Goal: Task Accomplishment & Management: Manage account settings

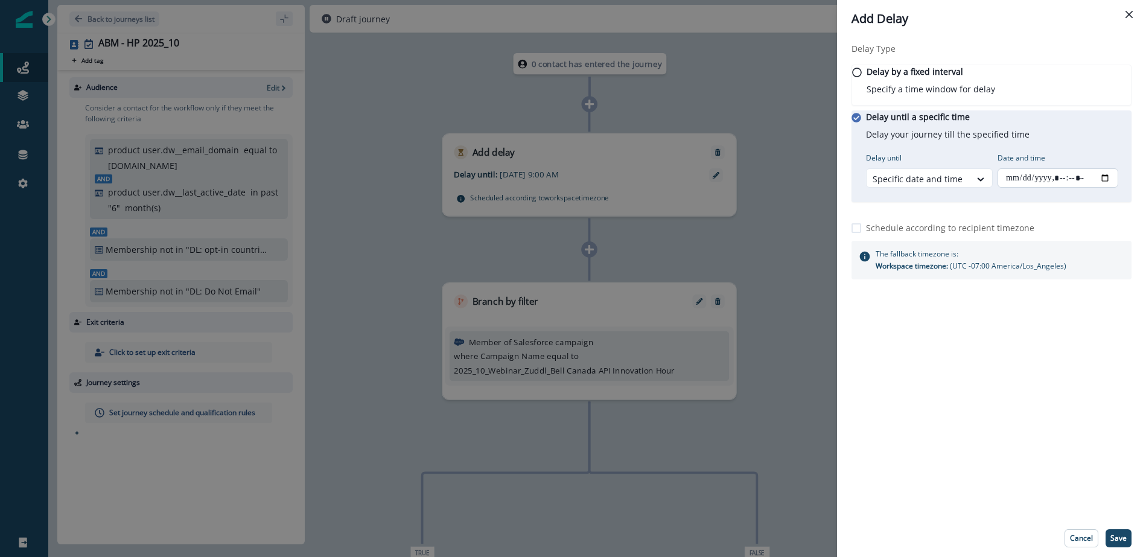
click at [1090, 188] on input "Date and time" at bounding box center [1057, 177] width 121 height 19
type input "**********"
click at [1129, 12] on icon "Close" at bounding box center [1128, 14] width 7 height 7
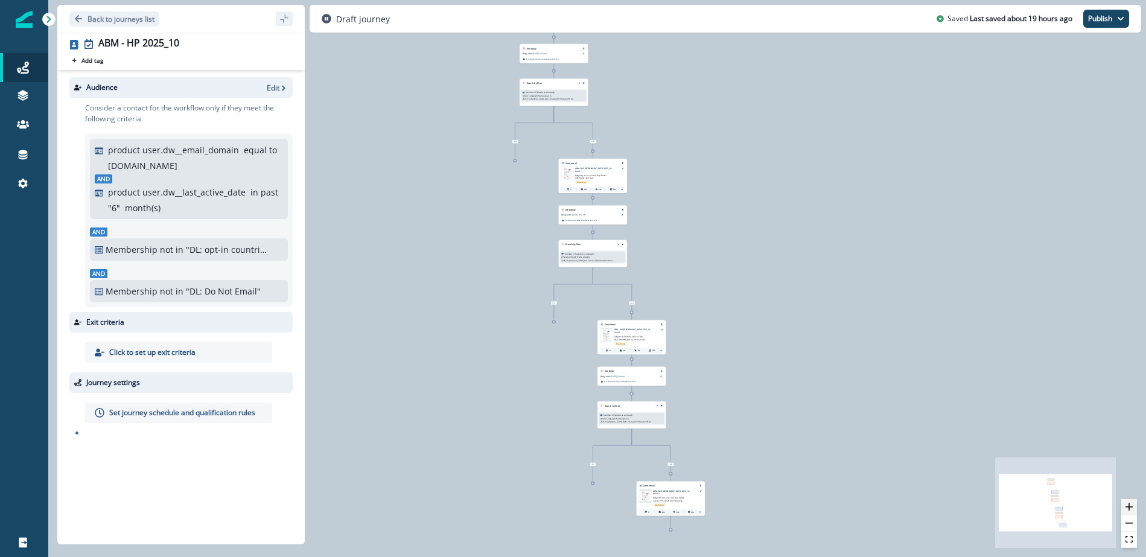
click at [1131, 503] on icon "zoom in" at bounding box center [1128, 506] width 7 height 7
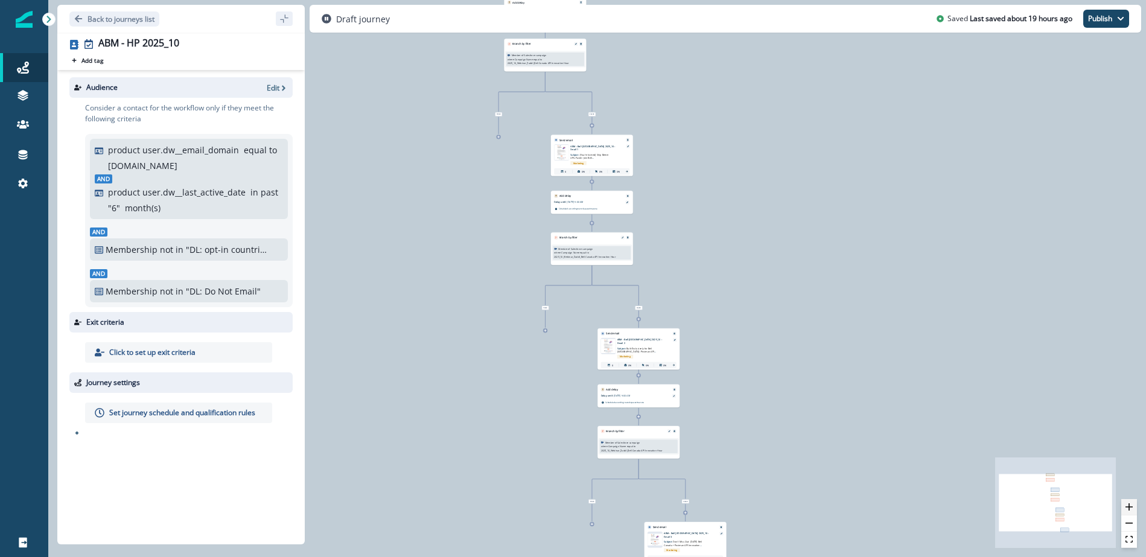
click at [1131, 503] on icon "zoom in" at bounding box center [1128, 506] width 7 height 7
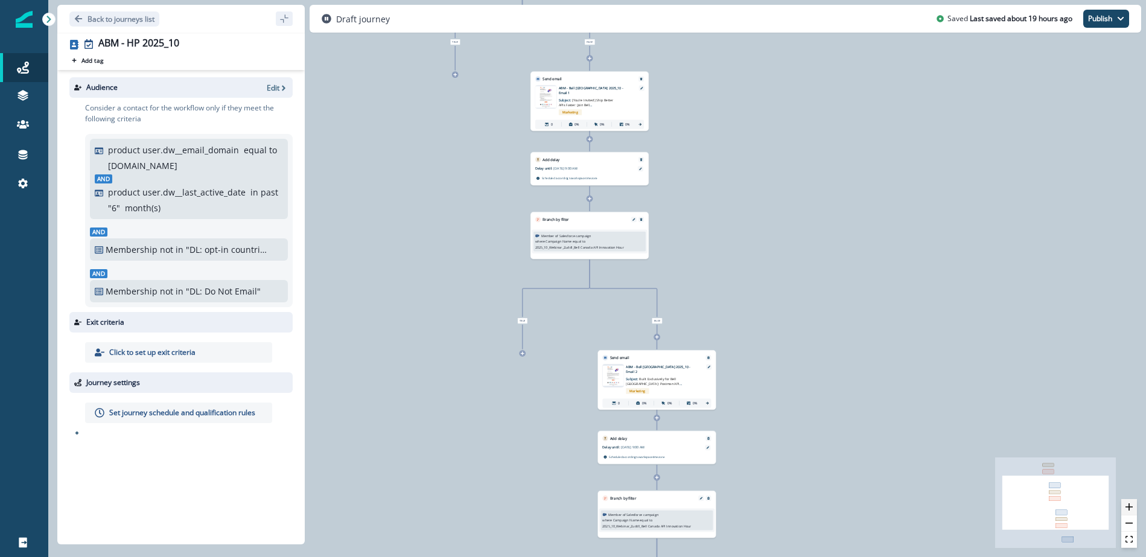
click at [1131, 503] on icon "zoom in" at bounding box center [1128, 506] width 7 height 7
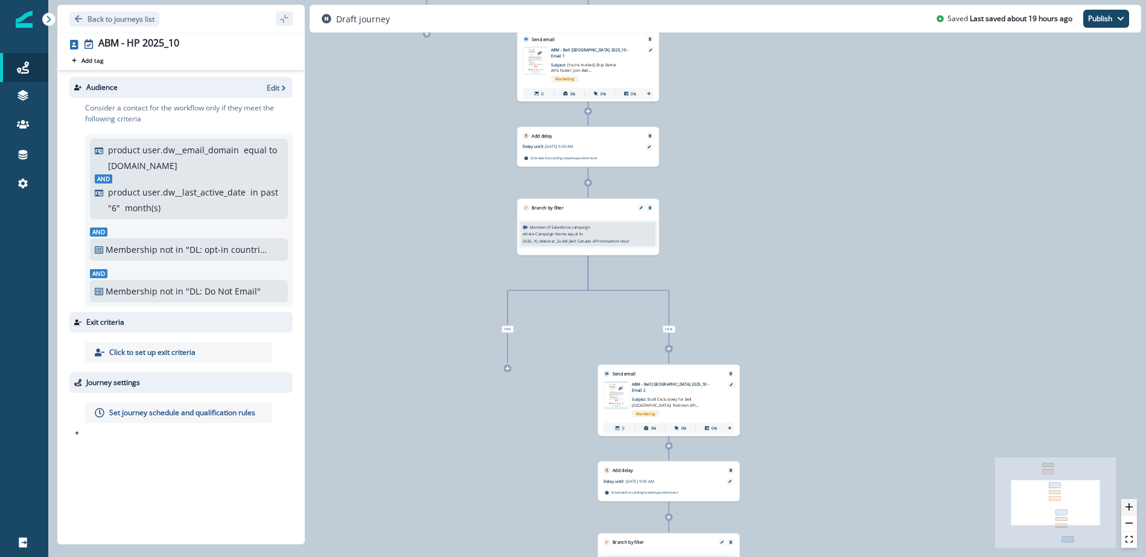
click at [1131, 503] on icon "zoom in" at bounding box center [1128, 506] width 7 height 7
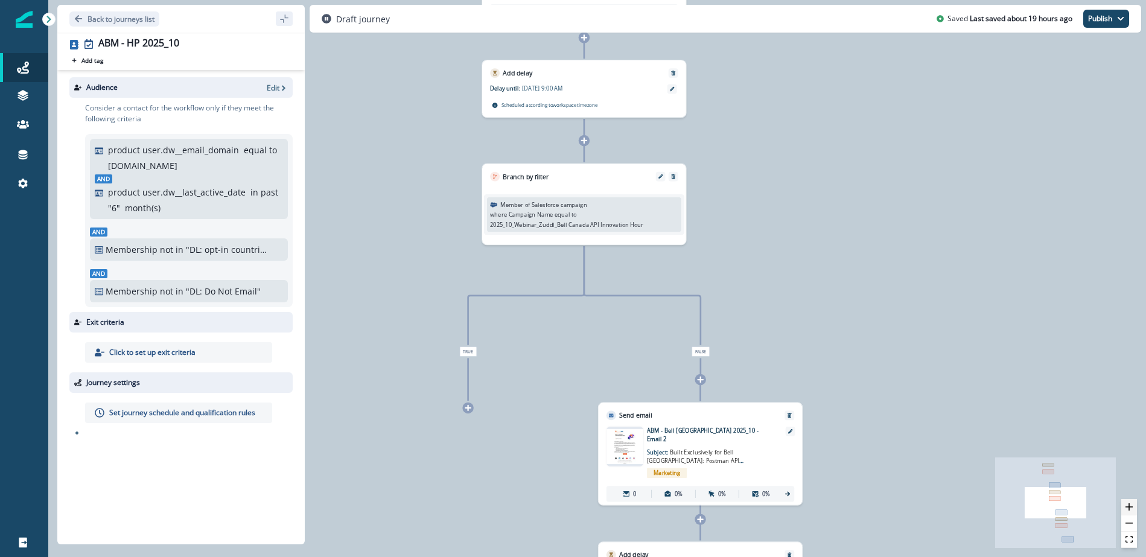
drag, startPoint x: 1131, startPoint y: 503, endPoint x: 1125, endPoint y: 500, distance: 6.5
click at [1129, 503] on icon "zoom in" at bounding box center [1128, 506] width 7 height 7
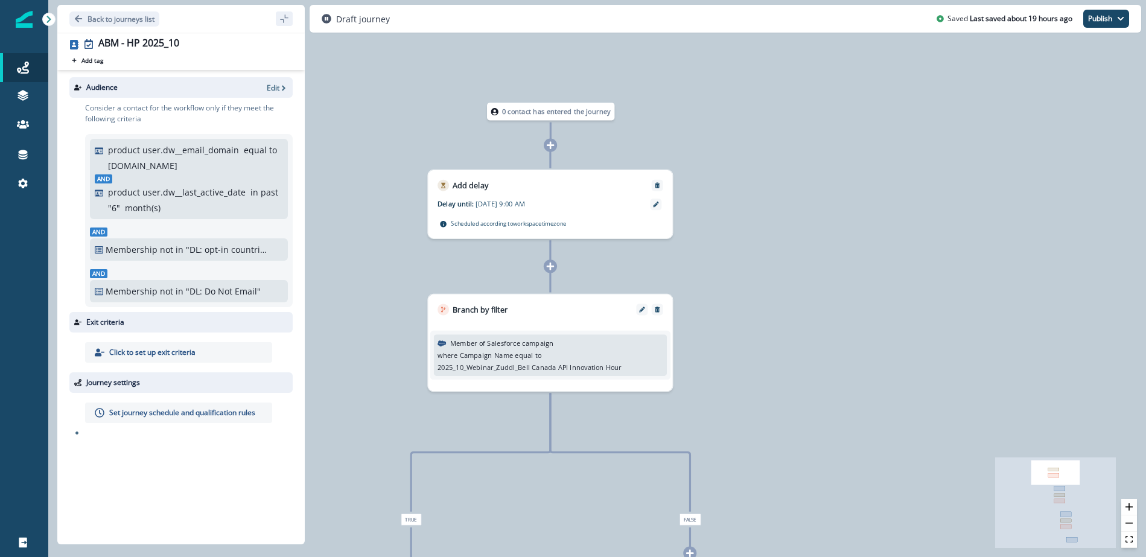
click at [515, 209] on div "Sep 15, 2025 at 9:00 AM" at bounding box center [560, 205] width 171 height 14
click at [655, 206] on icon at bounding box center [655, 203] width 5 height 5
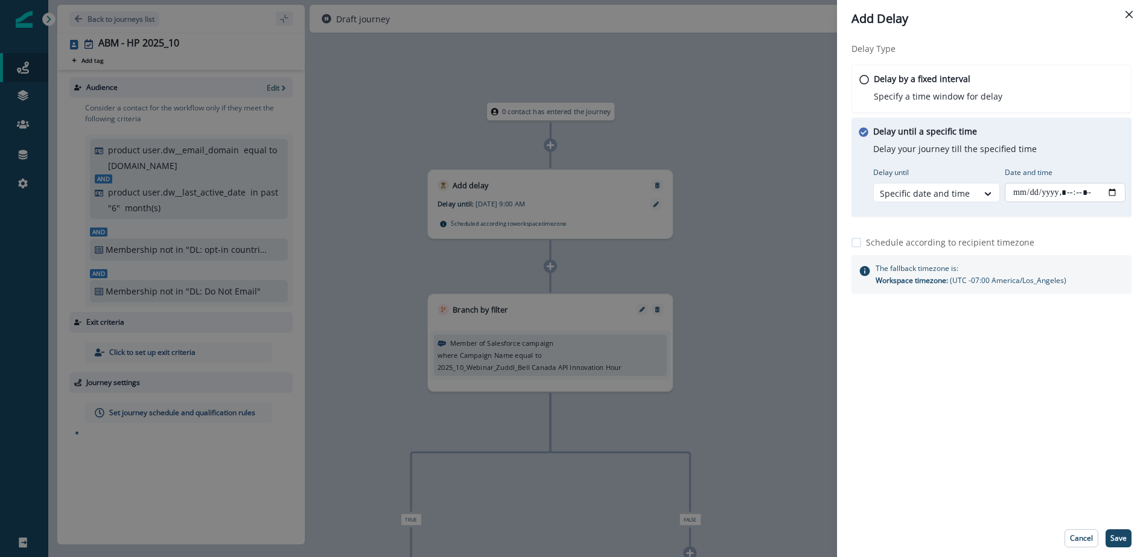
click at [1108, 191] on input "Date and time" at bounding box center [1064, 192] width 121 height 19
click at [1110, 193] on input "Date and time" at bounding box center [1064, 192] width 121 height 19
type input "**********"
click at [973, 457] on div "Delay Type Delay by a fixed interval Specify a time window for delay Delay unti…" at bounding box center [991, 278] width 309 height 482
click at [1123, 537] on p "Save" at bounding box center [1118, 538] width 16 height 8
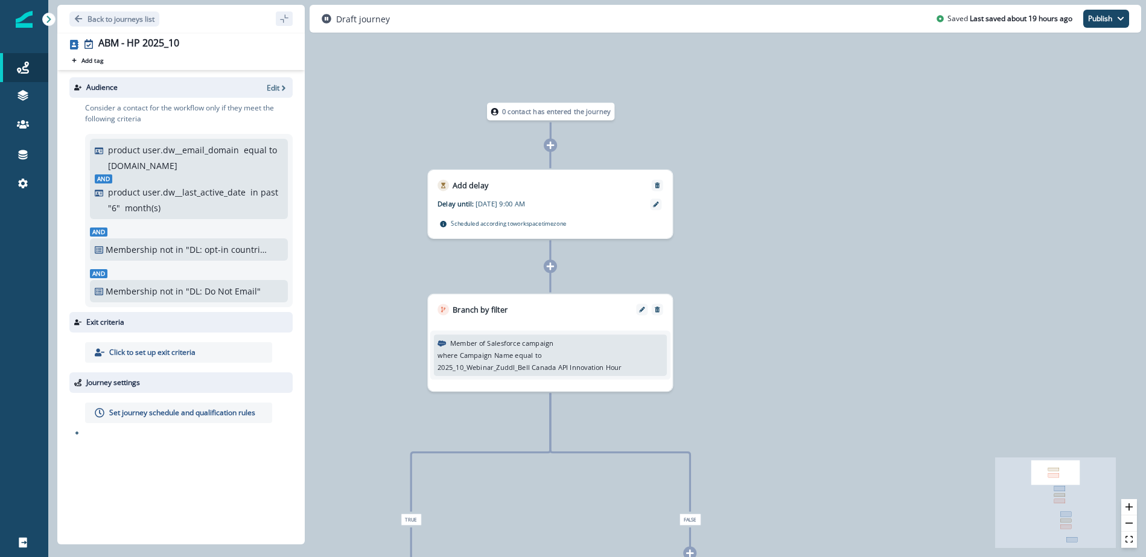
drag, startPoint x: 207, startPoint y: 180, endPoint x: 162, endPoint y: 176, distance: 45.4
click at [206, 180] on div "And product user.dw__last_active_date in past " 6 " month(s)" at bounding box center [189, 194] width 188 height 40
click at [136, 176] on div "And product user.dw__last_active_date in past " 6 " month(s)" at bounding box center [189, 194] width 188 height 40
click at [279, 84] on icon "button" at bounding box center [283, 88] width 8 height 8
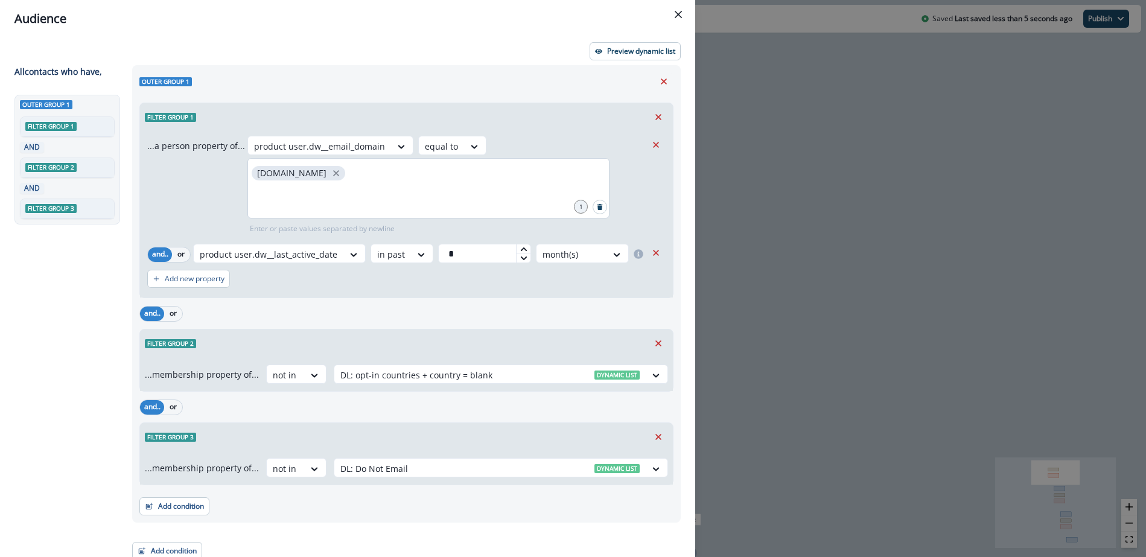
scroll to position [8, 0]
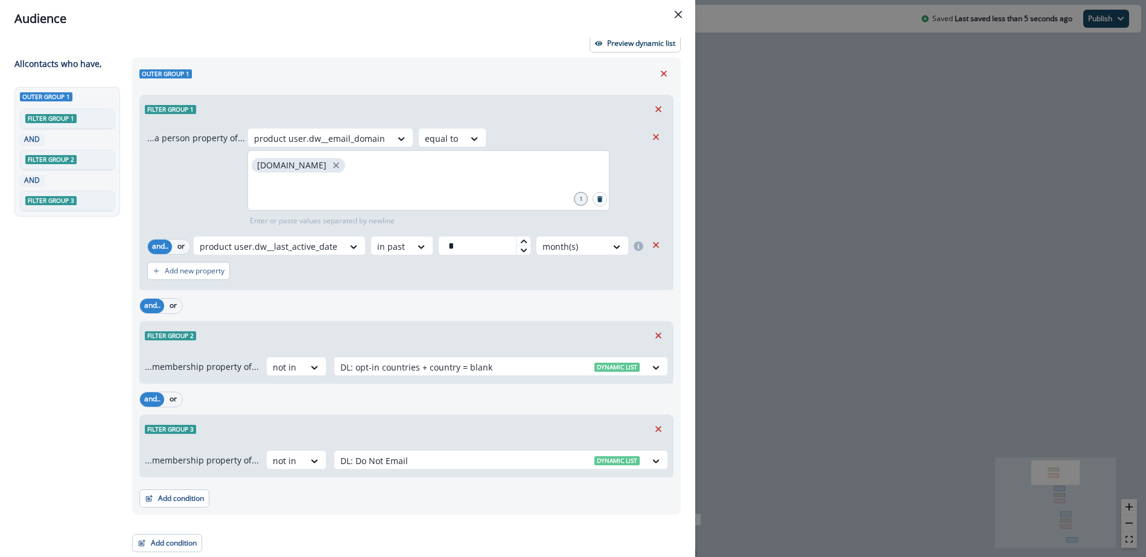
click at [341, 173] on div "[DOMAIN_NAME]" at bounding box center [428, 180] width 362 height 60
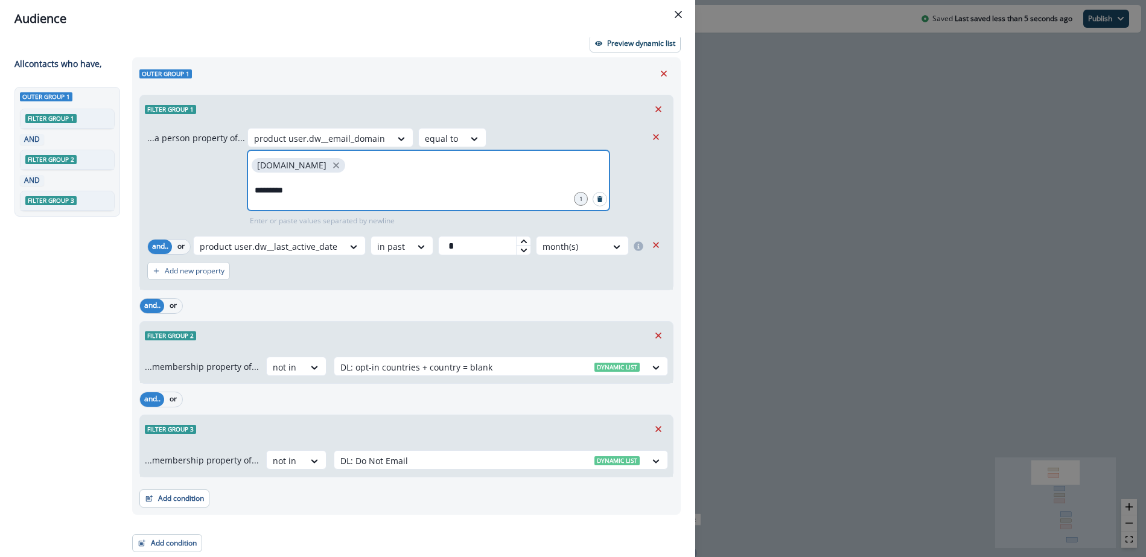
type input "**********"
type input "********"
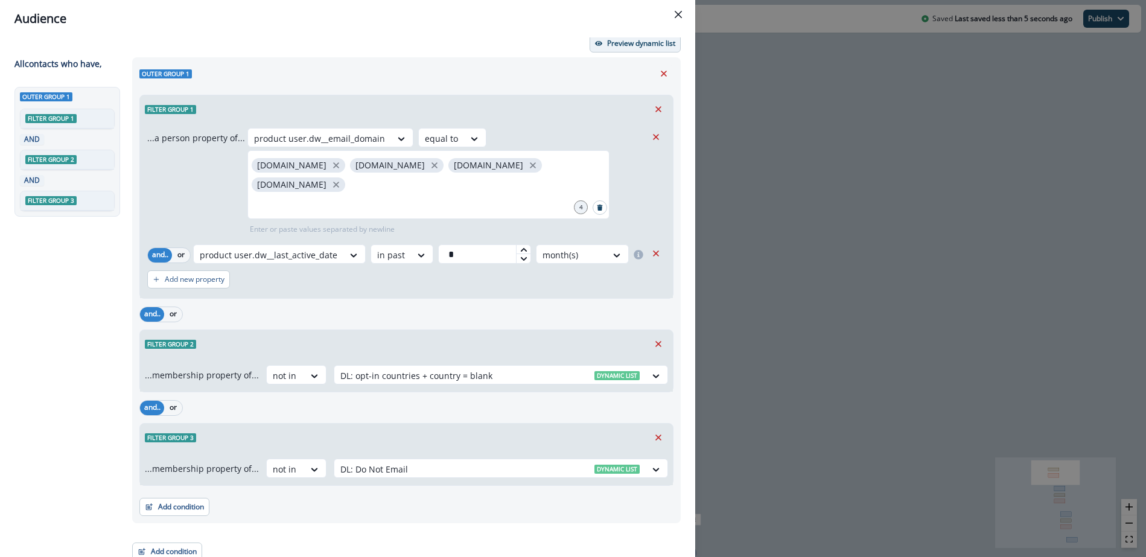
click at [628, 45] on p "Preview dynamic list" at bounding box center [641, 43] width 68 height 8
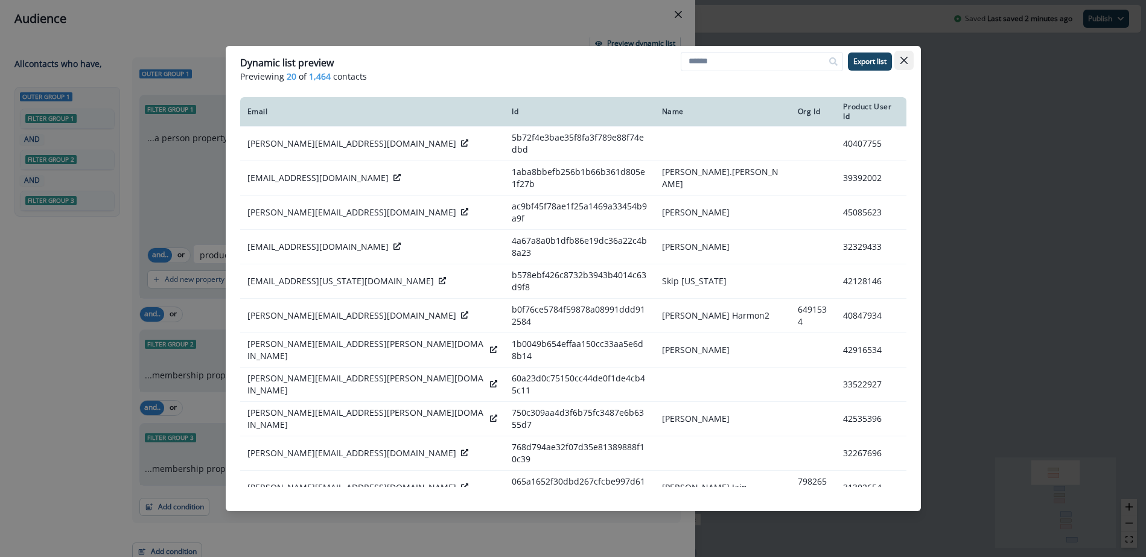
click at [904, 61] on icon "Close" at bounding box center [902, 60] width 7 height 7
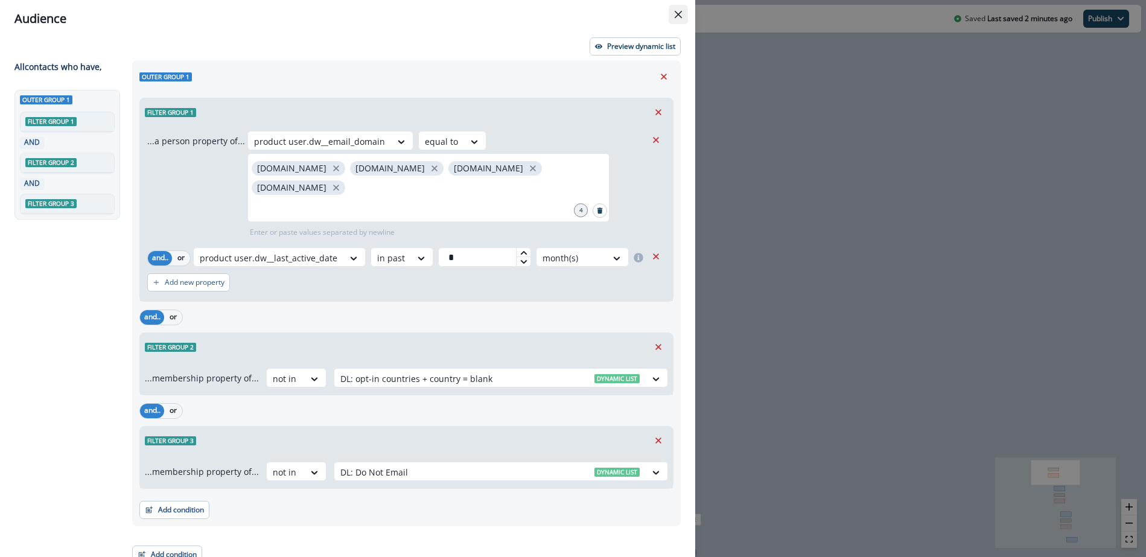
click at [671, 14] on button "Close" at bounding box center [677, 14] width 19 height 19
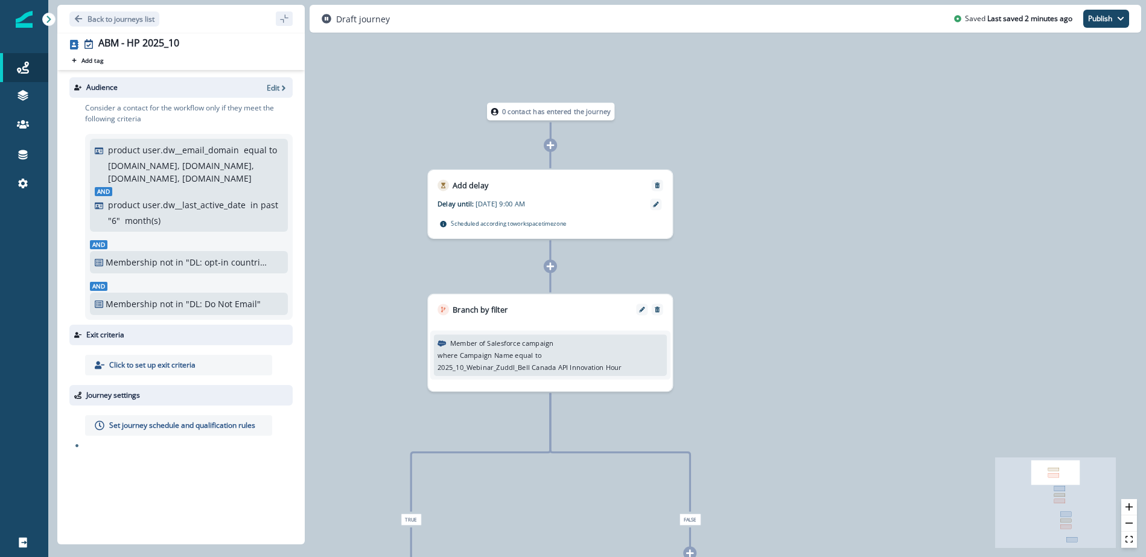
click at [512, 363] on p "2025_10_Webinar_Zuddl_Bell Canada API Innovation Hour" at bounding box center [529, 367] width 184 height 10
click at [492, 364] on p "2025_10_Webinar_Zuddl_Bell Canada API Innovation Hour" at bounding box center [529, 367] width 184 height 10
click at [639, 309] on icon "Edit" at bounding box center [641, 308] width 5 height 5
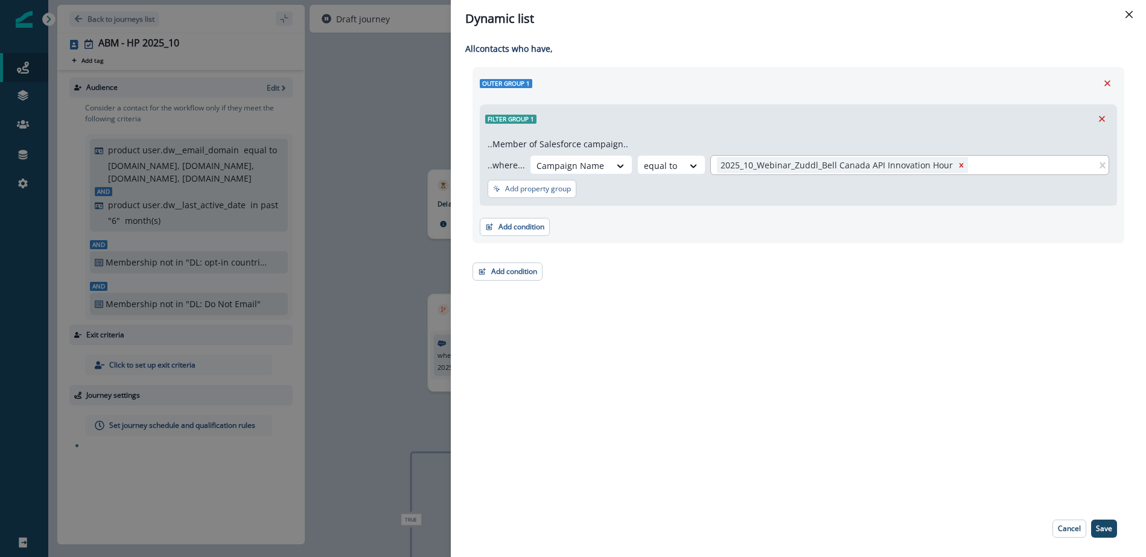
click at [957, 161] on icon "Remove 2025_10_Webinar_Zuddl_Bell Canada API Innovation Hour" at bounding box center [961, 165] width 8 height 8
click at [860, 159] on div at bounding box center [897, 164] width 361 height 15
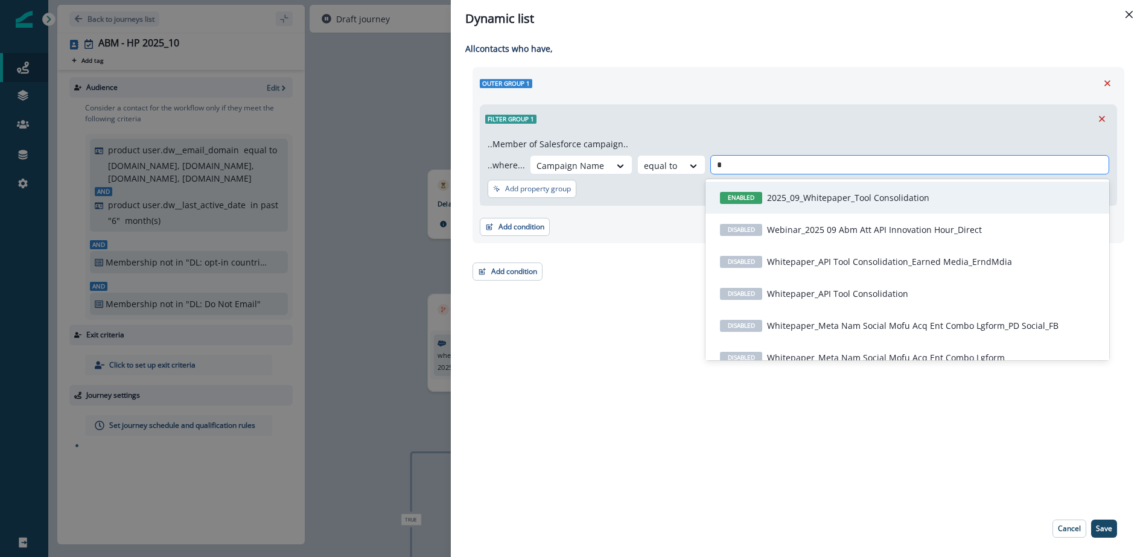
type input "**"
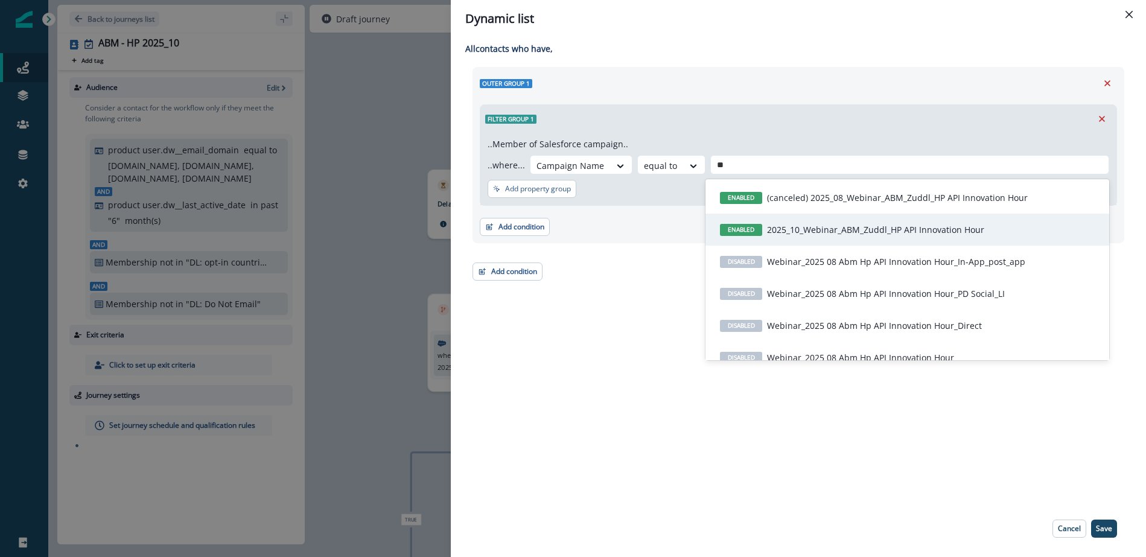
click at [794, 232] on p "2025_10_Webinar_ABM_Zuddl_HP API Innovation Hour" at bounding box center [875, 229] width 217 height 13
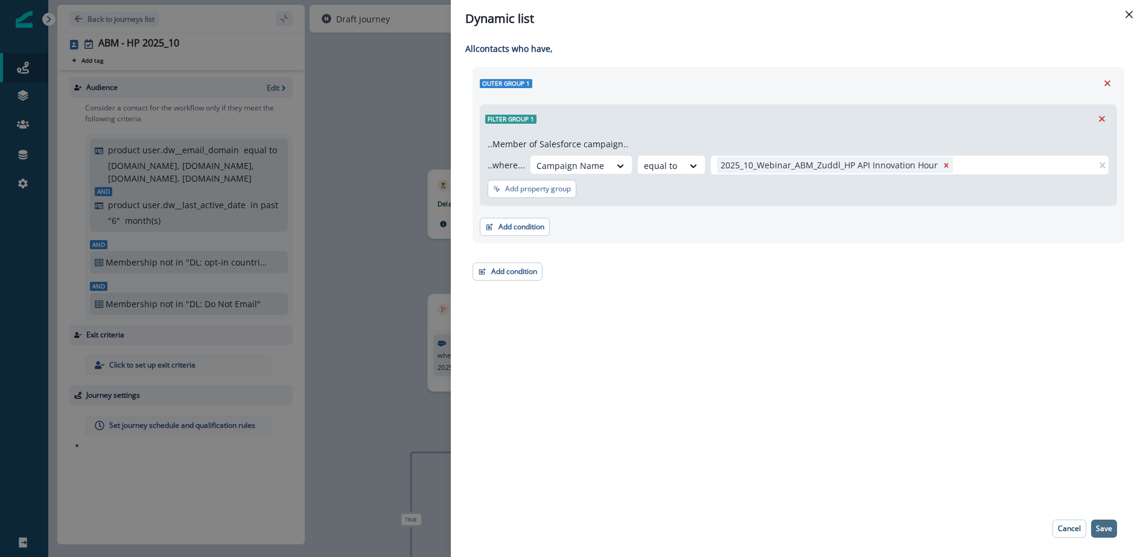
click at [1107, 530] on p "Save" at bounding box center [1104, 528] width 16 height 8
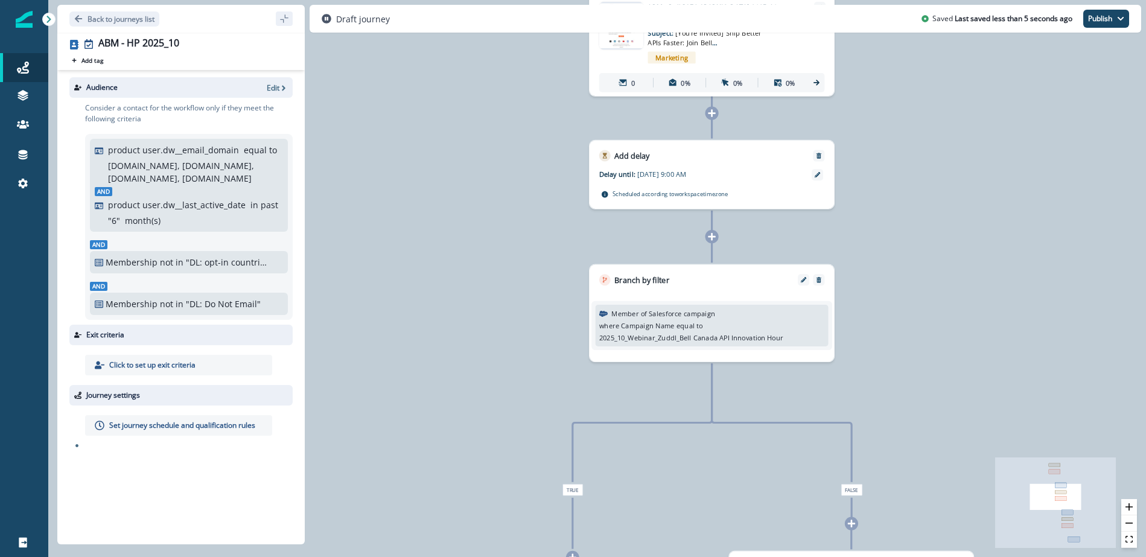
click at [729, 328] on div "where Campaign Name equal to 2025_10_Webinar_Zuddl_Bell Canada API Innovation H…" at bounding box center [712, 331] width 226 height 22
click at [675, 331] on div "where Campaign Name equal to 2025_10_Webinar_Zuddl_Bell Canada API Innovation H…" at bounding box center [712, 331] width 226 height 22
click at [805, 281] on icon "Edit" at bounding box center [803, 279] width 5 height 5
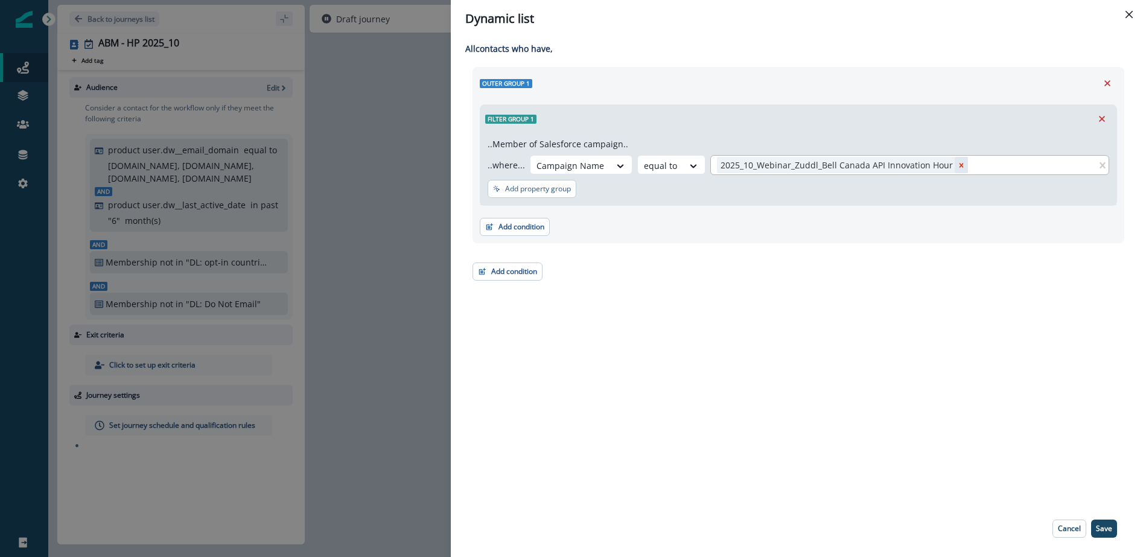
click at [957, 162] on icon "Remove 2025_10_Webinar_Zuddl_Bell Canada API Innovation Hour" at bounding box center [961, 165] width 8 height 8
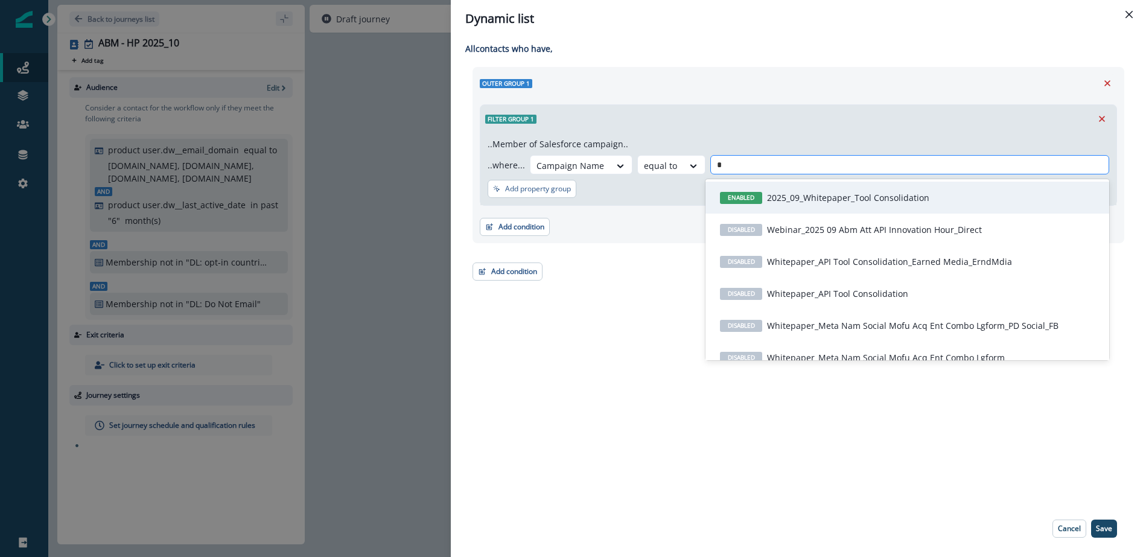
click at [946, 168] on div "*" at bounding box center [909, 164] width 385 height 15
type input "**"
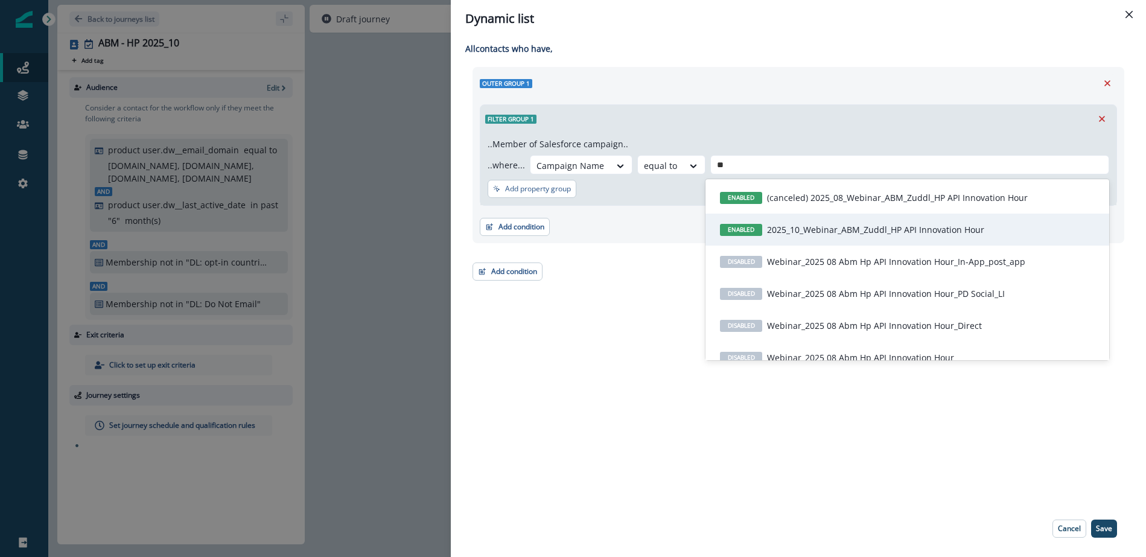
click at [915, 234] on p "2025_10_Webinar_ABM_Zuddl_HP API Innovation Hour" at bounding box center [875, 229] width 217 height 13
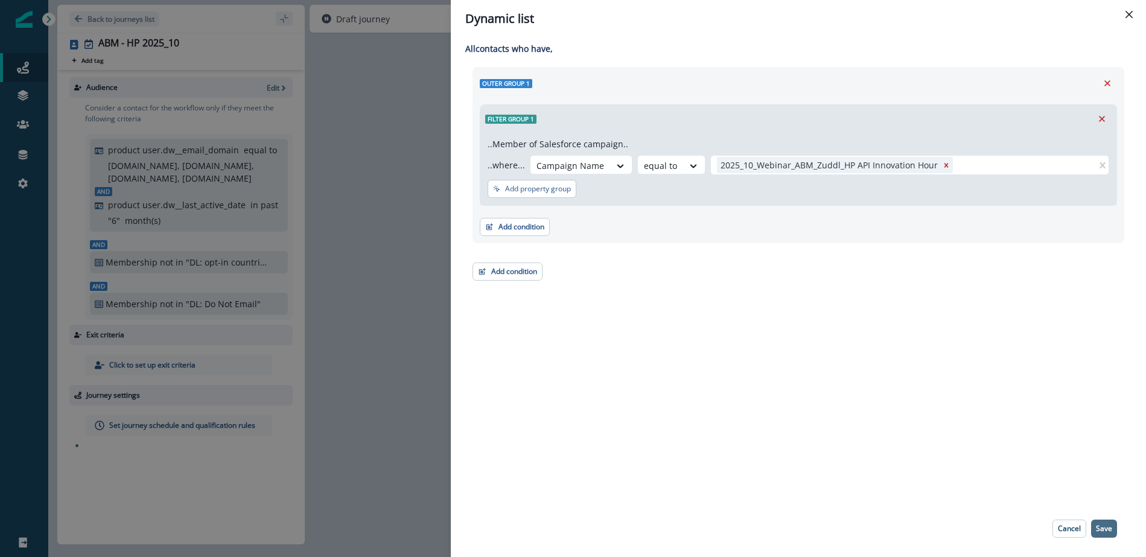
click at [1103, 529] on p "Save" at bounding box center [1104, 528] width 16 height 8
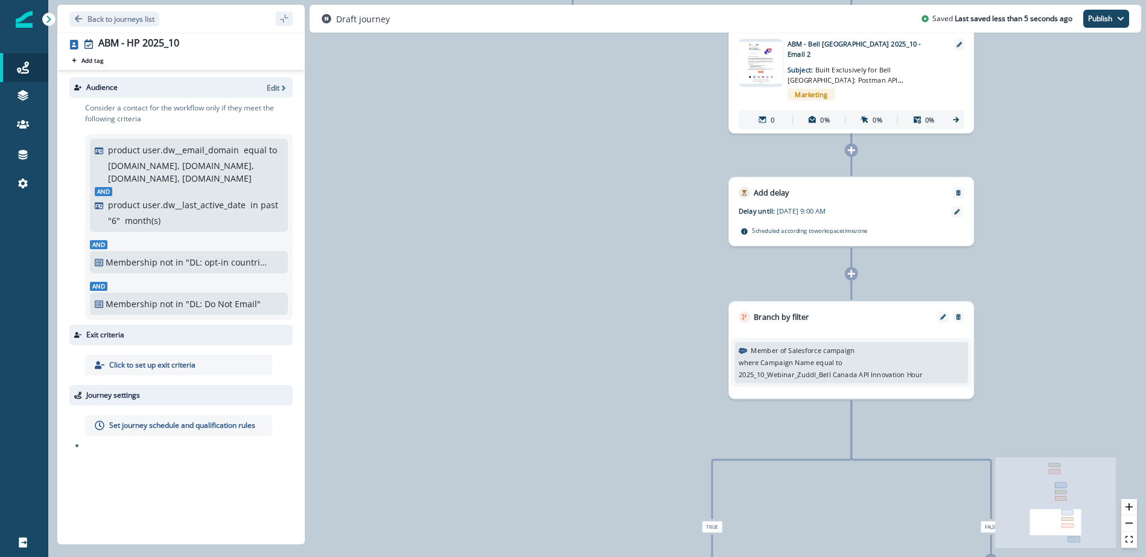
click at [884, 375] on p "2025_10_Webinar_Zuddl_Bell Canada API Innovation Hour" at bounding box center [830, 374] width 184 height 10
click at [822, 363] on p "equal to" at bounding box center [829, 363] width 27 height 10
click at [947, 316] on button "Edit" at bounding box center [942, 316] width 15 height 5
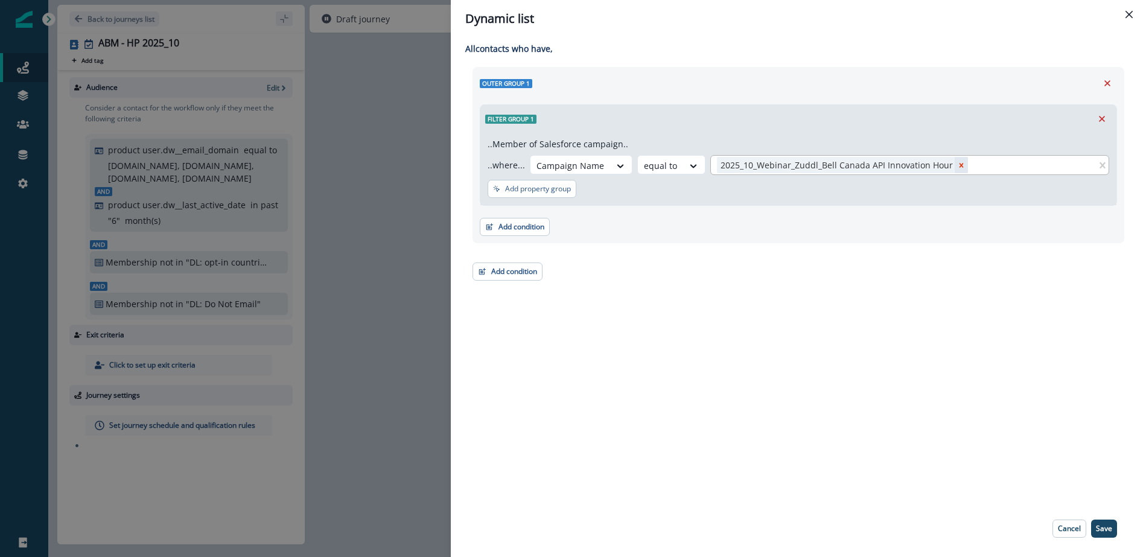
click at [957, 163] on icon "Remove 2025_10_Webinar_Zuddl_Bell Canada API Innovation Hour" at bounding box center [961, 165] width 8 height 8
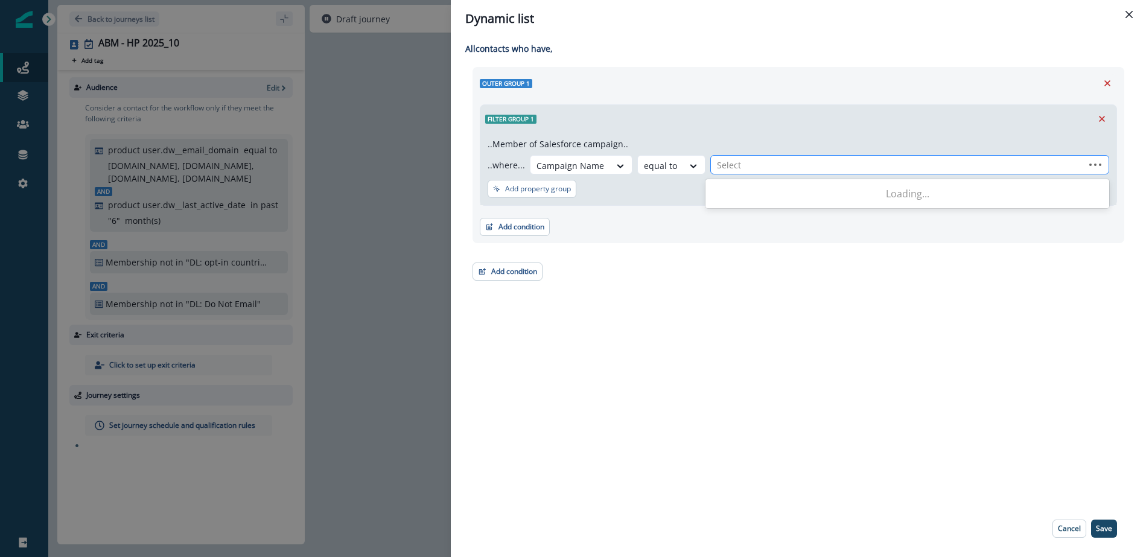
click at [842, 166] on div at bounding box center [897, 164] width 361 height 15
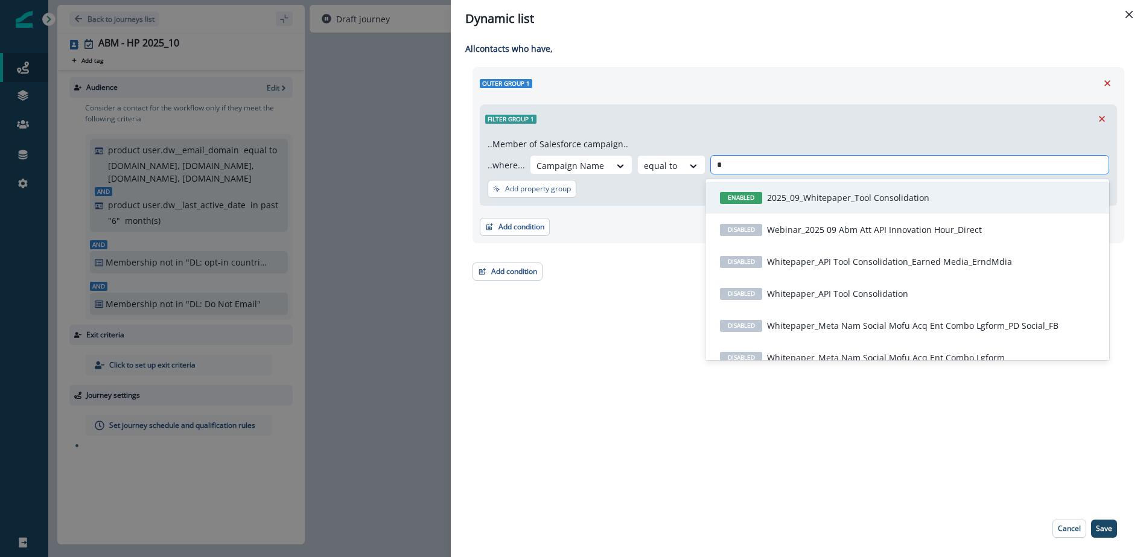
type input "**"
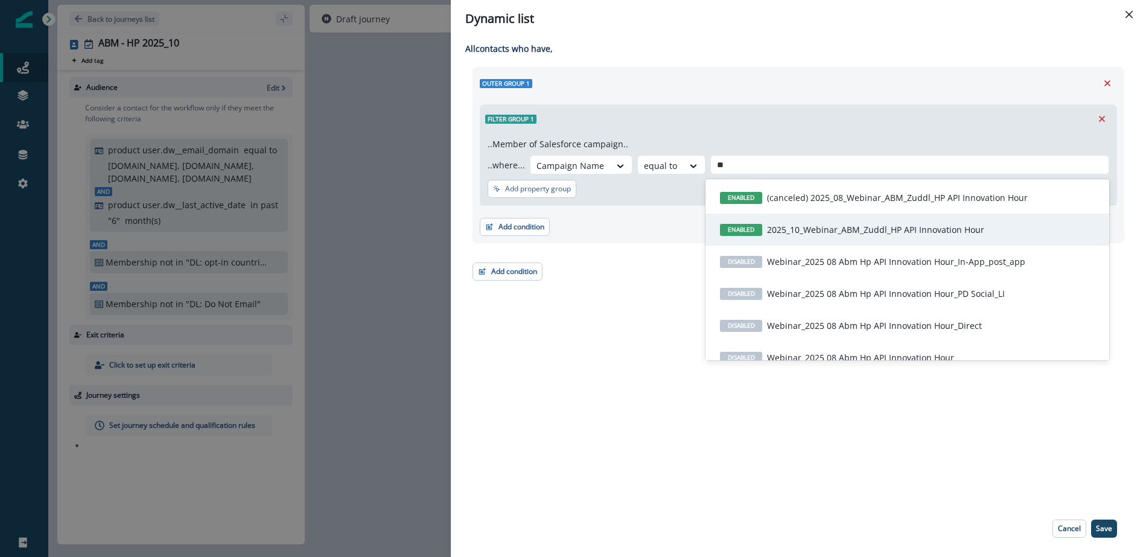
click at [745, 233] on span "ENABLED" at bounding box center [741, 230] width 42 height 12
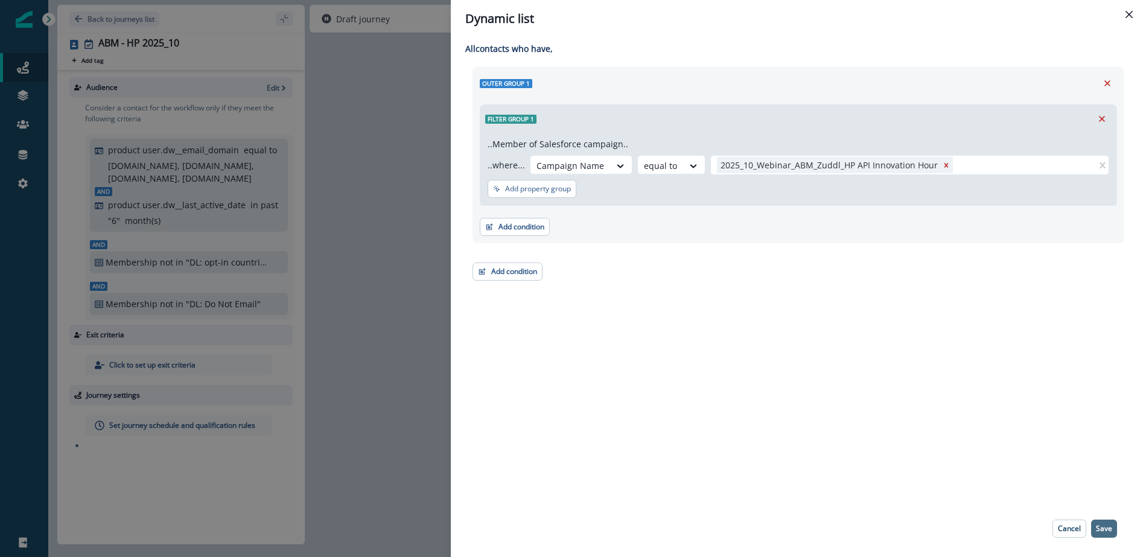
click at [1105, 531] on p "Save" at bounding box center [1104, 528] width 16 height 8
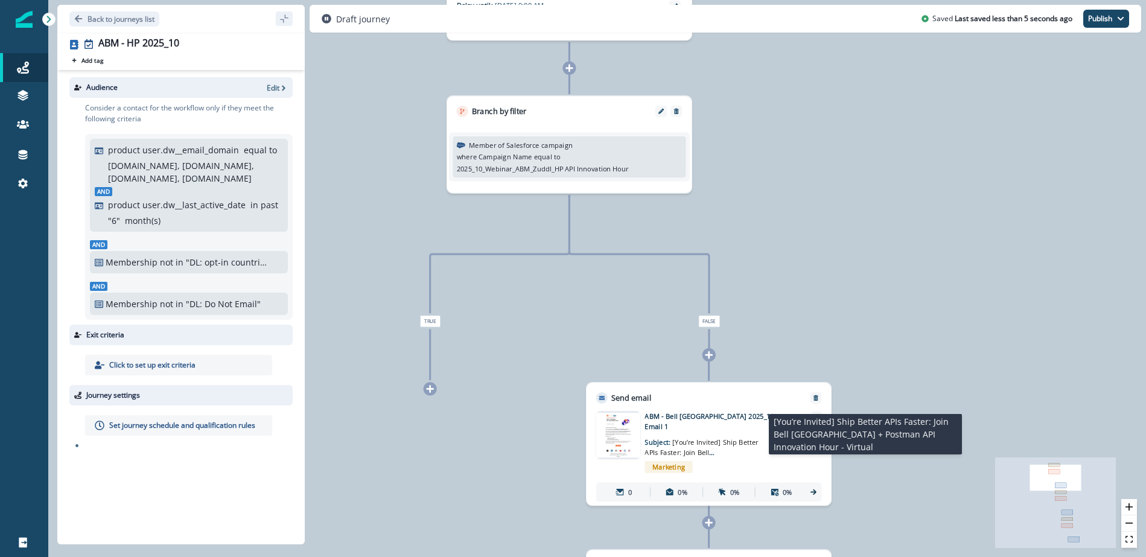
click at [726, 437] on span "[You’re Invited] Ship Better APIs Faster: Join Bell Canada + Postman API Innova…" at bounding box center [701, 456] width 114 height 39
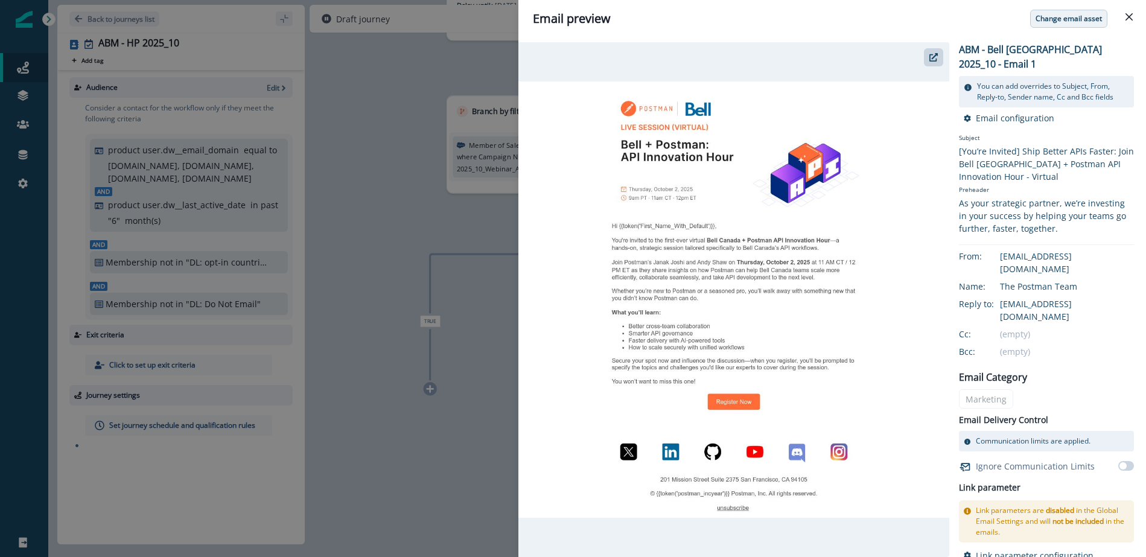
click at [1059, 22] on p "Change email asset" at bounding box center [1068, 18] width 66 height 8
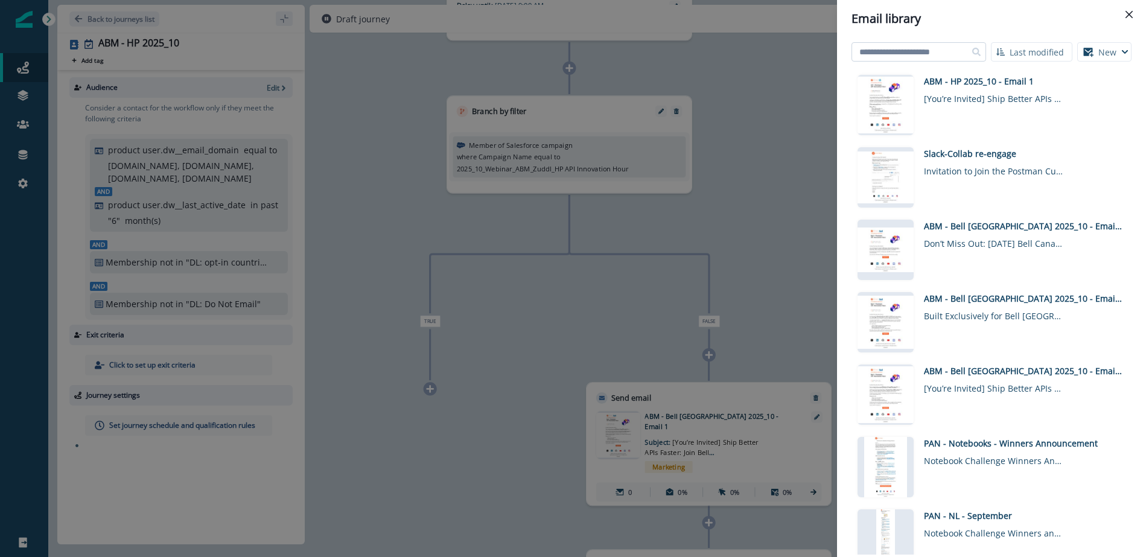
click at [944, 52] on input at bounding box center [918, 51] width 135 height 19
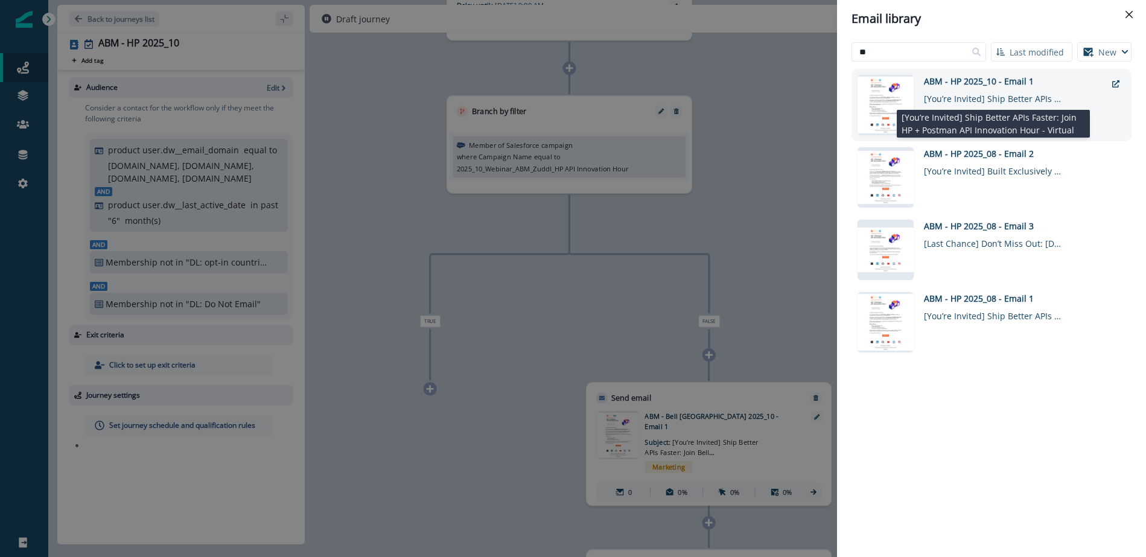
type input "**"
click at [978, 90] on div "[You’re Invited] Ship Better APIs Faster: Join HP + Postman API Innovation Hour…" at bounding box center [993, 95] width 139 height 17
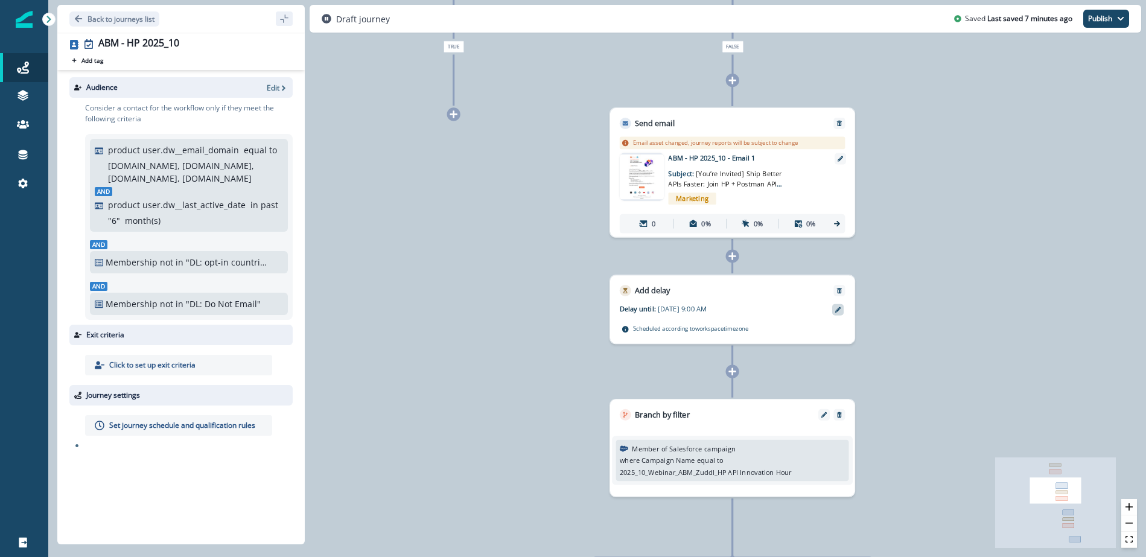
click at [837, 310] on icon at bounding box center [837, 308] width 5 height 5
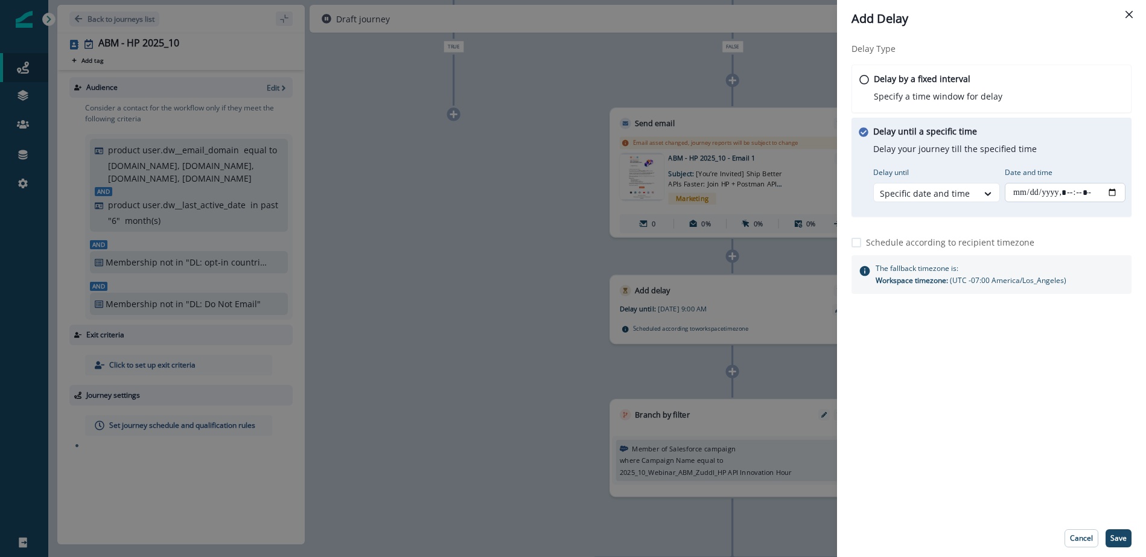
click at [1109, 191] on input "Date and time" at bounding box center [1064, 192] width 121 height 19
type input "**********"
click at [1020, 471] on div "Delay Type Delay by a fixed interval Specify a time window for delay Delay unti…" at bounding box center [991, 278] width 309 height 482
click at [1117, 537] on p "Save" at bounding box center [1118, 538] width 16 height 8
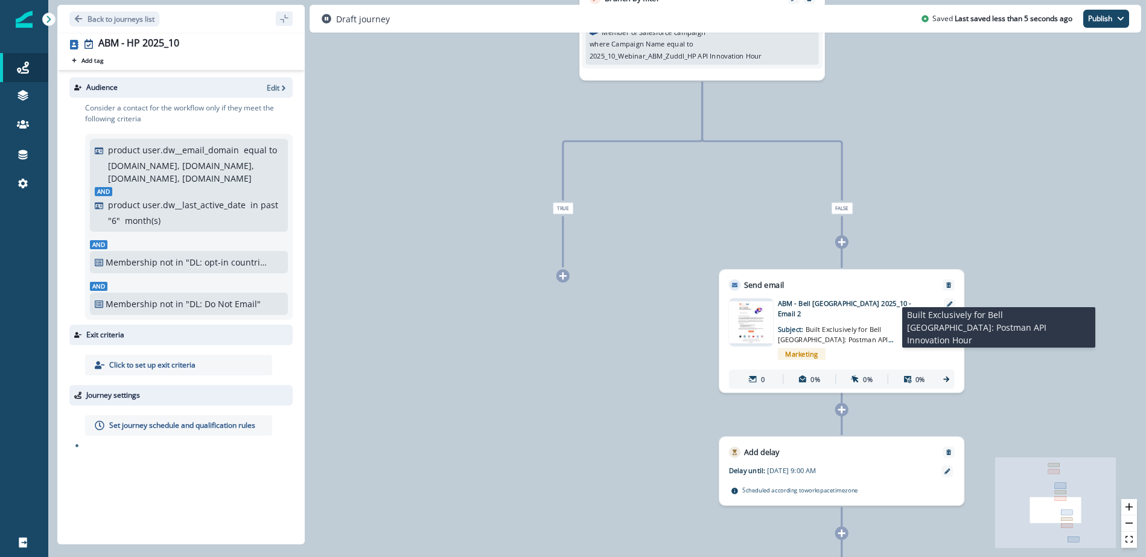
click at [878, 329] on span "Built Exclusively for Bell Canada: Postman API Innovation Hour" at bounding box center [836, 339] width 116 height 29
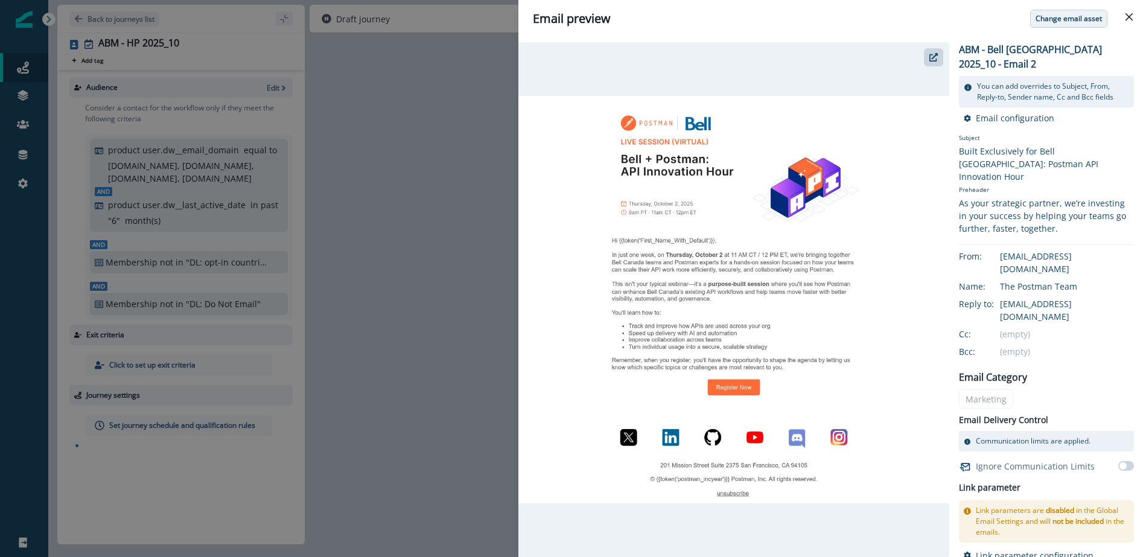
click at [1071, 16] on p "Change email asset" at bounding box center [1068, 18] width 66 height 8
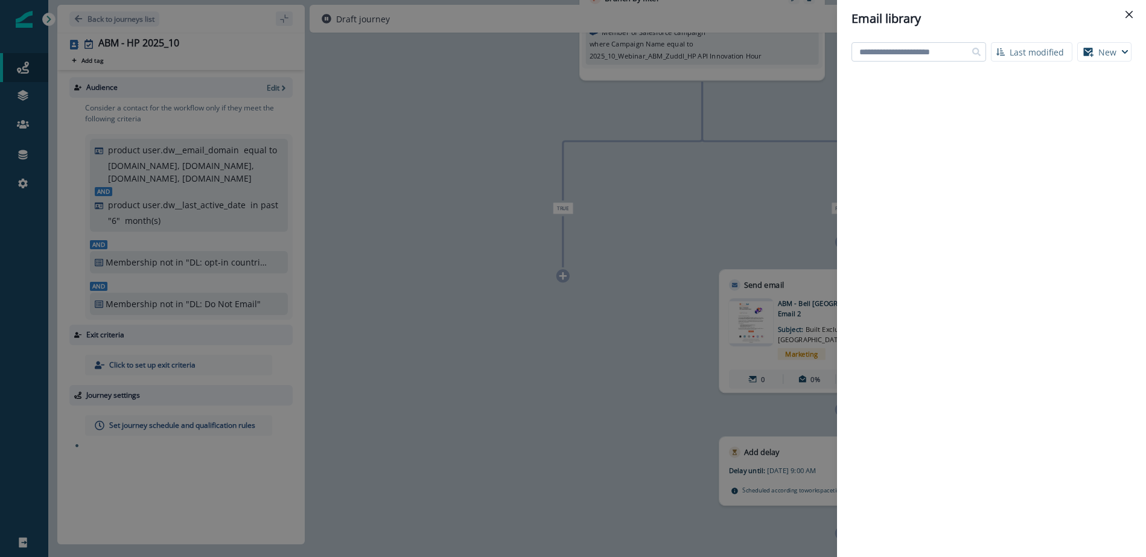
click at [924, 56] on input at bounding box center [918, 51] width 135 height 19
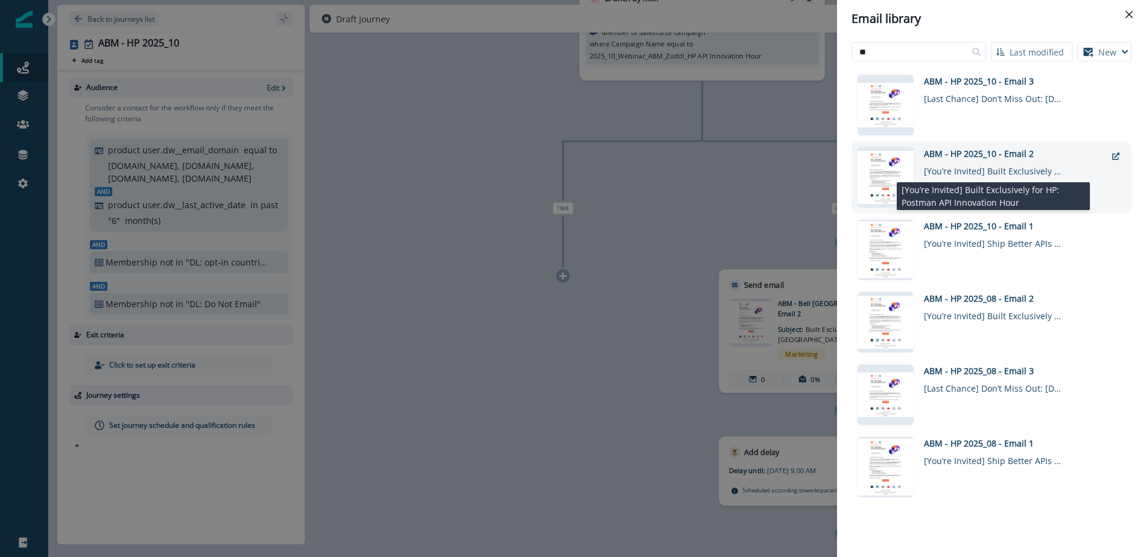
type input "**"
click at [955, 168] on div "[You’re Invited] Built Exclusively for HP: Postman API Innovation Hour" at bounding box center [993, 168] width 139 height 17
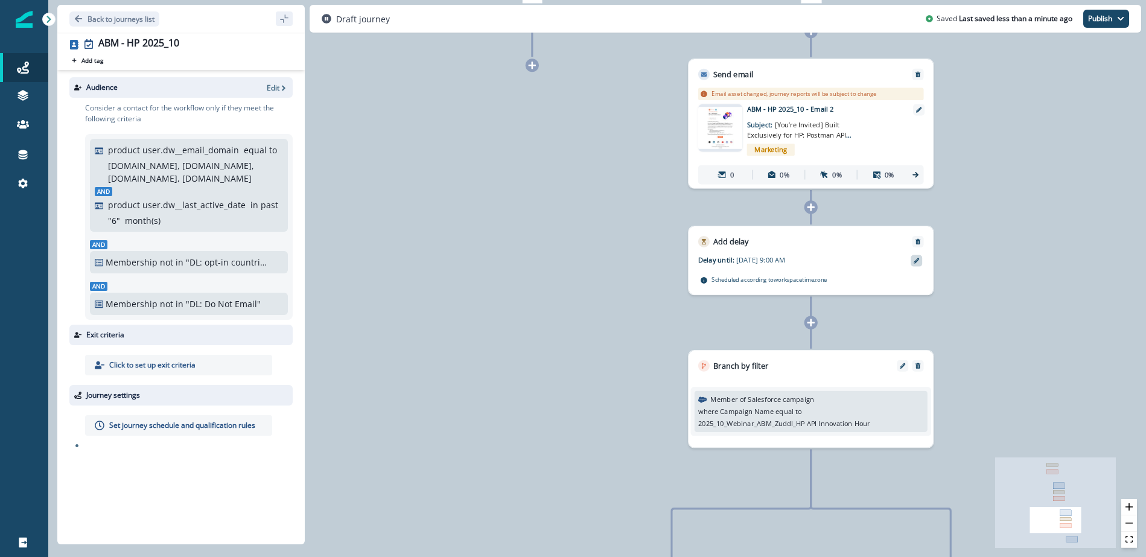
click at [915, 260] on icon at bounding box center [915, 260] width 5 height 5
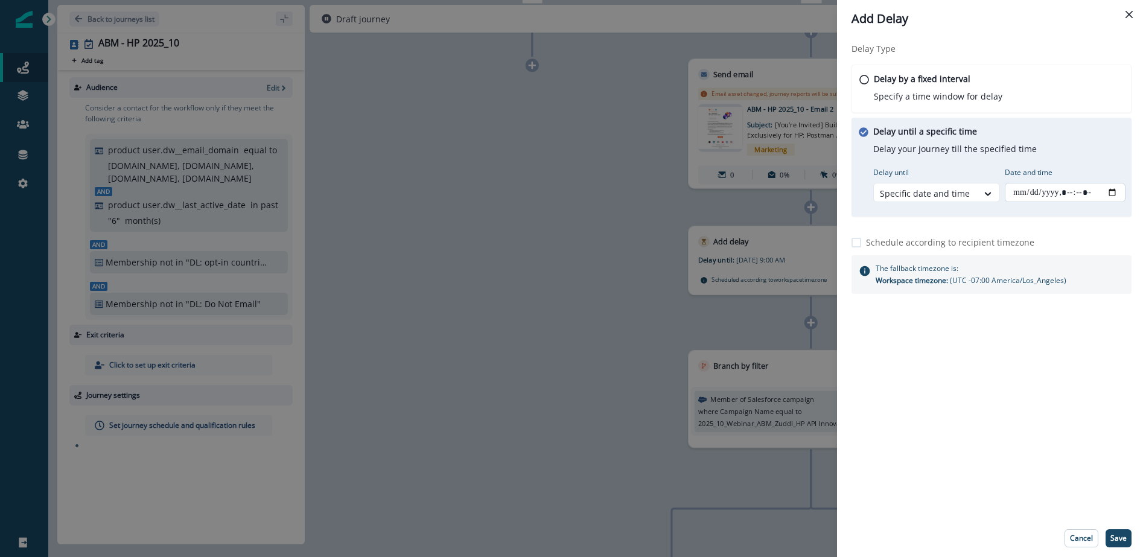
click at [1112, 193] on input "Date and time" at bounding box center [1064, 192] width 121 height 19
click at [1109, 193] on input "Date and time" at bounding box center [1064, 192] width 121 height 19
type input "**********"
click at [1078, 460] on div "Delay Type Delay by a fixed interval Specify a time window for delay Delay unti…" at bounding box center [991, 278] width 309 height 482
click at [1123, 545] on button "Save" at bounding box center [1118, 538] width 26 height 18
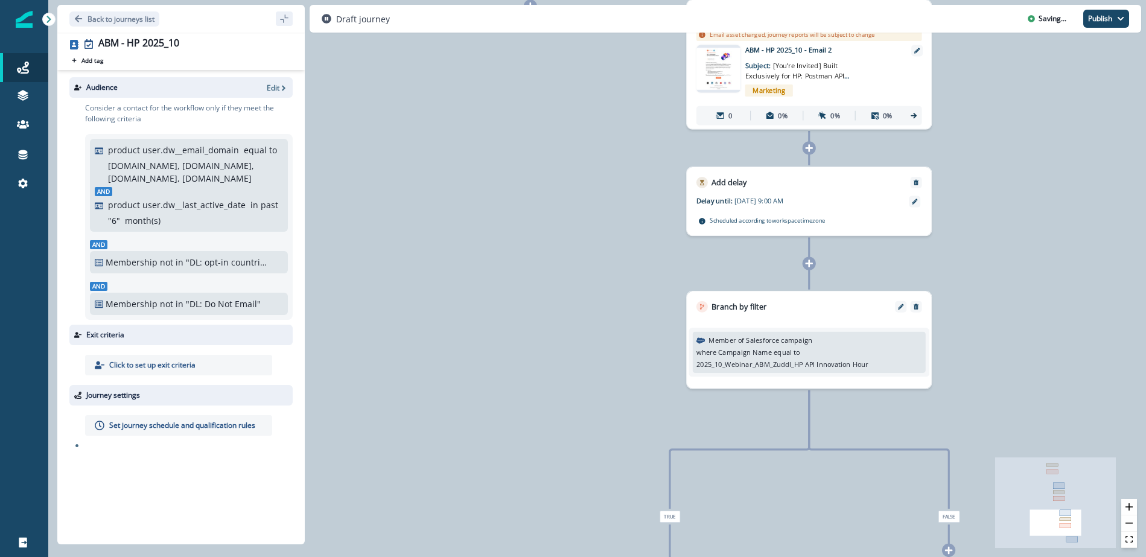
click at [831, 354] on div "where Campaign Name equal to 2025_10_Webinar_ABM_Zuddl_HP API Innovation Hour 2…" at bounding box center [809, 358] width 226 height 22
click at [868, 356] on div "where Campaign Name equal to 2025_10_Webinar_ABM_Zuddl_HP API Innovation Hour 2…" at bounding box center [809, 358] width 226 height 22
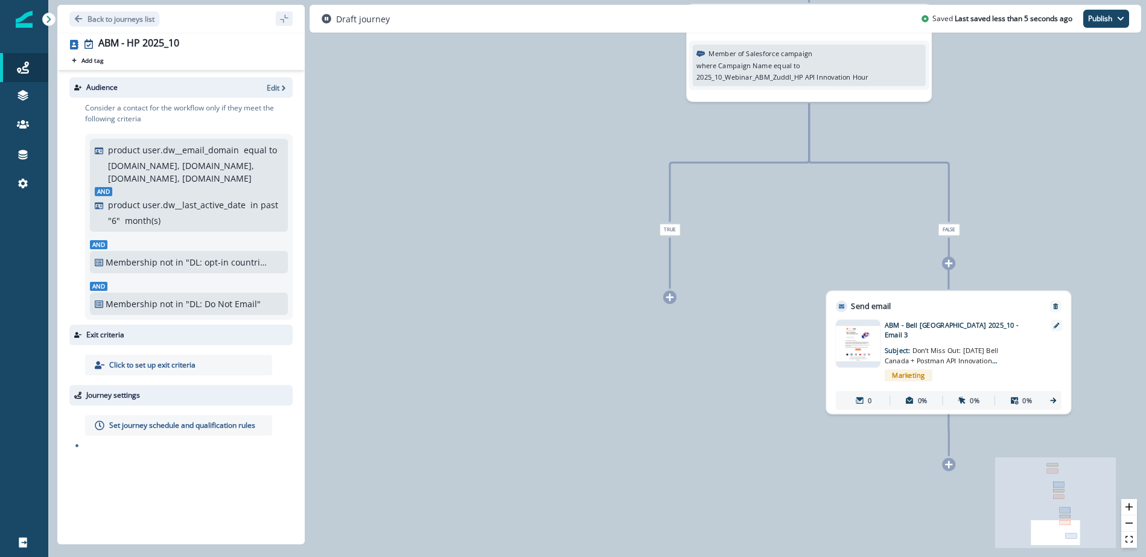
click at [983, 340] on p "Subject: Don’t Miss Out: Tomorrow’s Bell Canada + Postman API Innovation Hour" at bounding box center [943, 353] width 119 height 26
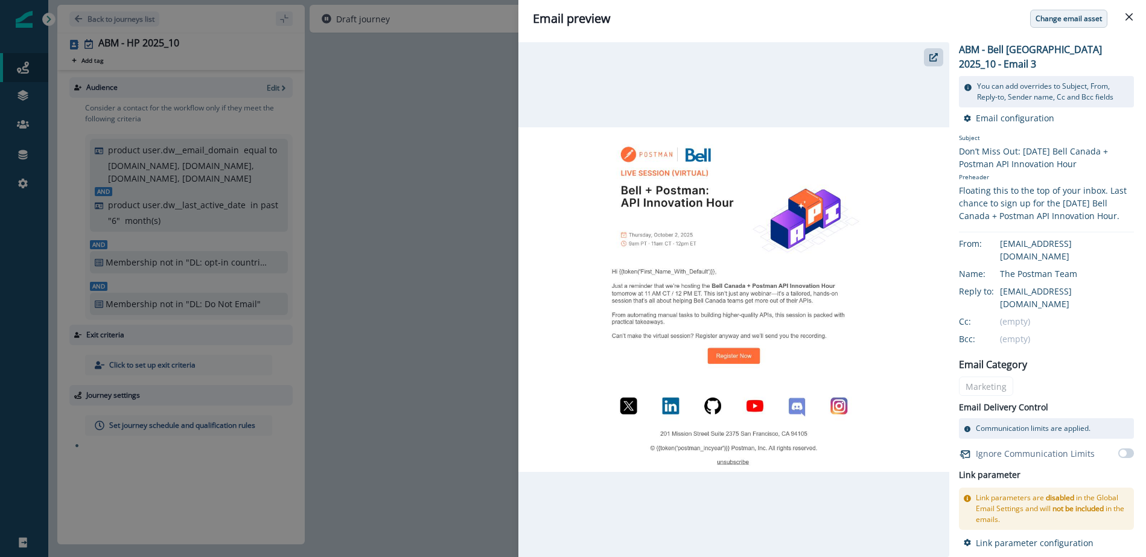
click at [1060, 19] on p "Change email asset" at bounding box center [1068, 18] width 66 height 8
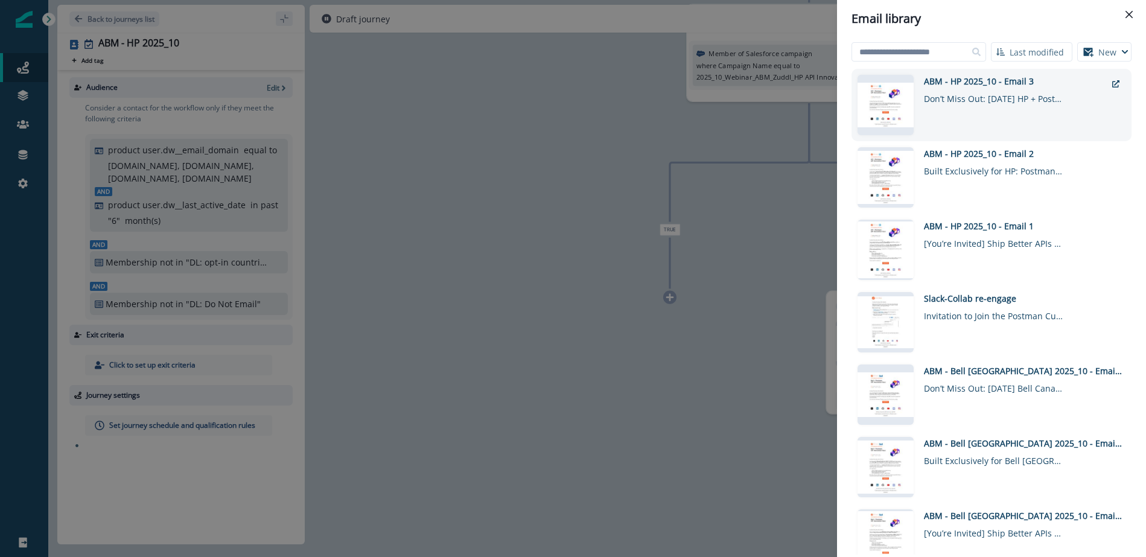
click at [994, 84] on div "ABM - HP 2025_10 - Email 3" at bounding box center [1015, 81] width 182 height 13
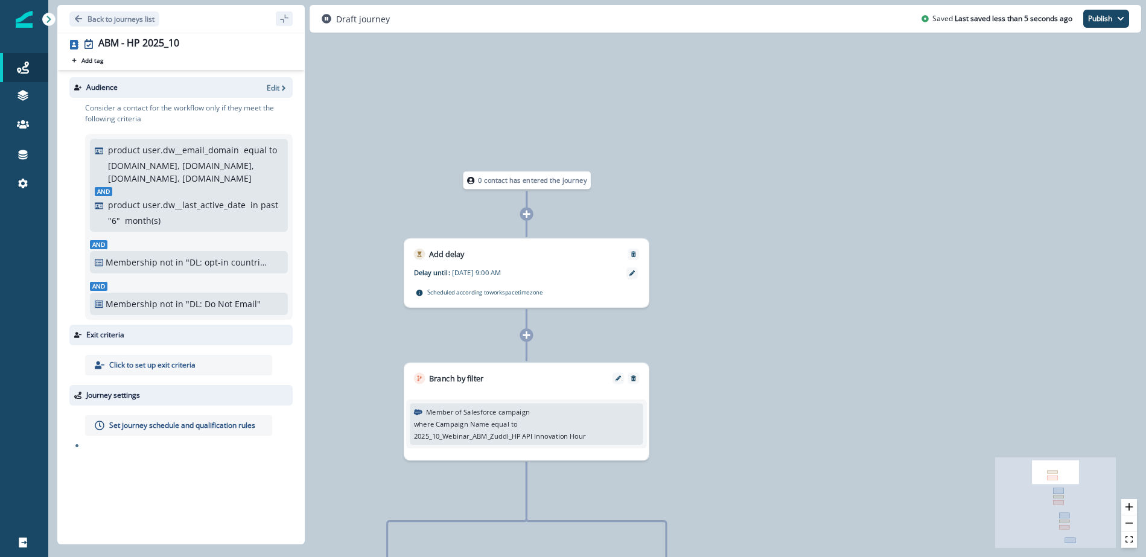
click at [164, 360] on p "Click to set up exit criteria" at bounding box center [152, 365] width 86 height 11
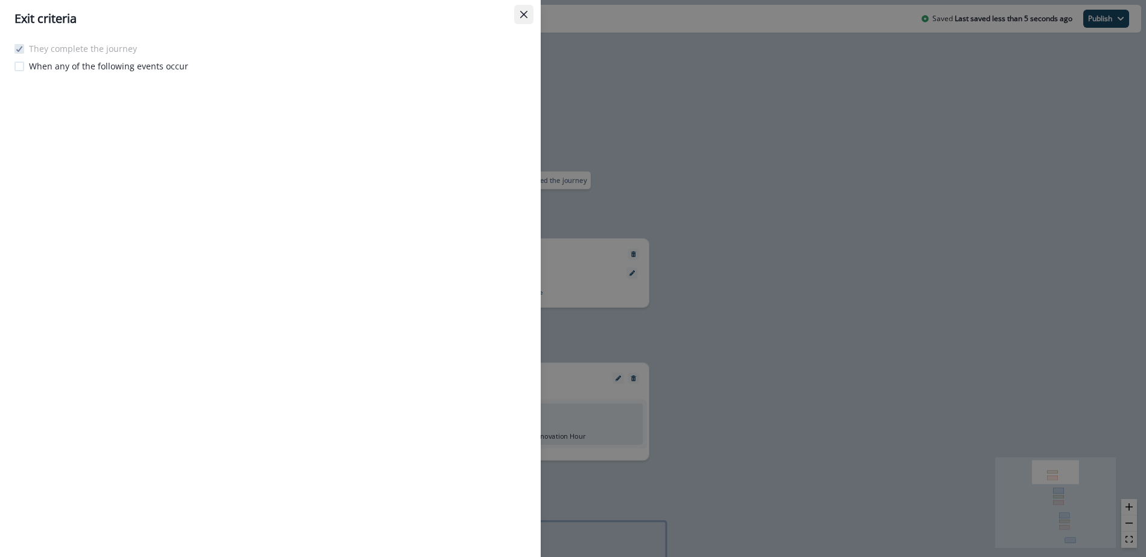
click at [526, 14] on icon "Close" at bounding box center [523, 14] width 7 height 7
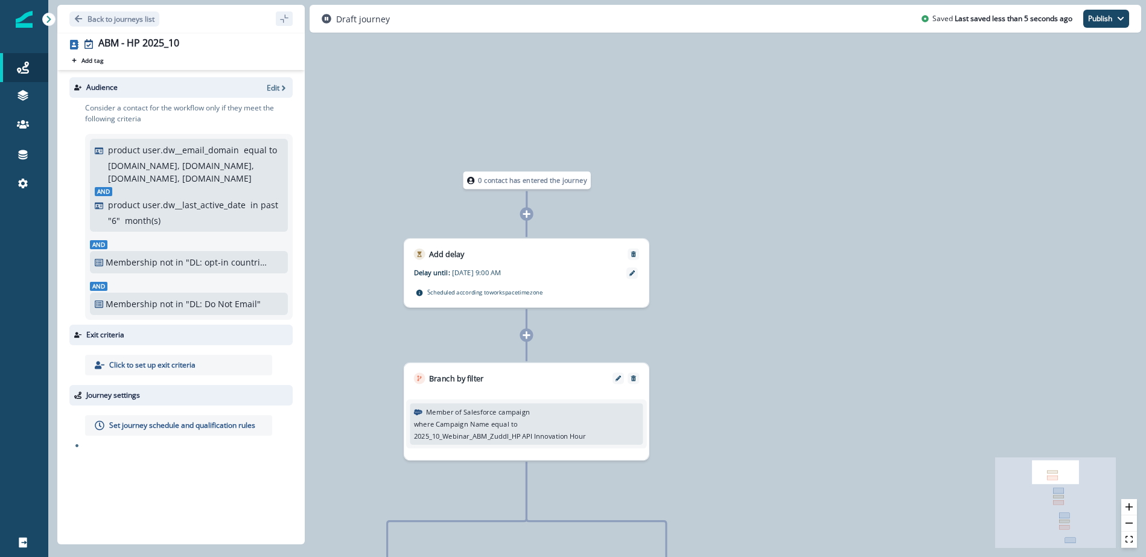
click at [162, 427] on p "Set journey schedule and qualification rules" at bounding box center [182, 425] width 146 height 11
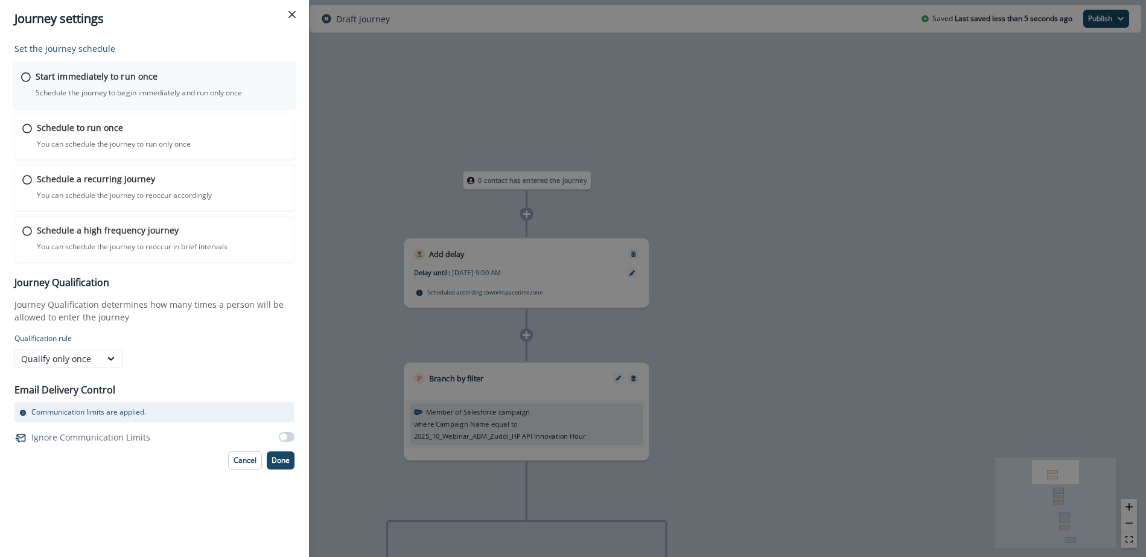
click at [87, 86] on div "Start immediately to run once Schedule the journey to begin immediately and run…" at bounding box center [162, 84] width 252 height 28
click at [282, 455] on p "Done" at bounding box center [280, 459] width 18 height 8
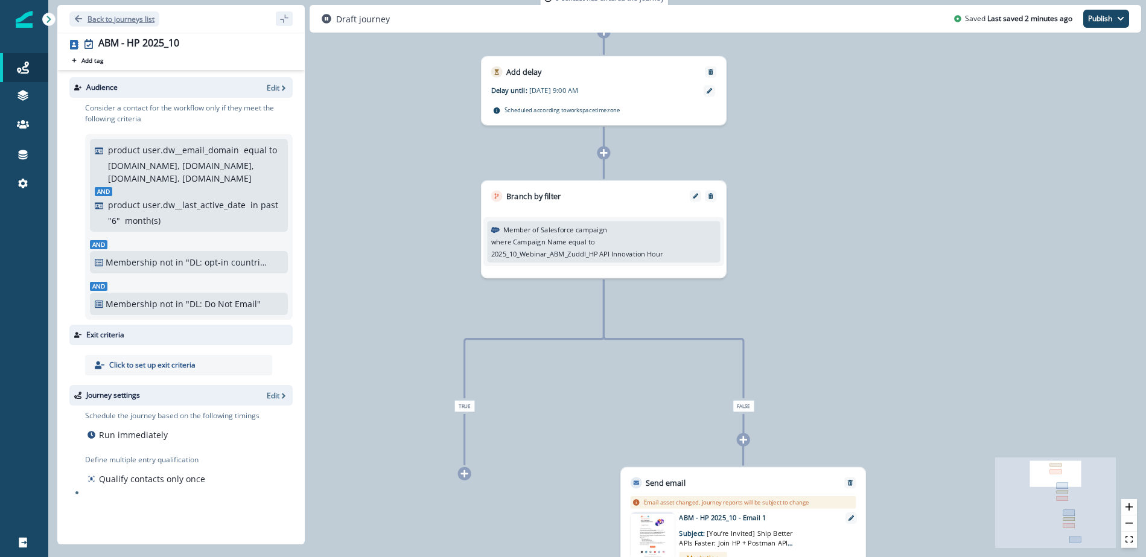
click at [84, 16] on button "Back to journeys list" at bounding box center [114, 18] width 90 height 15
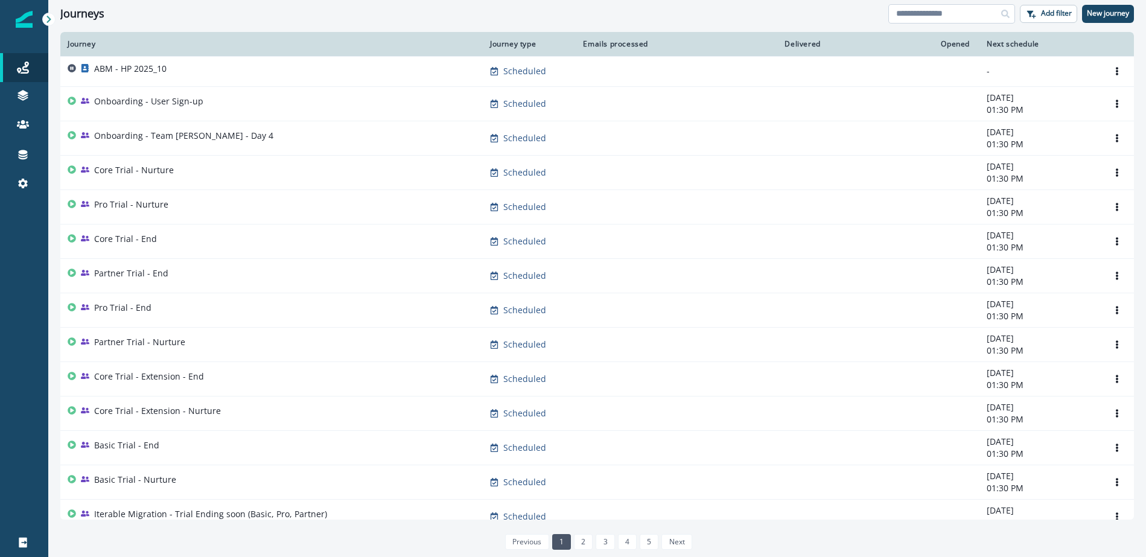
click at [942, 17] on input at bounding box center [951, 13] width 127 height 19
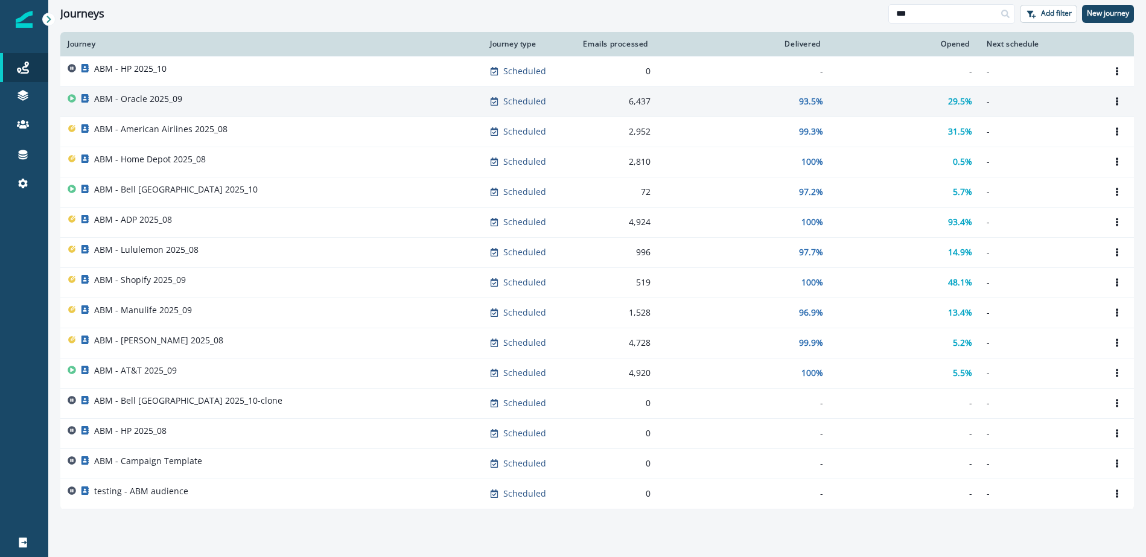
type input "***"
click at [158, 97] on p "ABM - Oracle 2025_09" at bounding box center [138, 99] width 88 height 12
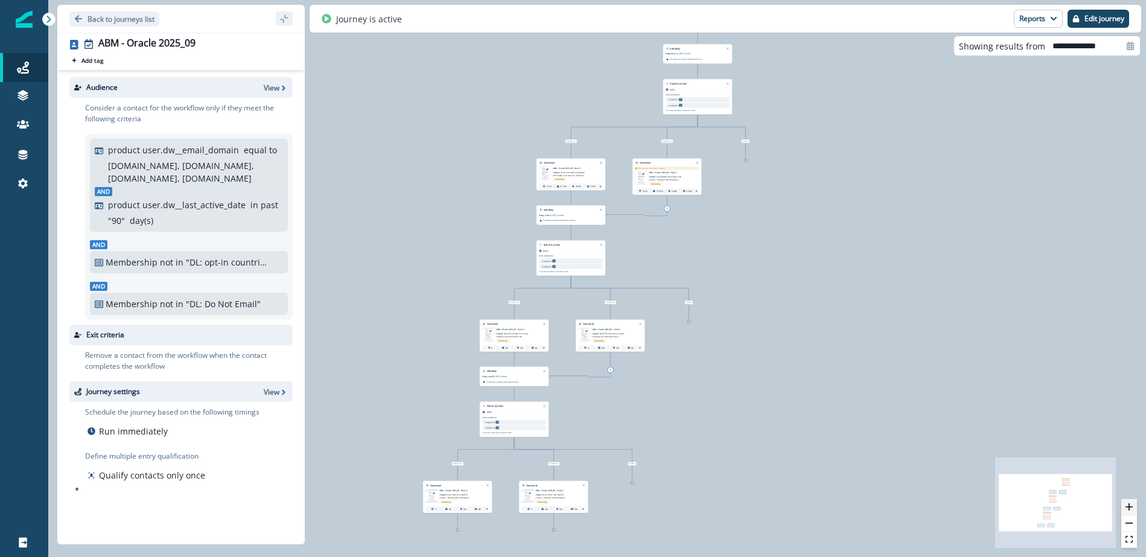
click at [1129, 504] on icon "zoom in" at bounding box center [1128, 506] width 7 height 7
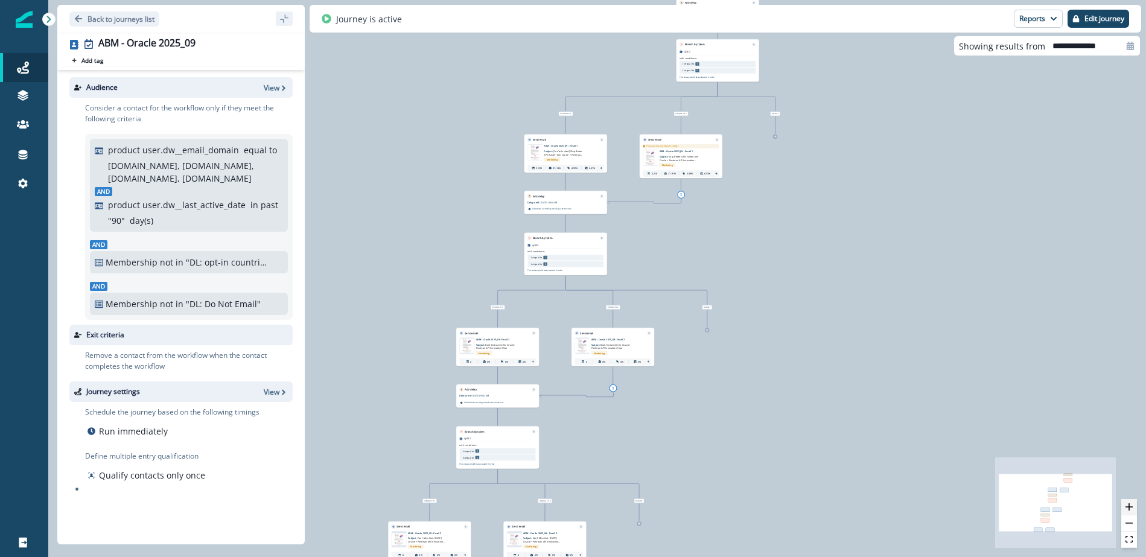
click at [1129, 504] on icon "zoom in" at bounding box center [1128, 506] width 7 height 7
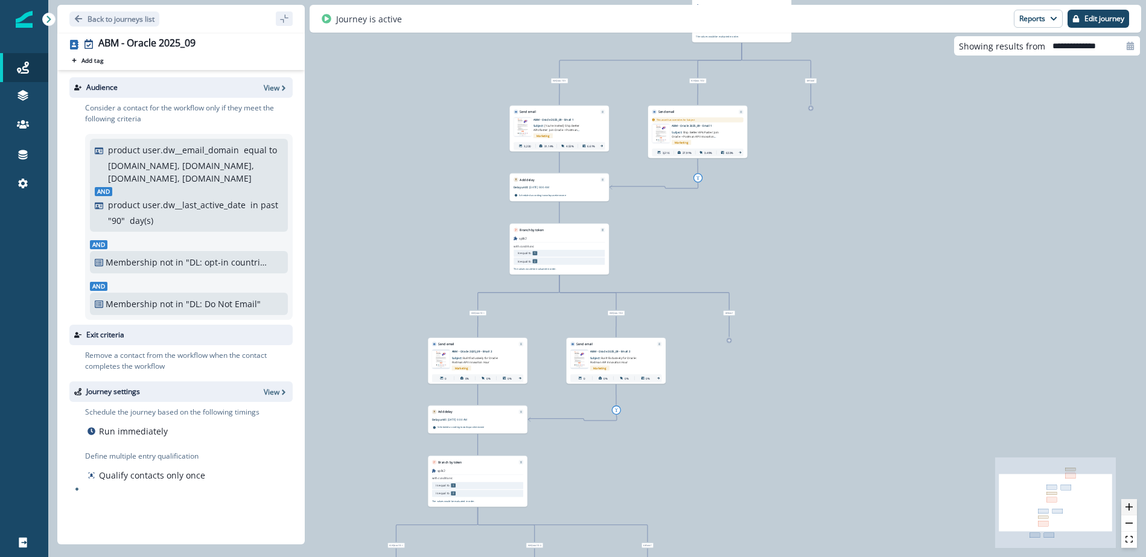
click at [1129, 504] on icon "zoom in" at bounding box center [1128, 506] width 7 height 7
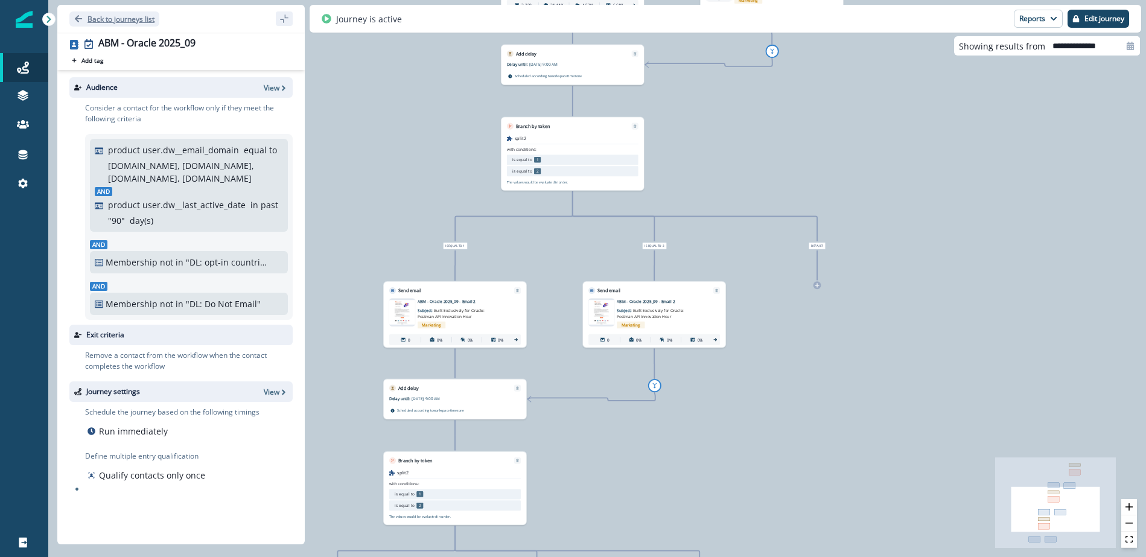
click at [75, 17] on icon "Go back" at bounding box center [78, 18] width 8 height 8
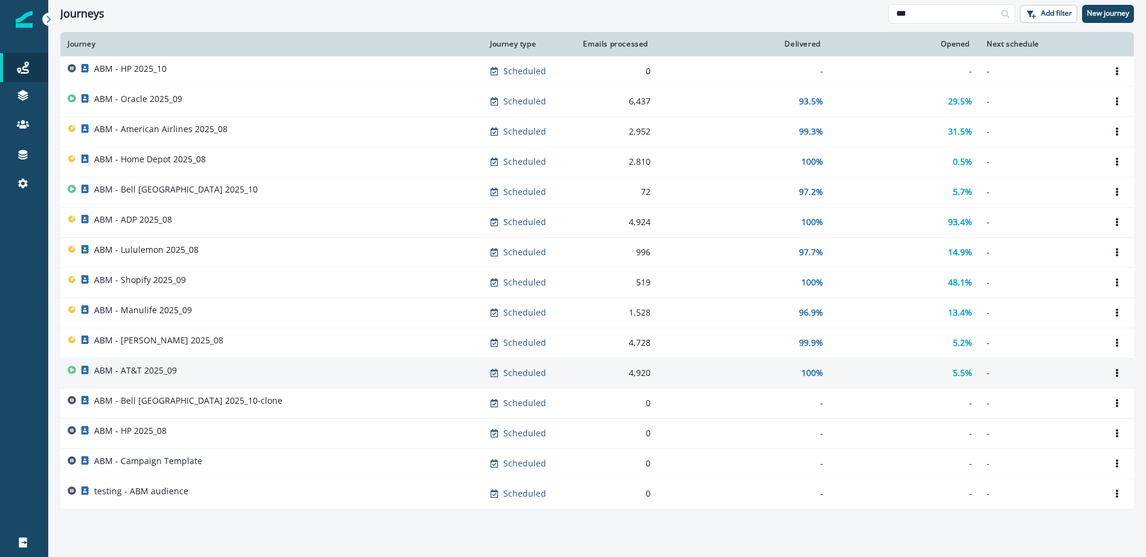
click at [169, 375] on p "ABM - AT&T 2025_09" at bounding box center [135, 370] width 83 height 12
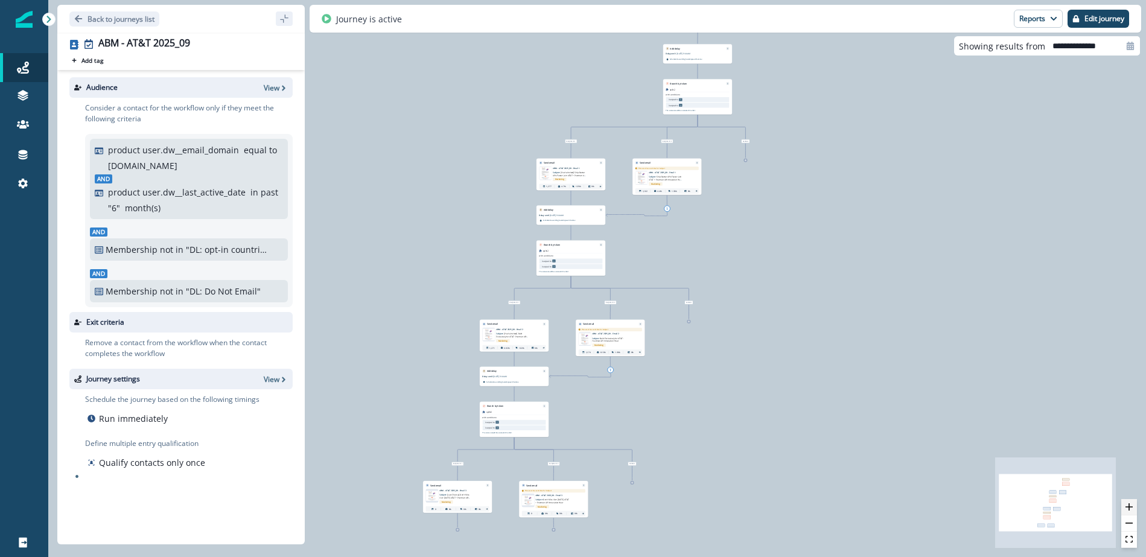
click at [1131, 509] on icon "zoom in" at bounding box center [1128, 506] width 7 height 7
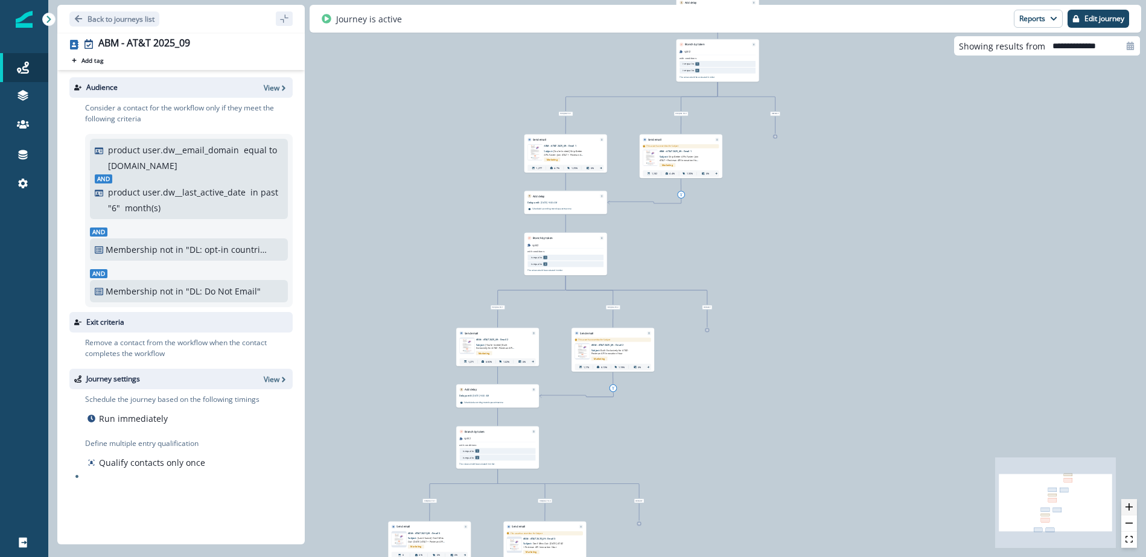
click at [1131, 509] on icon "zoom in" at bounding box center [1128, 506] width 7 height 7
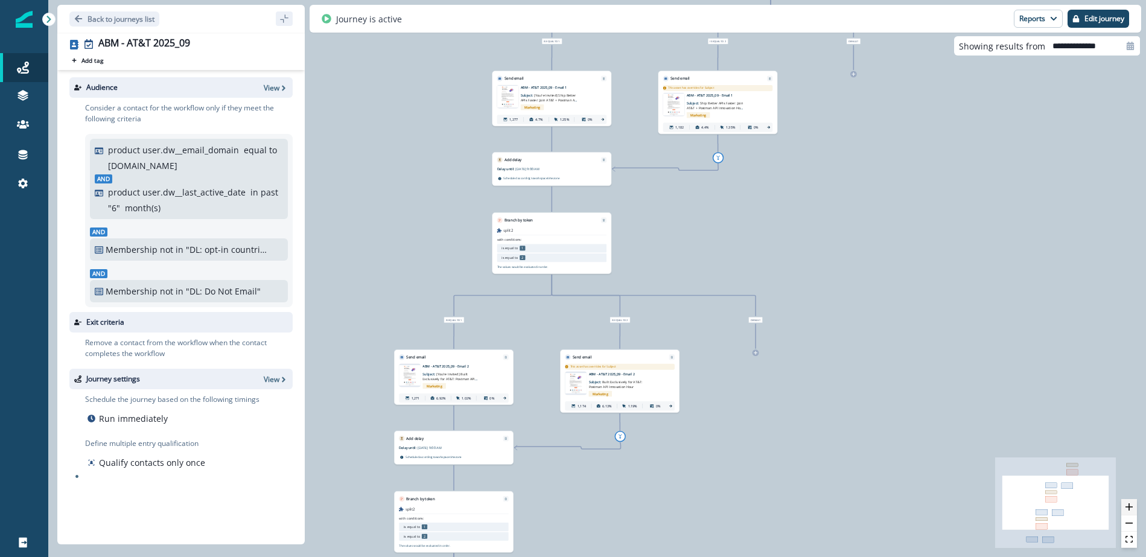
click at [1131, 509] on icon "zoom in" at bounding box center [1128, 506] width 7 height 7
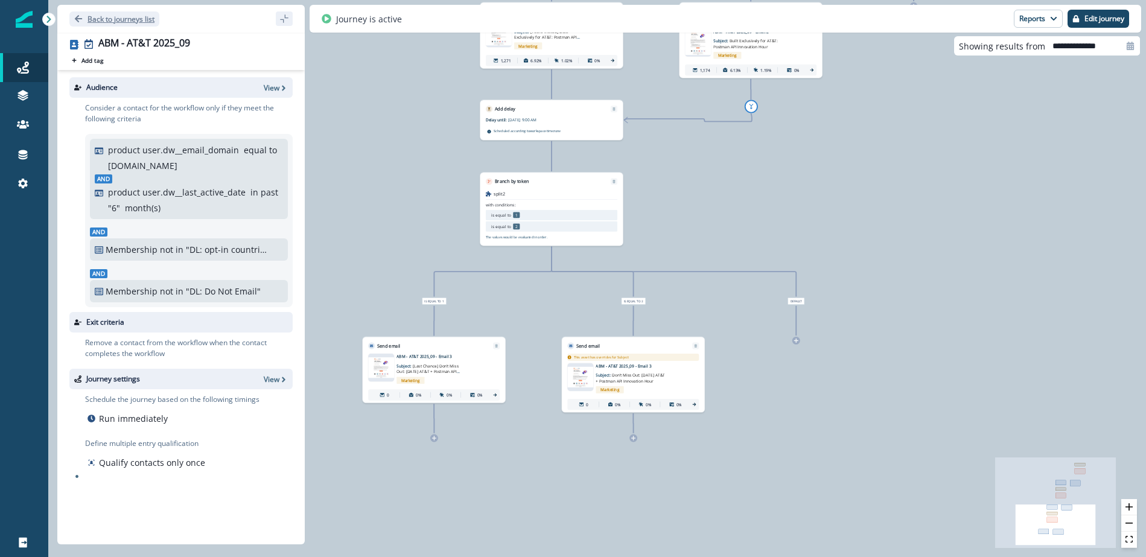
click at [73, 16] on button "Back to journeys list" at bounding box center [114, 18] width 90 height 15
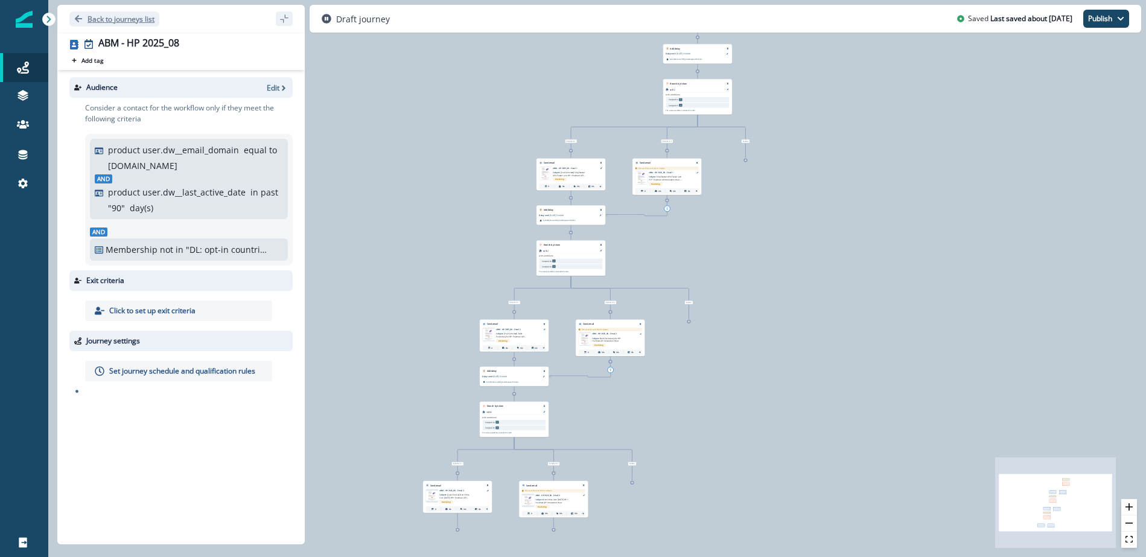
click at [79, 21] on icon "Go back" at bounding box center [78, 18] width 8 height 8
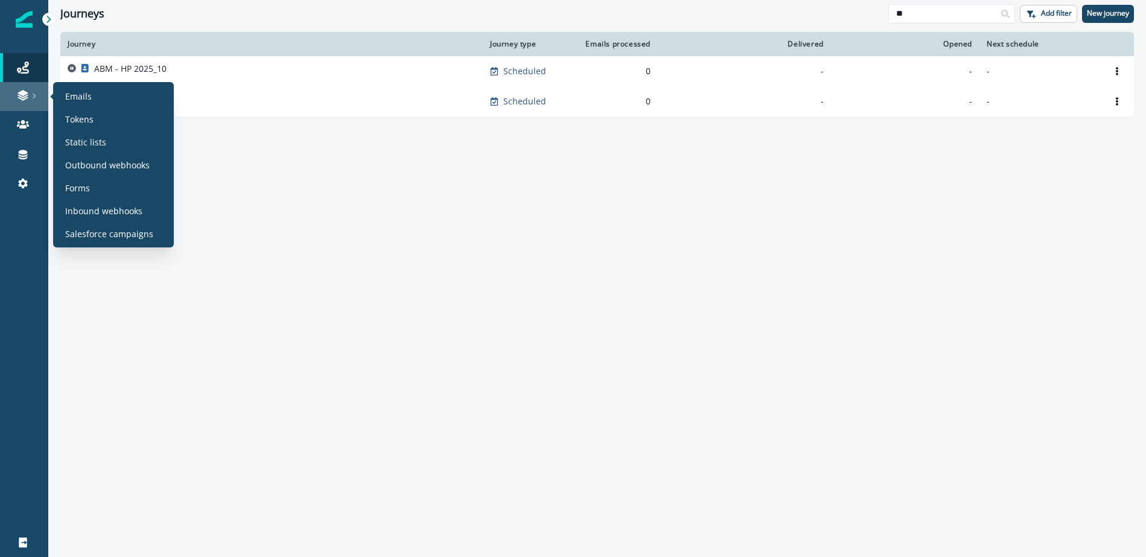
click at [29, 93] on div at bounding box center [24, 95] width 39 height 12
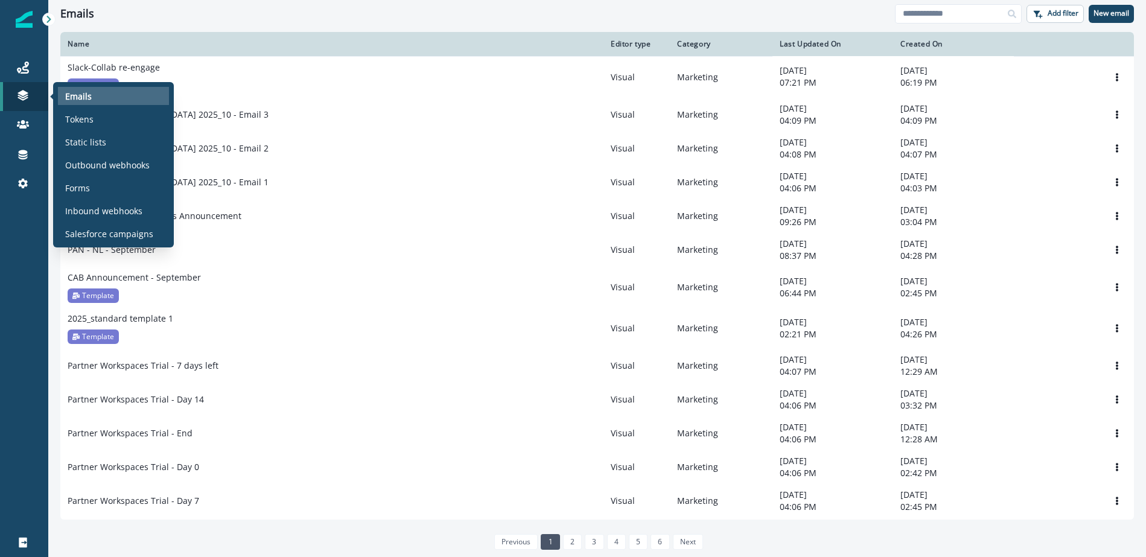
click at [97, 96] on div "Emails" at bounding box center [113, 96] width 111 height 18
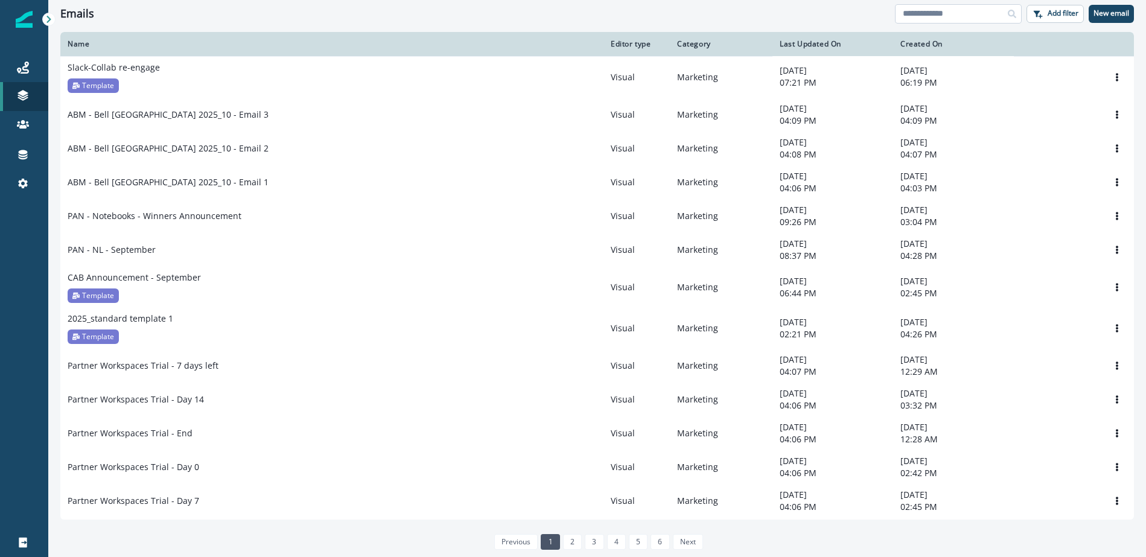
click at [937, 17] on input at bounding box center [958, 13] width 127 height 19
type input "**"
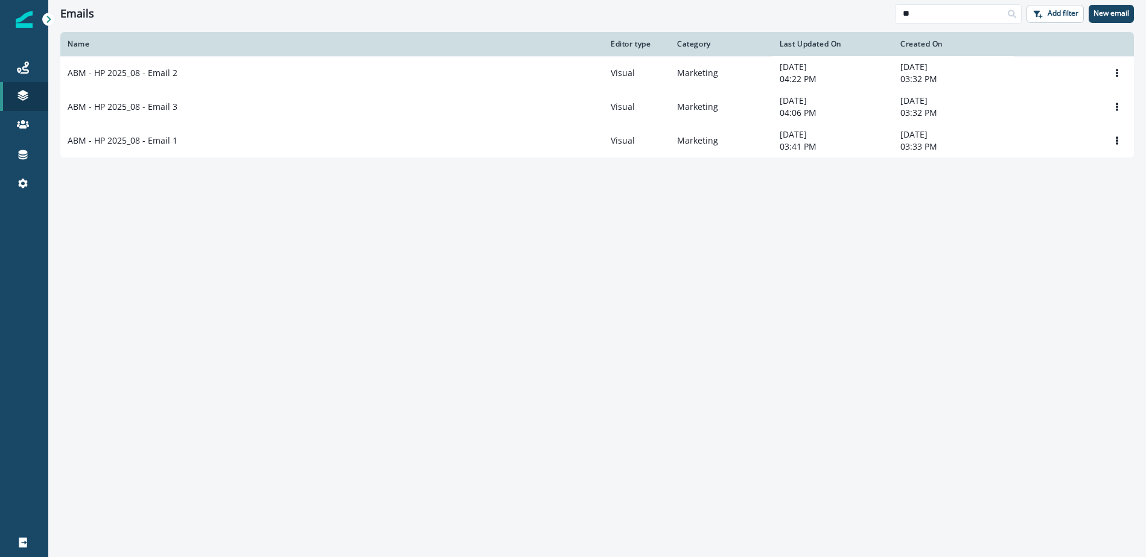
click at [107, 144] on p "ABM - HP 2025_08 - Email 1" at bounding box center [123, 141] width 110 height 12
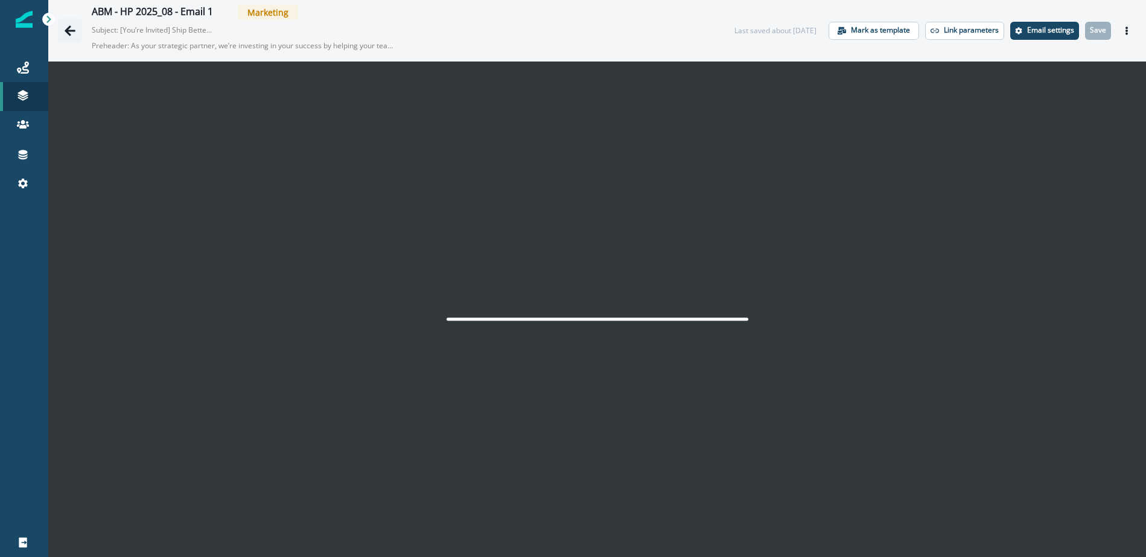
click at [69, 31] on icon "Go back" at bounding box center [70, 31] width 12 height 12
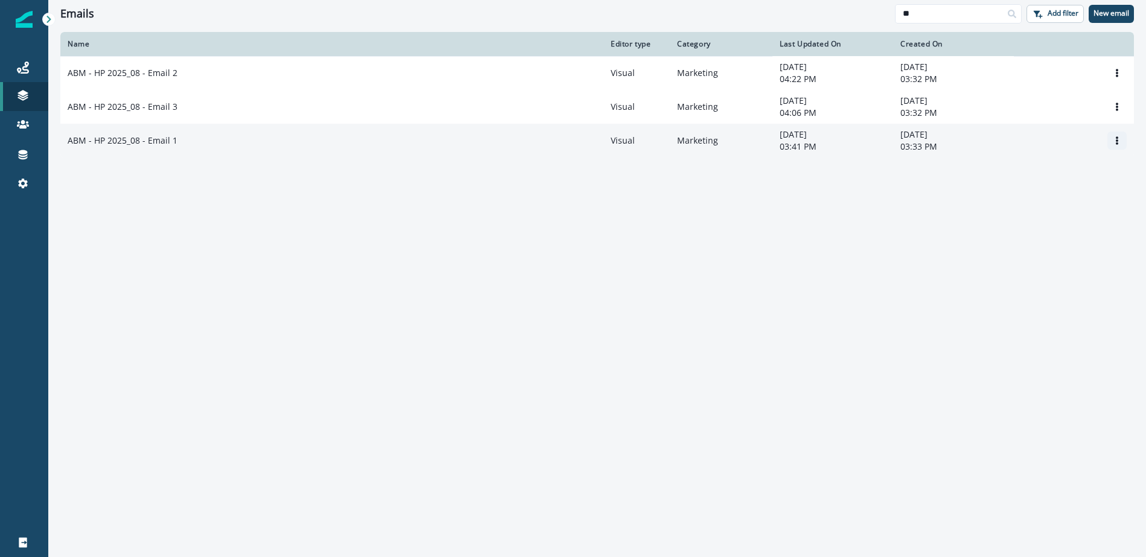
click at [1114, 142] on icon "Options" at bounding box center [1116, 140] width 8 height 8
click at [1020, 171] on button "Clone" at bounding box center [1059, 171] width 134 height 19
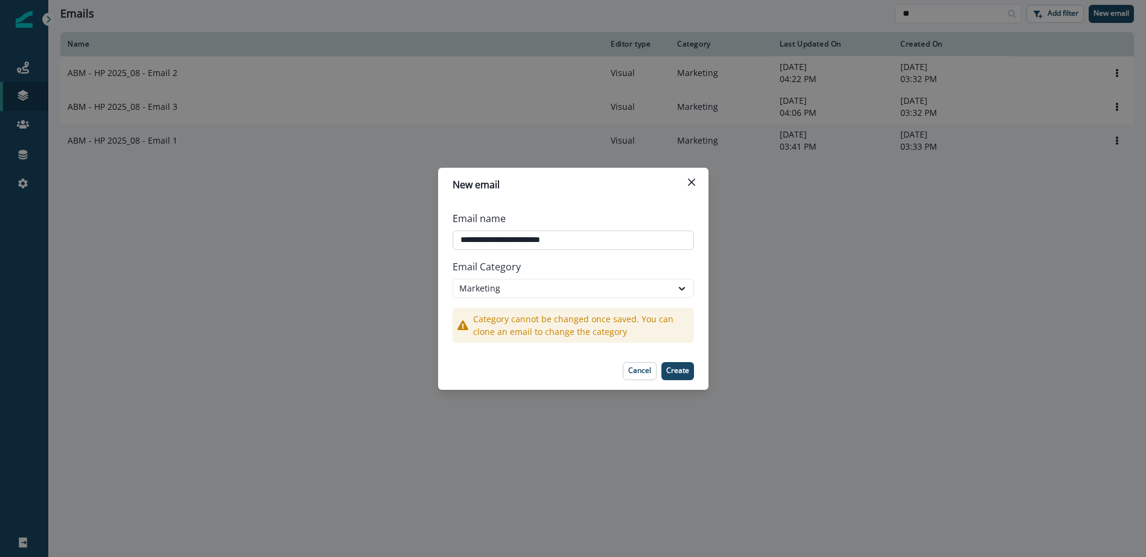
click at [531, 236] on input "**********" at bounding box center [572, 239] width 241 height 19
drag, startPoint x: 461, startPoint y: 240, endPoint x: 637, endPoint y: 244, distance: 176.2
click at [637, 244] on input "**********" at bounding box center [572, 239] width 241 height 19
type input "**********"
click at [681, 367] on p "Create" at bounding box center [677, 370] width 23 height 8
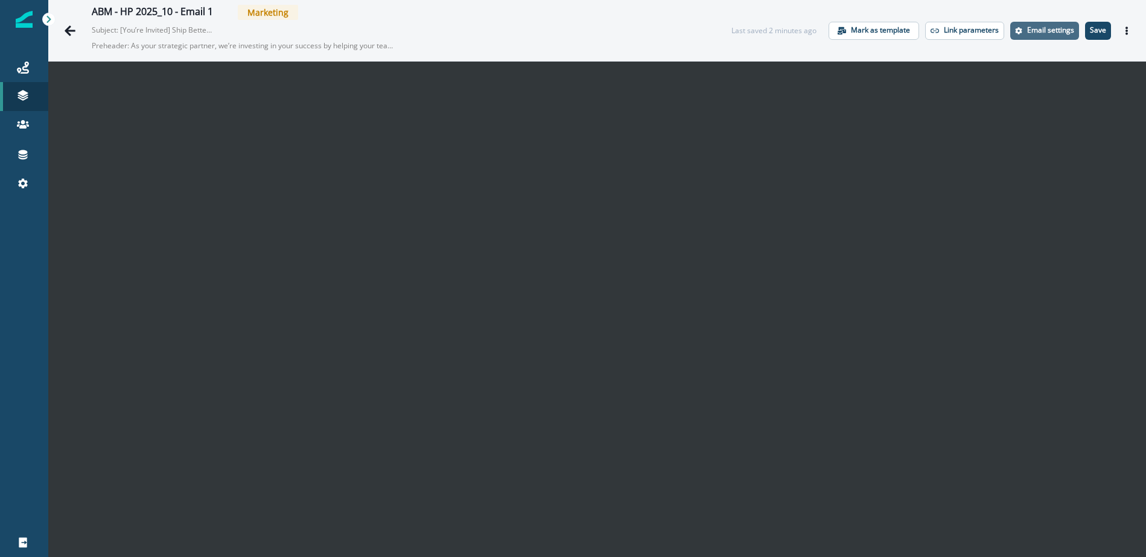
click at [1038, 31] on p "Email settings" at bounding box center [1050, 30] width 47 height 8
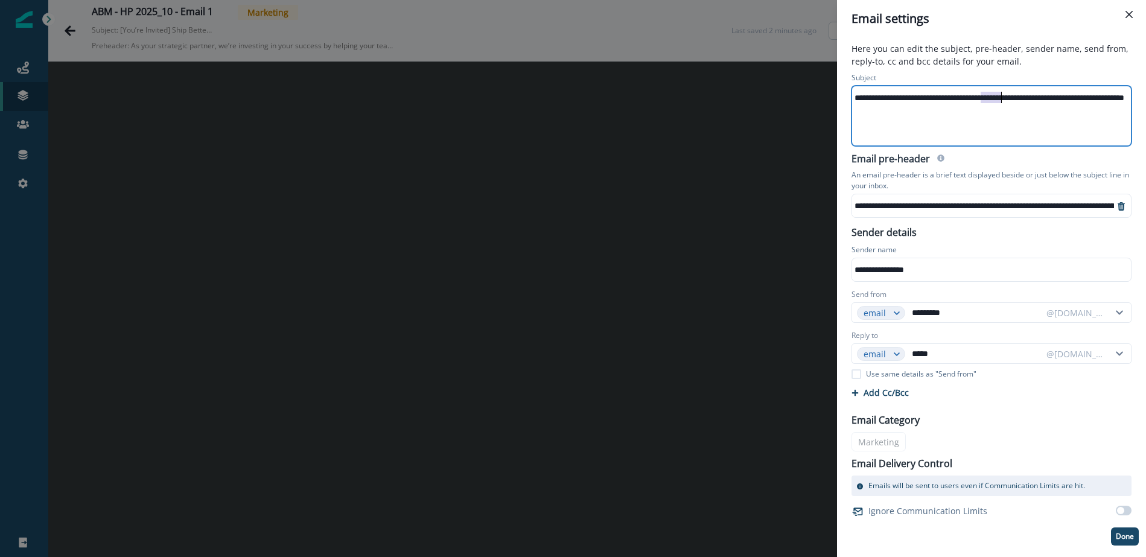
scroll to position [0, 68]
drag, startPoint x: 982, startPoint y: 95, endPoint x: 1151, endPoint y: 105, distance: 169.8
click at [1145, 105] on html "**********" at bounding box center [573, 278] width 1146 height 557
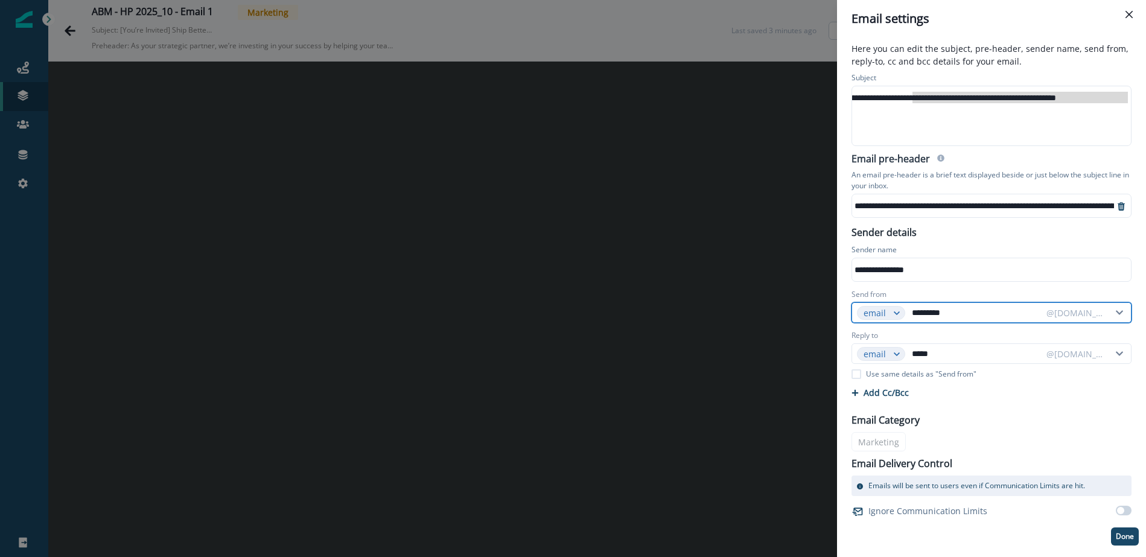
click at [939, 316] on input "*********" at bounding box center [975, 312] width 132 height 19
type input "******"
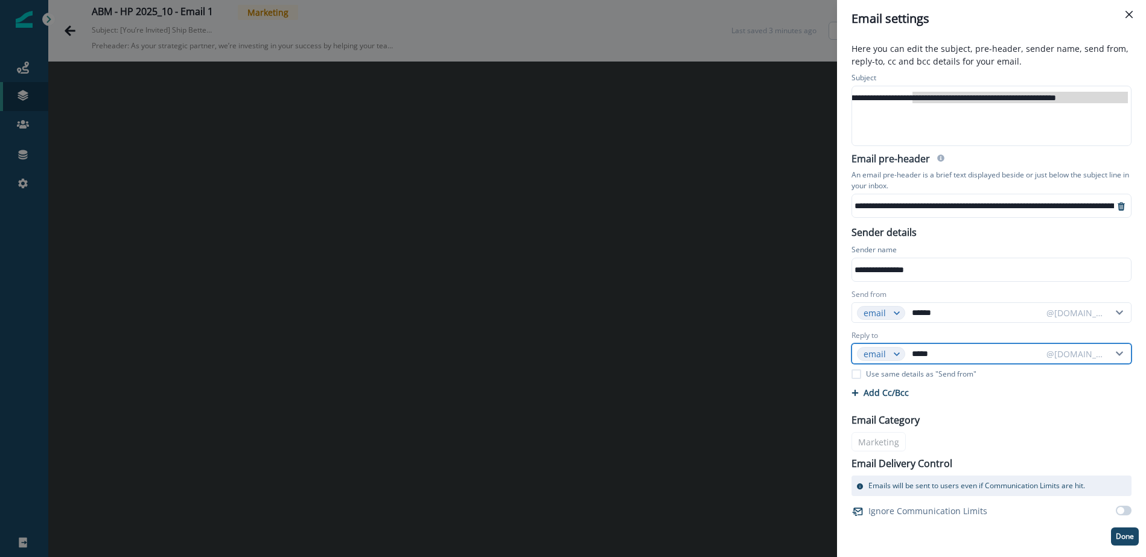
click at [947, 351] on input "*****" at bounding box center [975, 353] width 132 height 19
type input "******"
click at [1135, 548] on div "**********" at bounding box center [991, 296] width 309 height 519
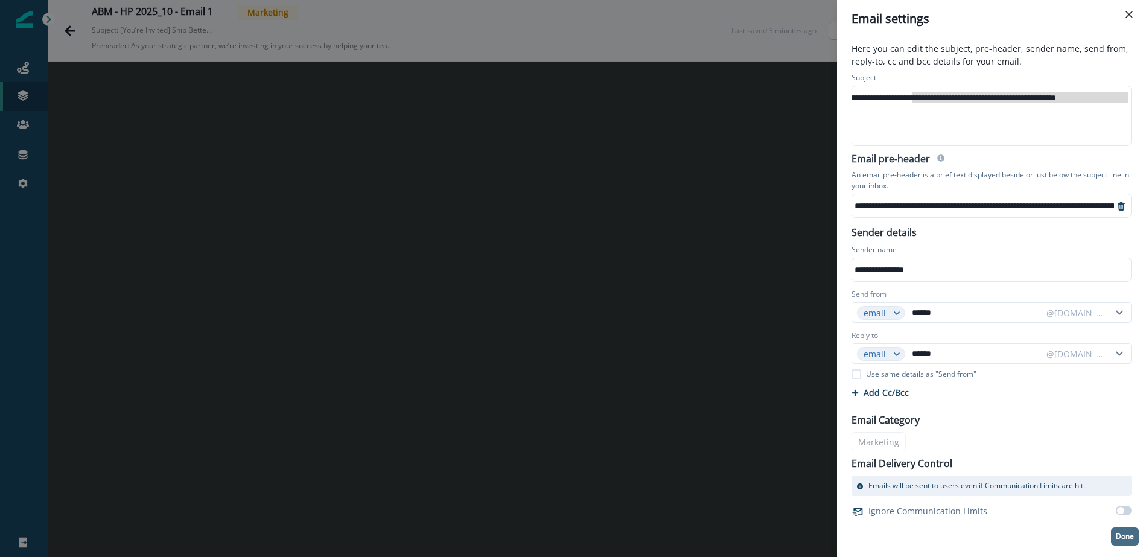
click at [1129, 538] on p "Done" at bounding box center [1124, 536] width 18 height 8
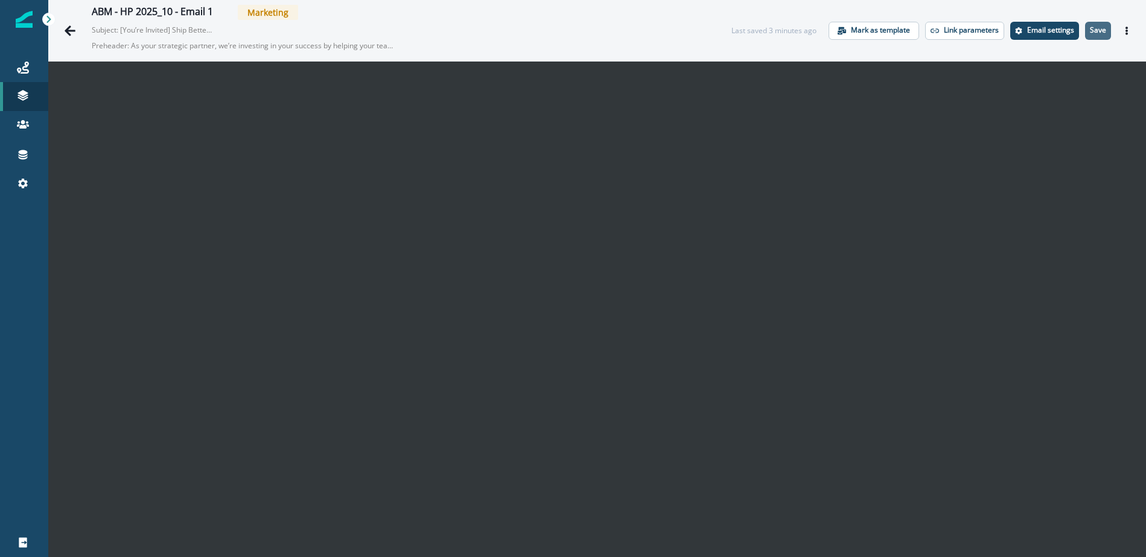
click at [1099, 36] on button "Save" at bounding box center [1098, 31] width 26 height 18
click at [1095, 30] on p "Save" at bounding box center [1098, 30] width 16 height 8
click at [73, 32] on icon "Go back" at bounding box center [70, 31] width 12 height 12
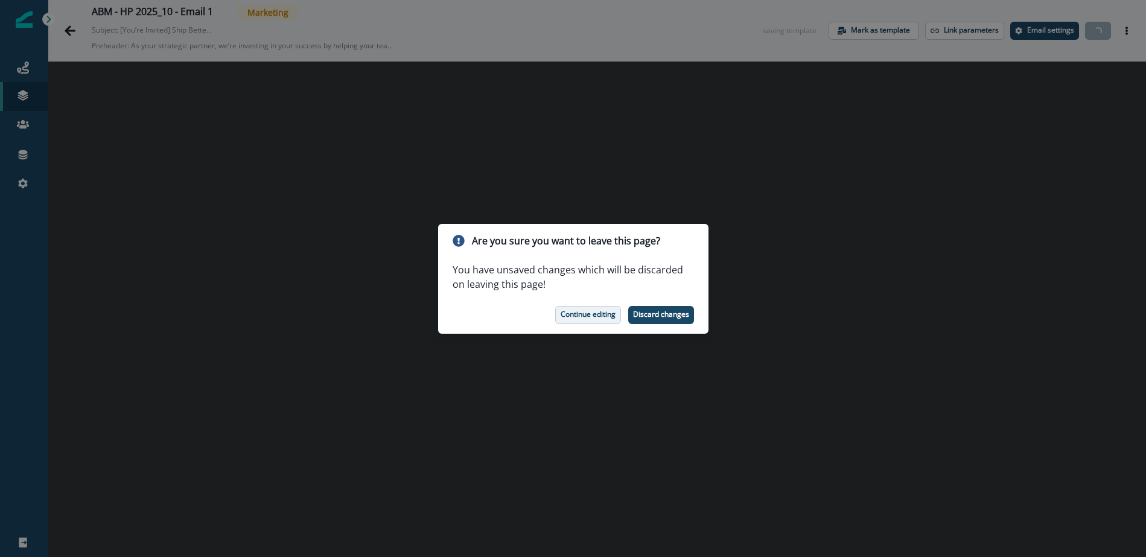
click at [582, 314] on p "Continue editing" at bounding box center [587, 314] width 55 height 8
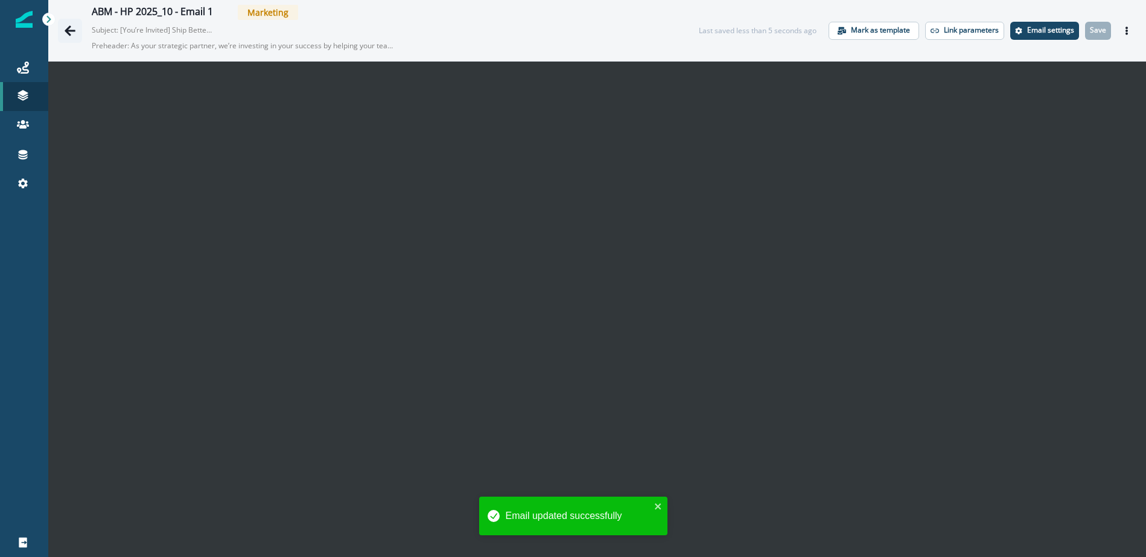
click at [72, 34] on icon "Go back" at bounding box center [70, 31] width 12 height 12
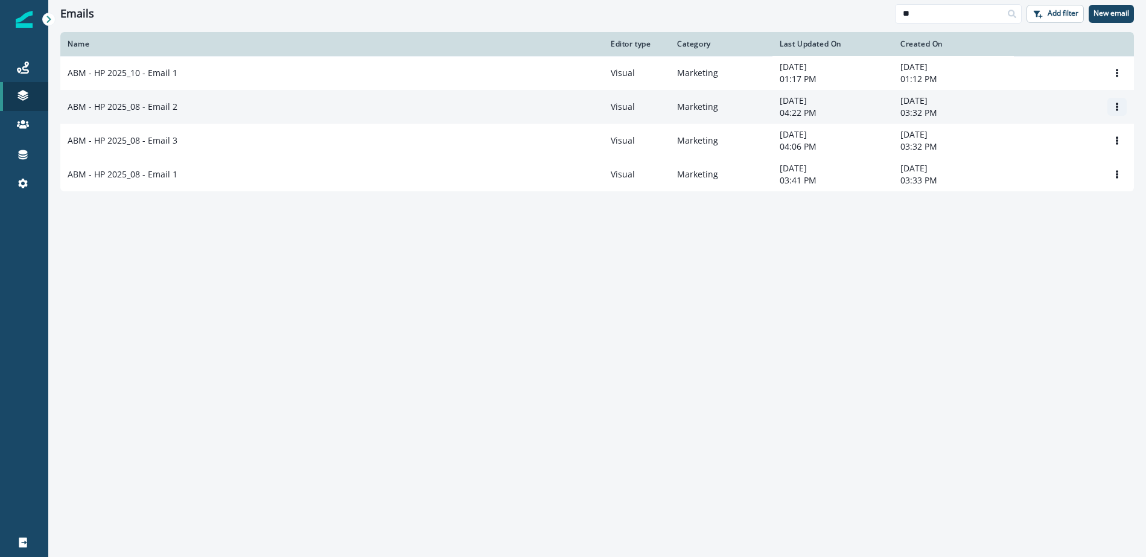
click at [1112, 104] on icon "Options" at bounding box center [1116, 107] width 8 height 8
click at [1024, 138] on button "Clone" at bounding box center [1059, 136] width 134 height 19
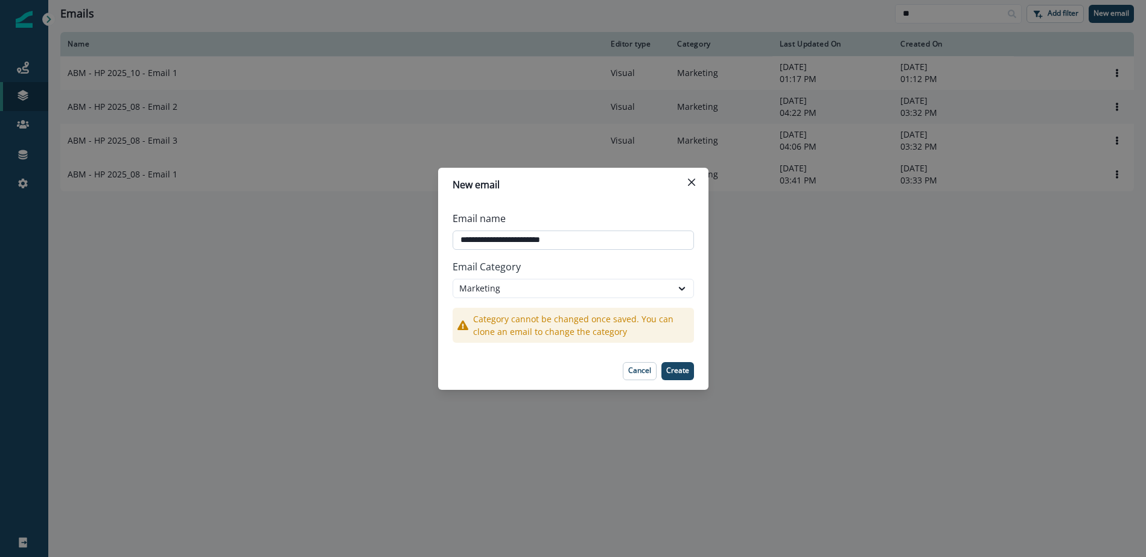
click at [529, 238] on input "**********" at bounding box center [572, 239] width 241 height 19
type input "**********"
click at [682, 374] on p "Create" at bounding box center [677, 370] width 23 height 8
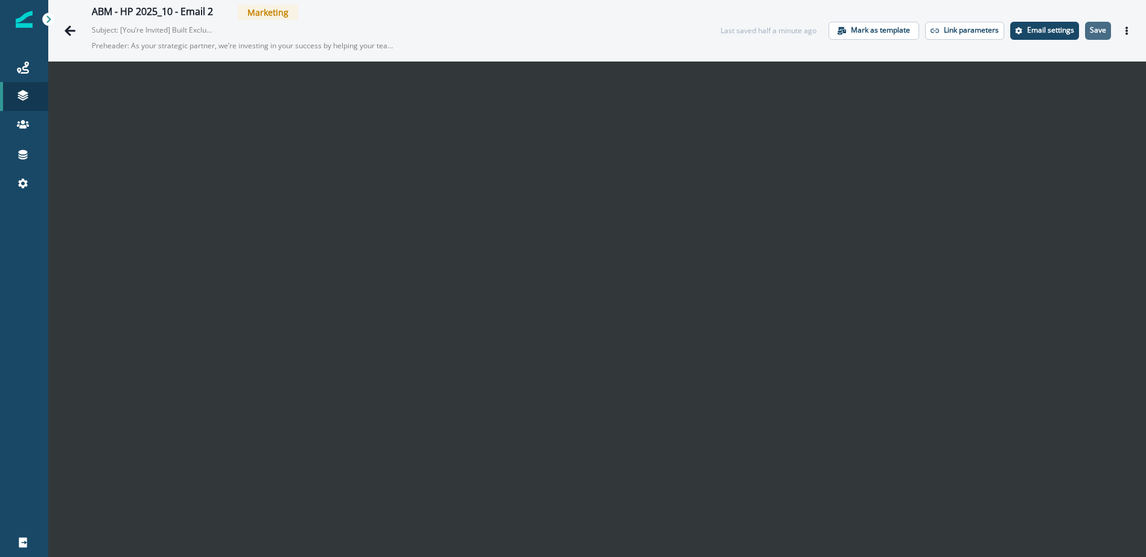
click at [1100, 28] on p "Save" at bounding box center [1098, 30] width 16 height 8
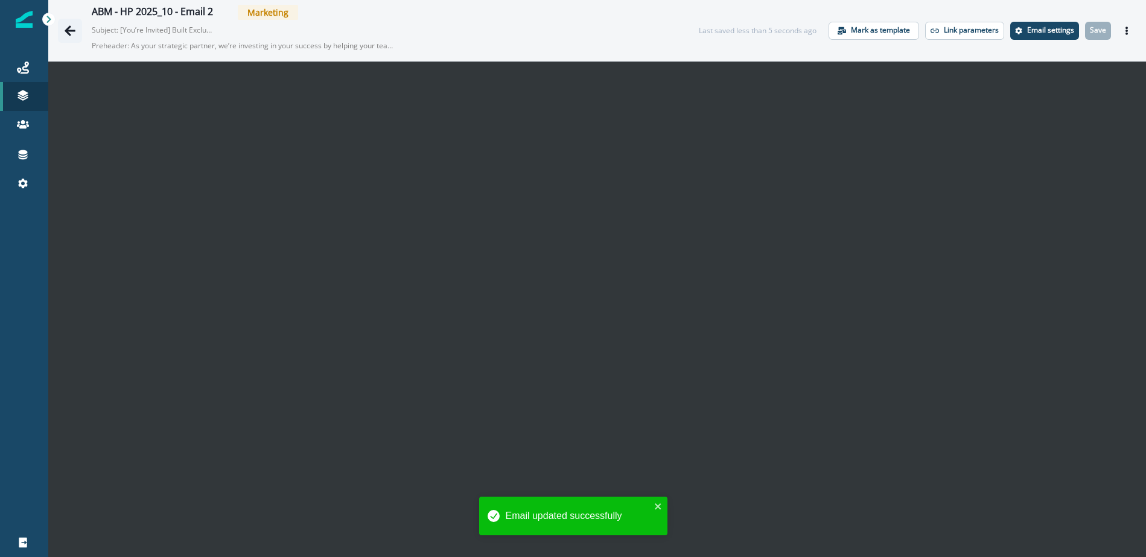
click at [71, 30] on icon "Go back" at bounding box center [70, 30] width 11 height 10
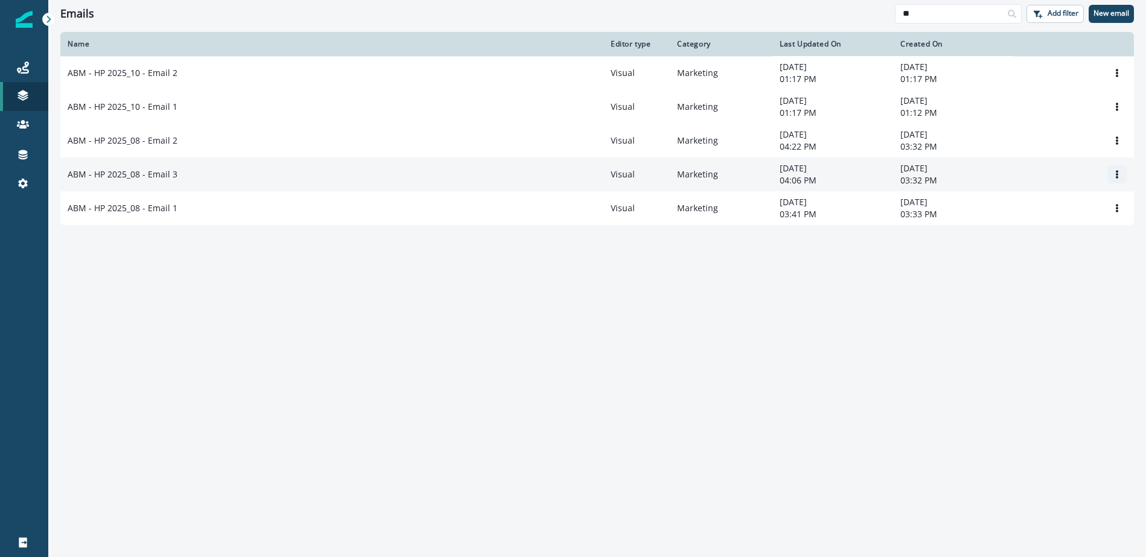
click at [1120, 175] on icon "Options" at bounding box center [1116, 174] width 8 height 8
click at [1051, 206] on button "Clone" at bounding box center [1059, 205] width 134 height 19
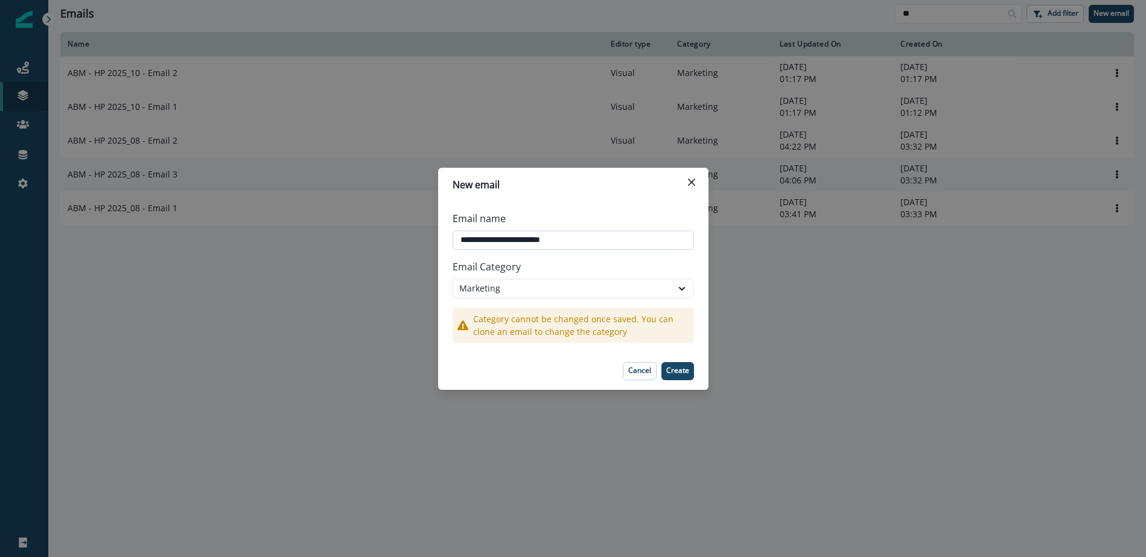
click at [530, 242] on input "**********" at bounding box center [572, 239] width 241 height 19
type input "**********"
click at [672, 367] on p "Create" at bounding box center [677, 370] width 23 height 8
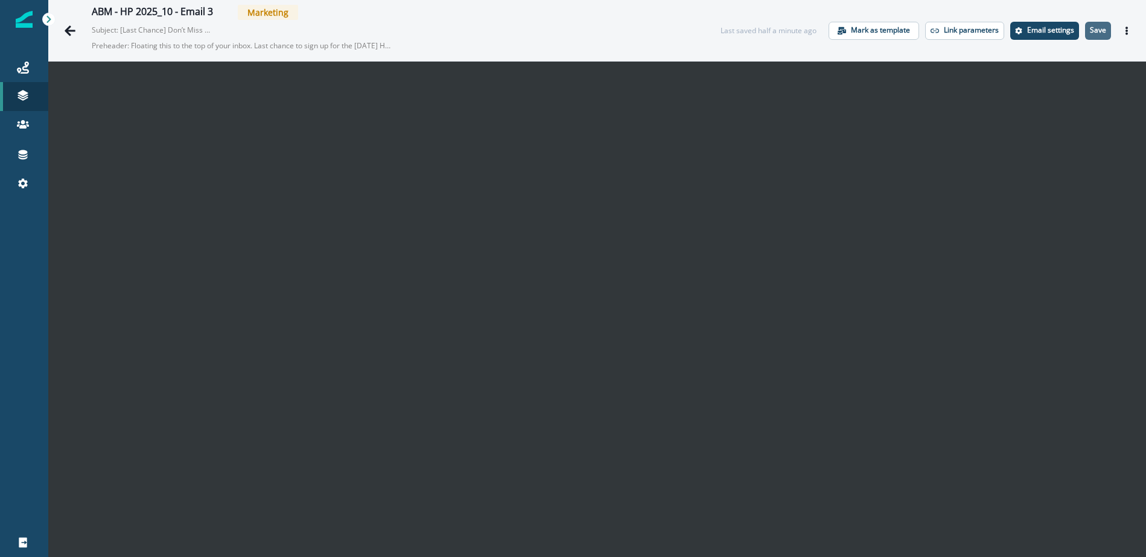
click at [1100, 29] on p "Save" at bounding box center [1098, 30] width 16 height 8
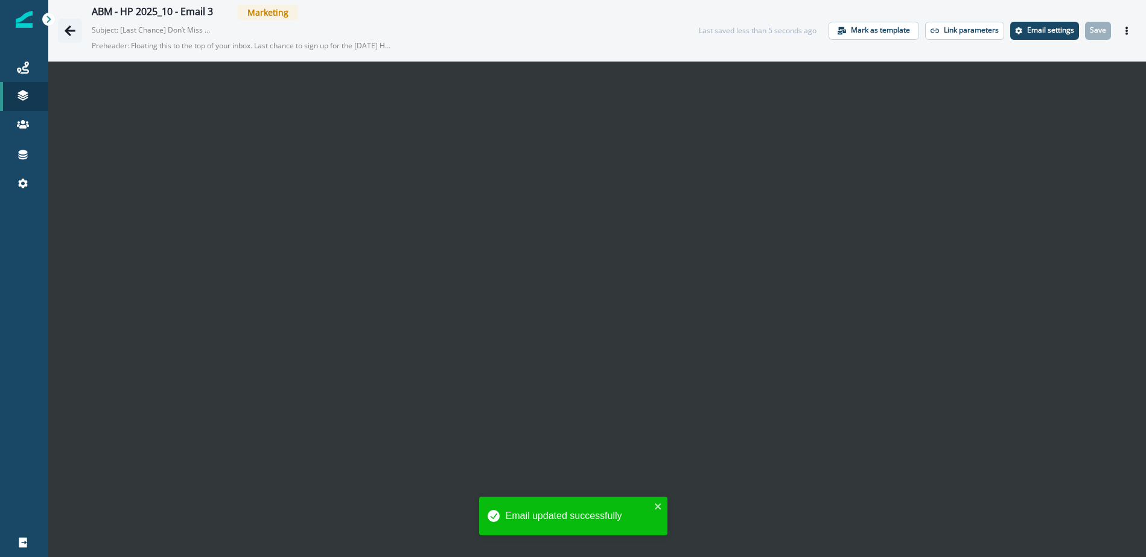
click at [67, 33] on icon "Go back" at bounding box center [70, 30] width 11 height 10
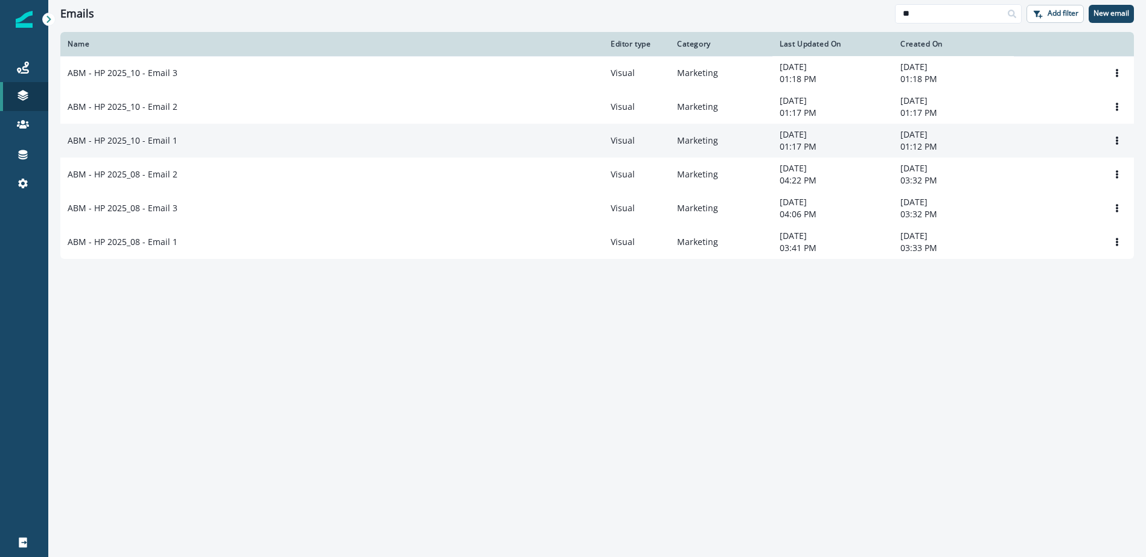
click at [1007, 142] on td "[DATE] 01:12 PM" at bounding box center [953, 141] width 121 height 34
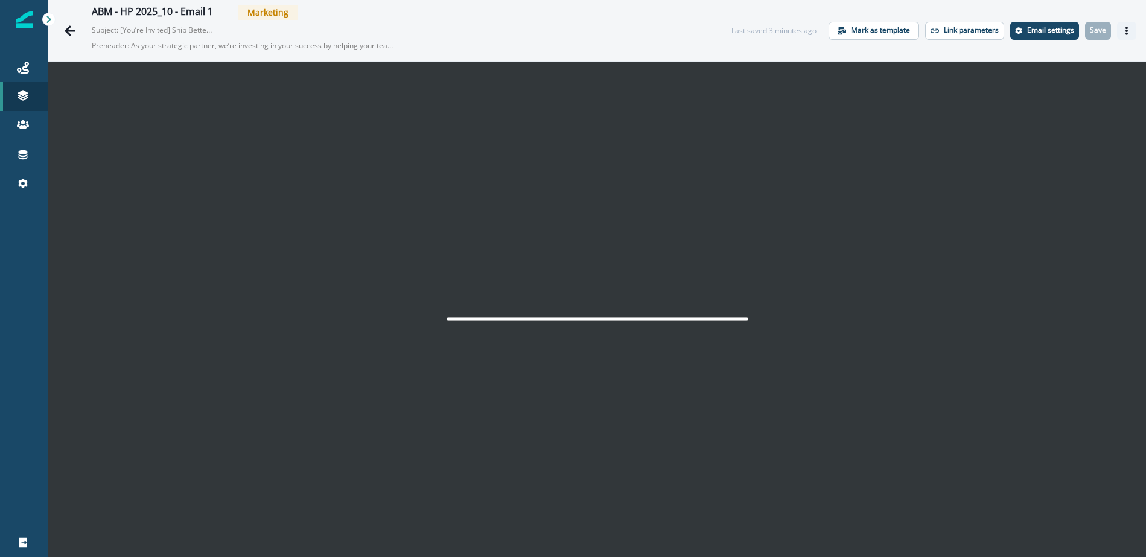
click at [1125, 28] on icon "Actions" at bounding box center [1126, 31] width 2 height 8
click at [1127, 30] on icon "Actions" at bounding box center [1126, 31] width 2 height 8
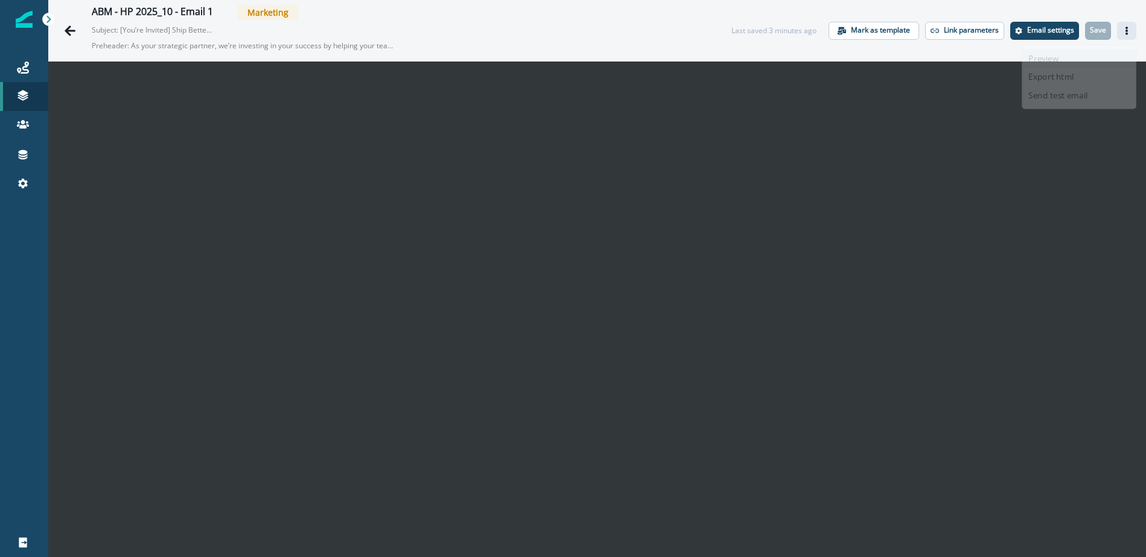
scroll to position [1, 0]
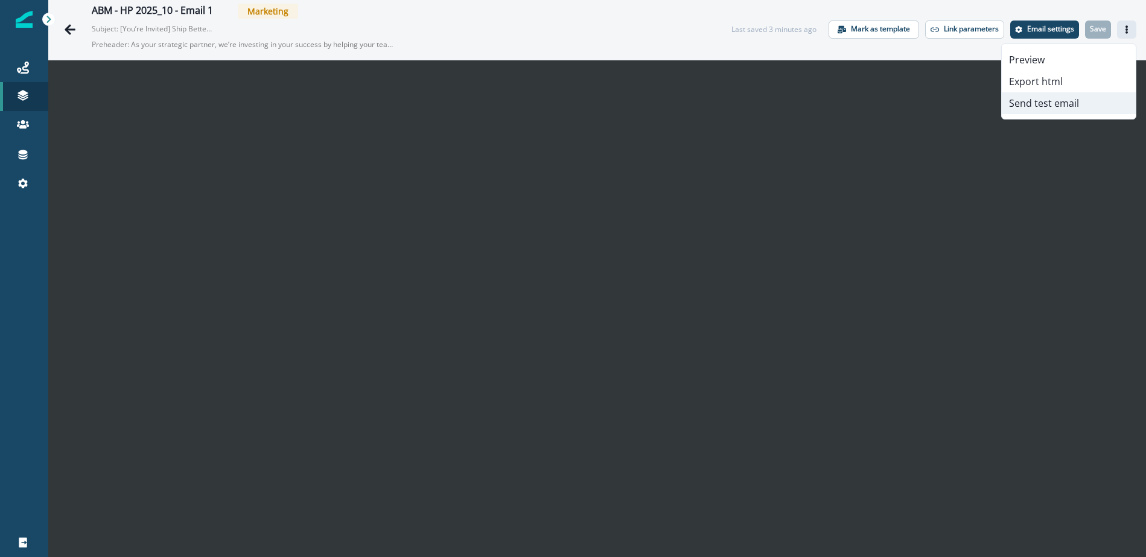
click at [1055, 105] on button "Send test email" at bounding box center [1068, 103] width 134 height 22
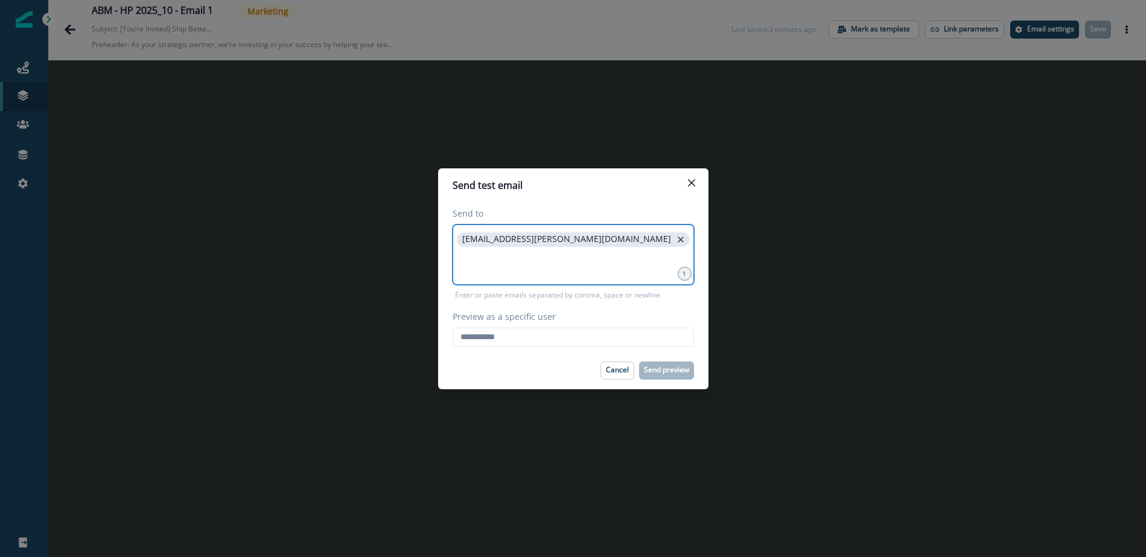
drag, startPoint x: 598, startPoint y: 241, endPoint x: 7, endPoint y: 319, distance: 596.3
click at [675, 241] on icon "close" at bounding box center [680, 239] width 11 height 11
click at [471, 247] on input at bounding box center [573, 239] width 238 height 24
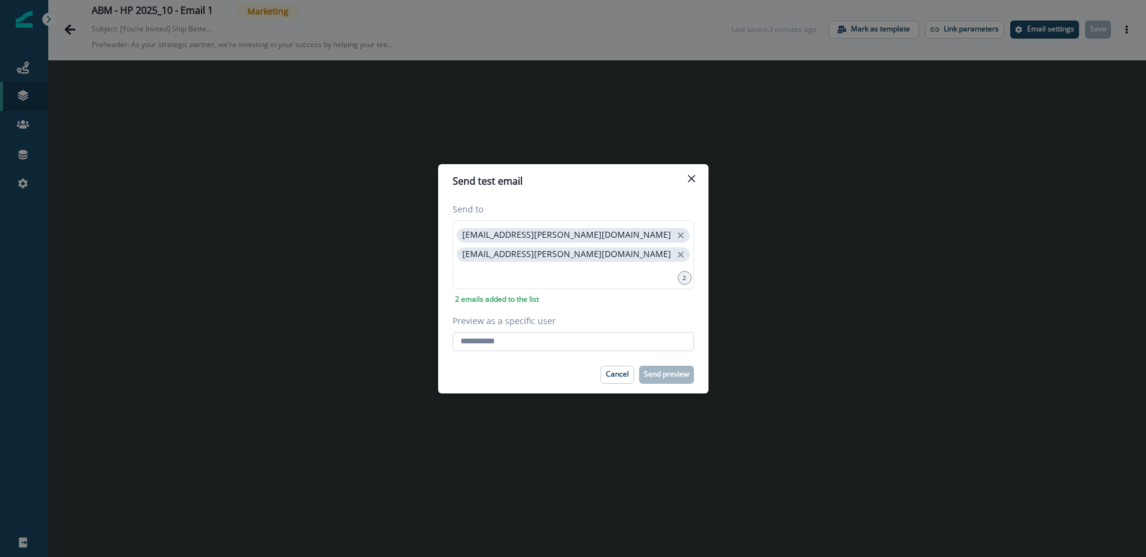
click at [507, 345] on input "Preview as a specific user" at bounding box center [572, 341] width 241 height 19
click at [509, 345] on input "Preview as a specific user" at bounding box center [572, 341] width 241 height 19
type input "**********"
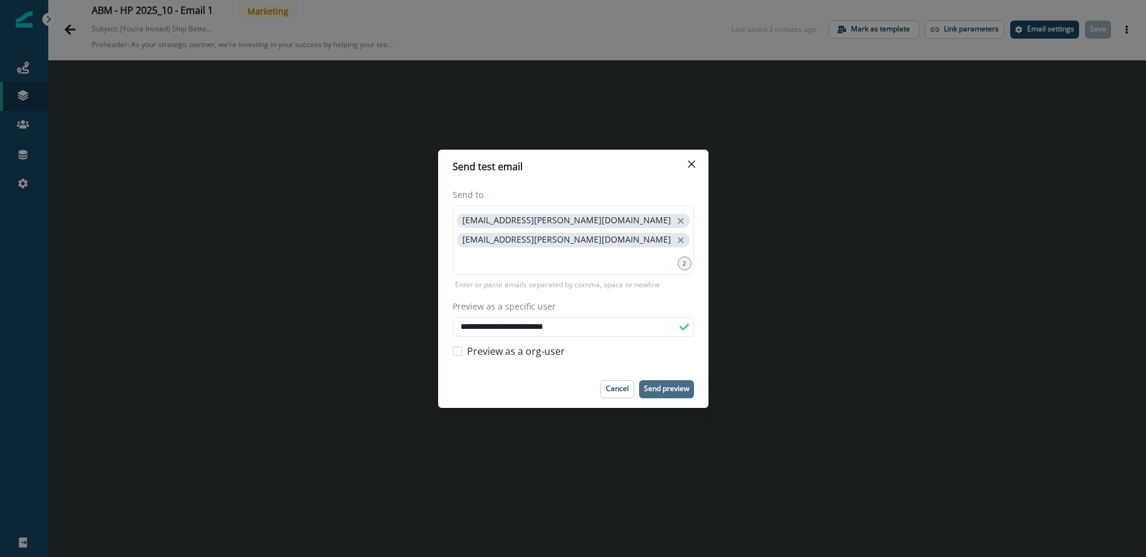
click at [665, 378] on footer "Cancel Send preview" at bounding box center [573, 388] width 270 height 37
click at [663, 384] on p "Send preview" at bounding box center [666, 388] width 45 height 8
click at [691, 165] on icon "Close" at bounding box center [690, 163] width 7 height 7
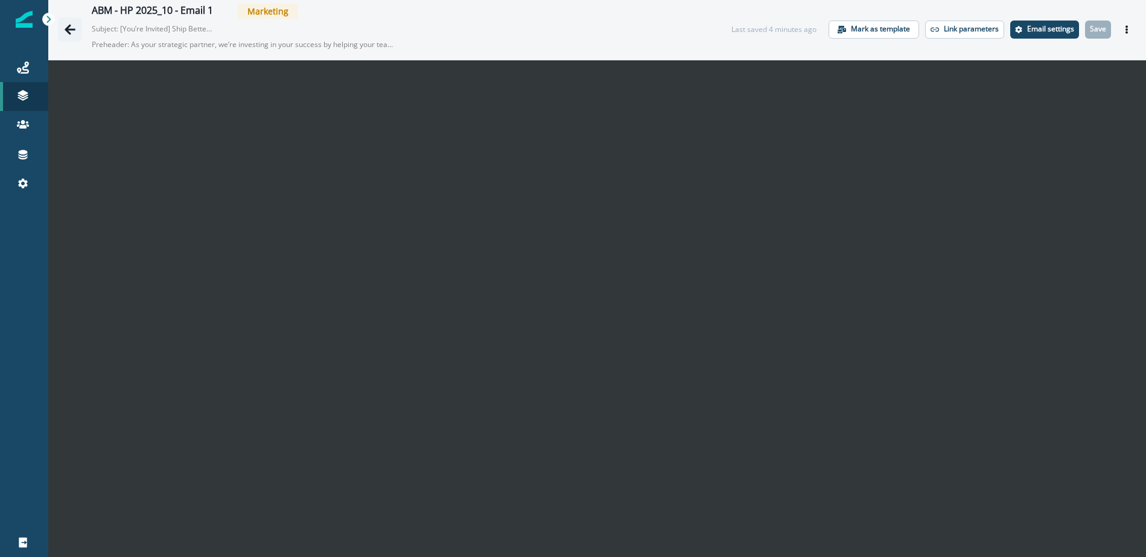
click at [72, 32] on icon "Go back" at bounding box center [70, 30] width 12 height 12
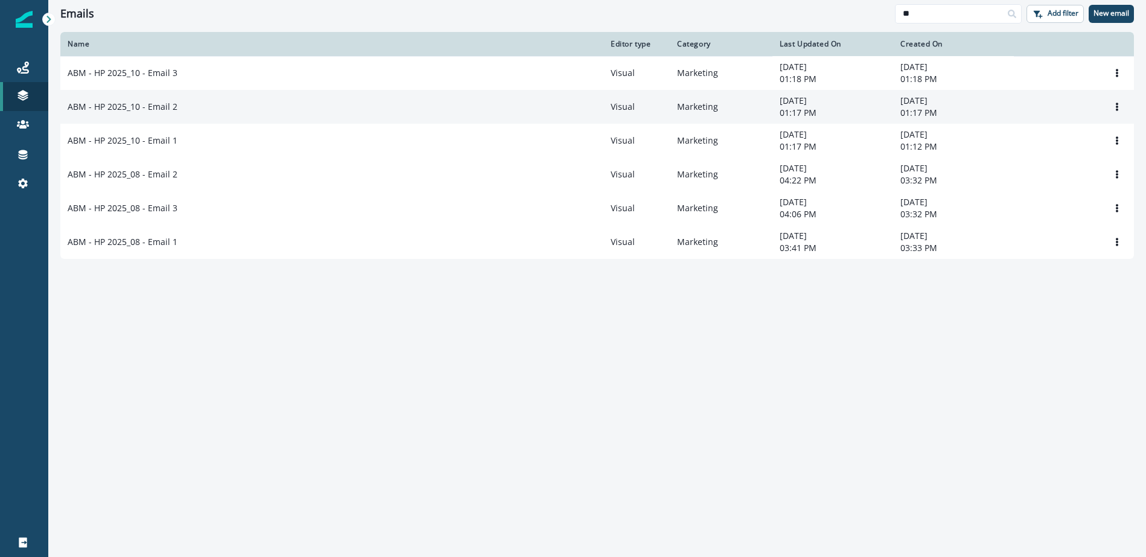
click at [1074, 107] on div "Clone Rename Remove" at bounding box center [1074, 107] width 106 height 18
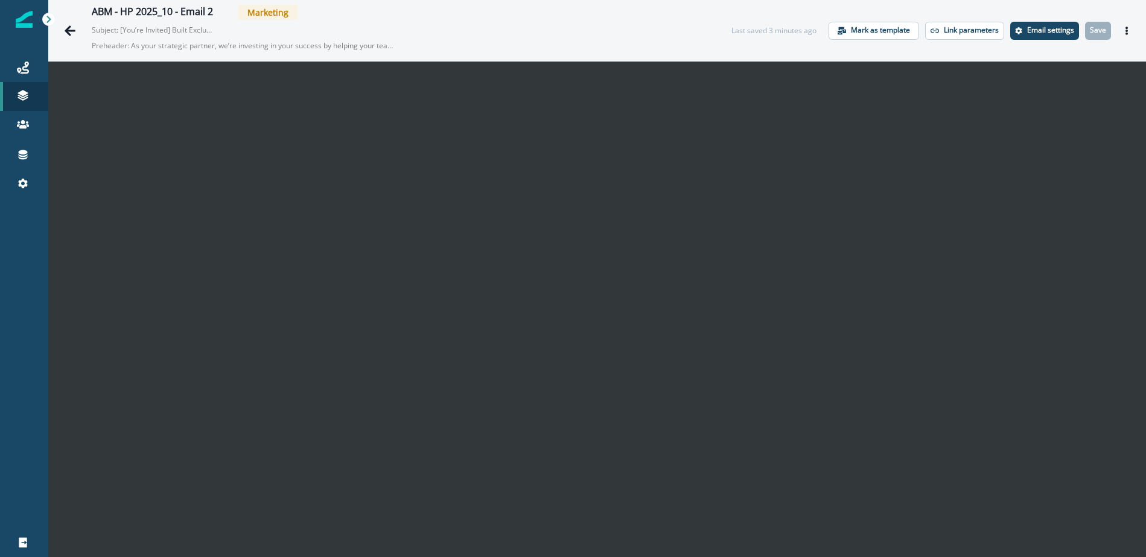
click at [1126, 30] on icon "Actions" at bounding box center [1126, 31] width 2 height 8
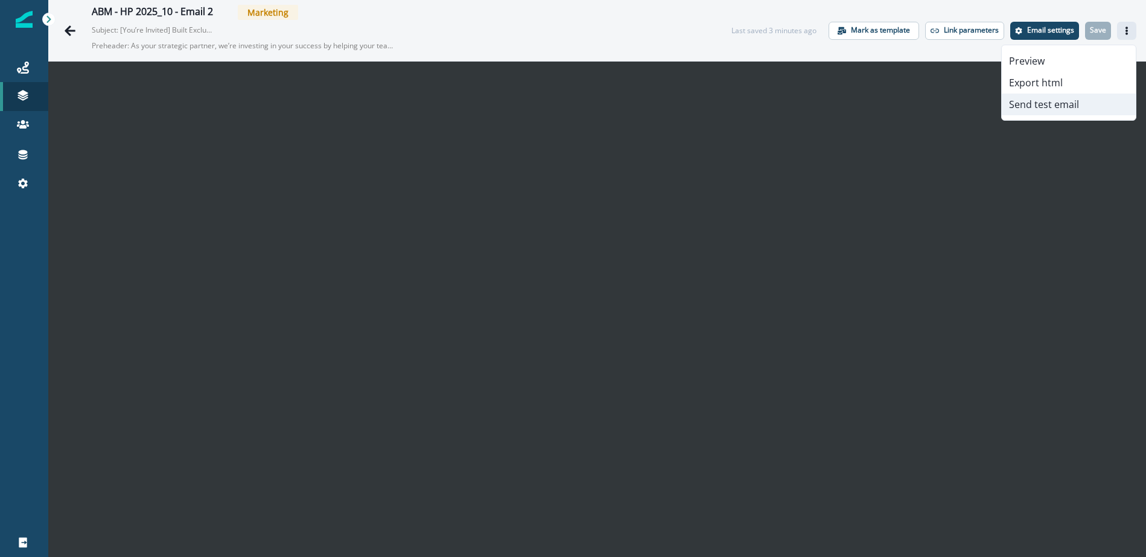
click at [1054, 104] on button "Send test email" at bounding box center [1068, 105] width 134 height 22
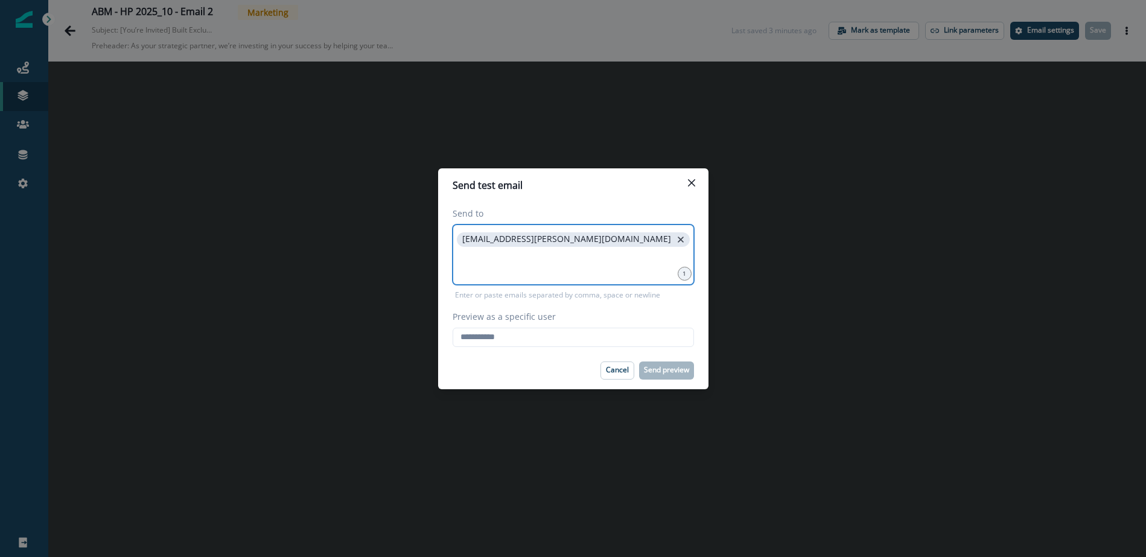
click at [675, 238] on icon "close" at bounding box center [680, 239] width 11 height 11
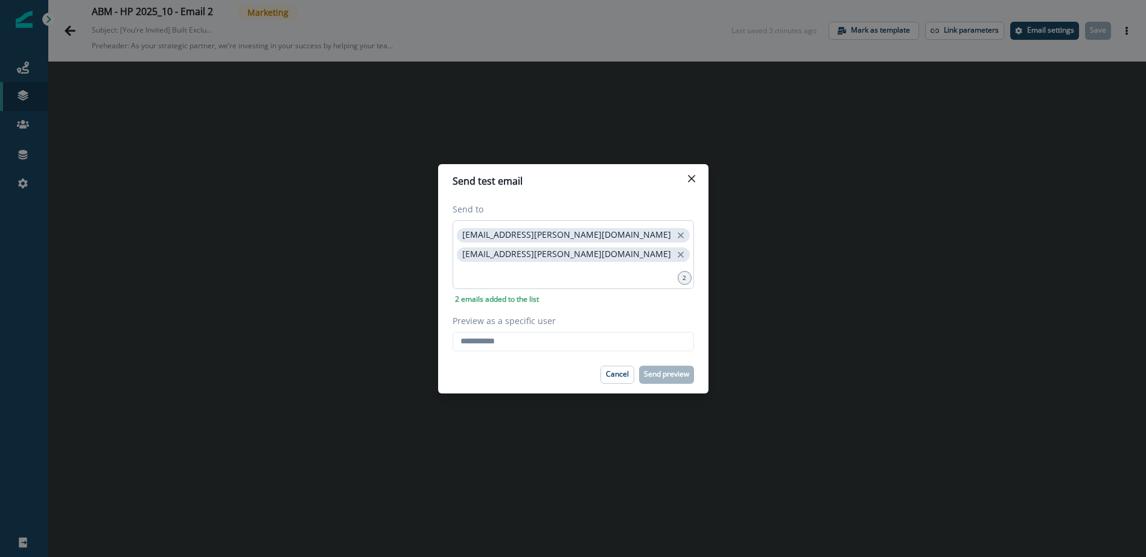
type input "**********"
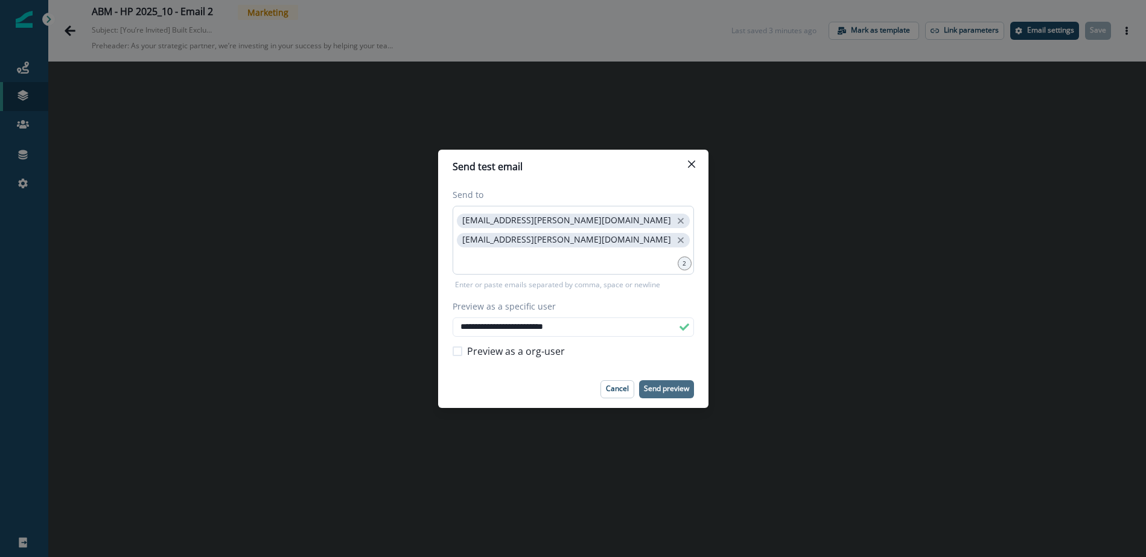
click at [666, 381] on button "Send preview" at bounding box center [666, 389] width 55 height 18
drag, startPoint x: 692, startPoint y: 165, endPoint x: 685, endPoint y: 163, distance: 7.6
click at [691, 165] on icon "Close" at bounding box center [691, 163] width 7 height 7
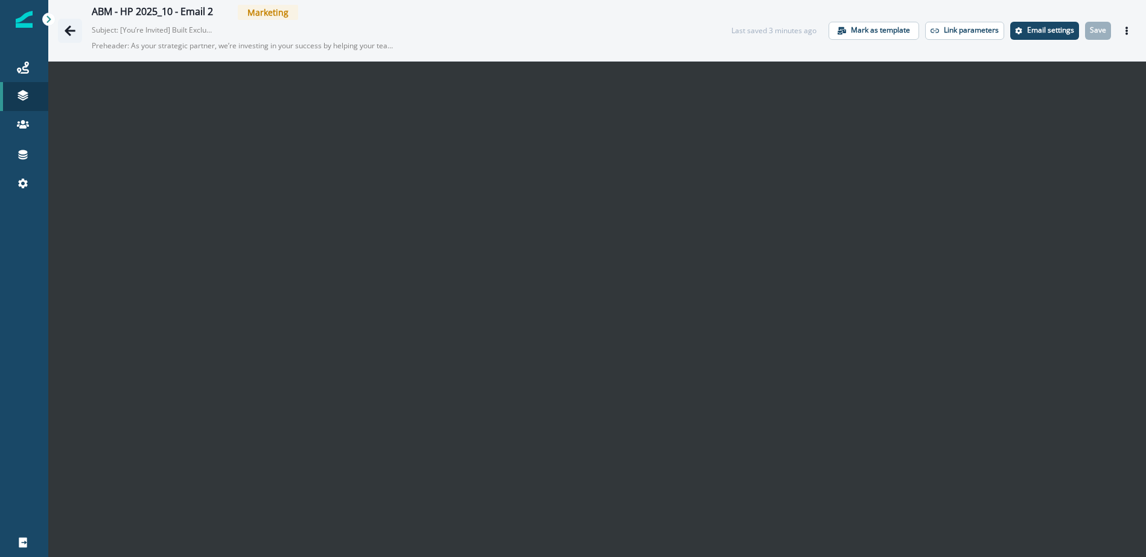
click at [71, 31] on icon "Go back" at bounding box center [70, 31] width 12 height 12
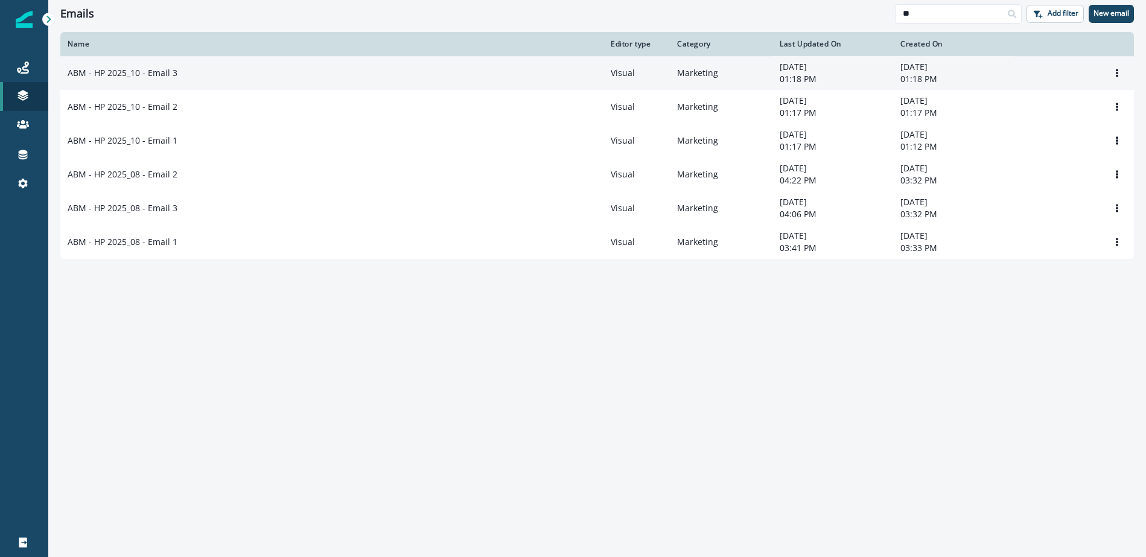
click at [1084, 69] on div "Clone Rename Remove" at bounding box center [1074, 73] width 106 height 18
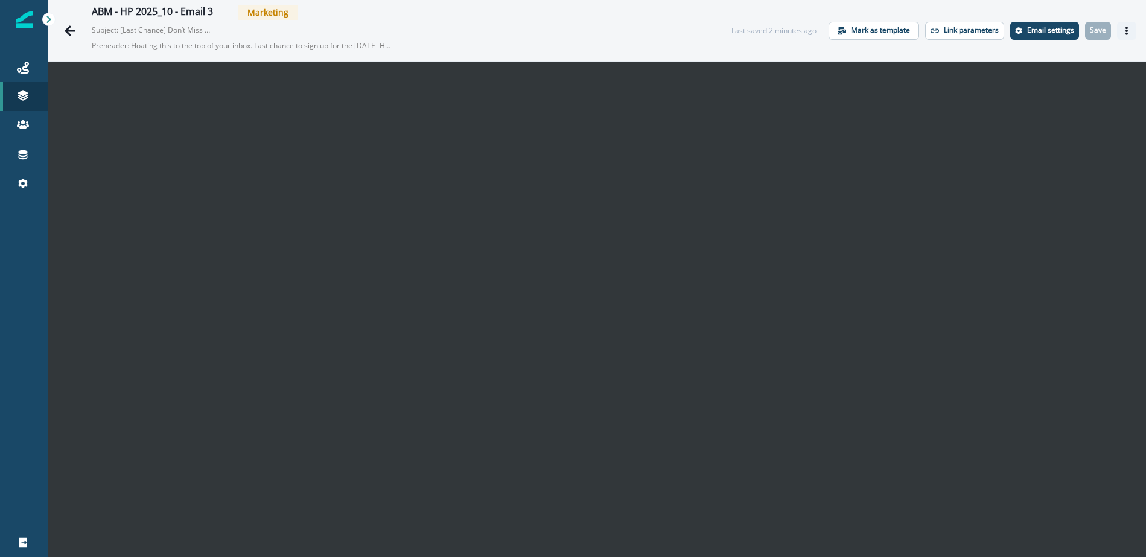
click at [1124, 33] on icon "Actions" at bounding box center [1126, 31] width 8 height 8
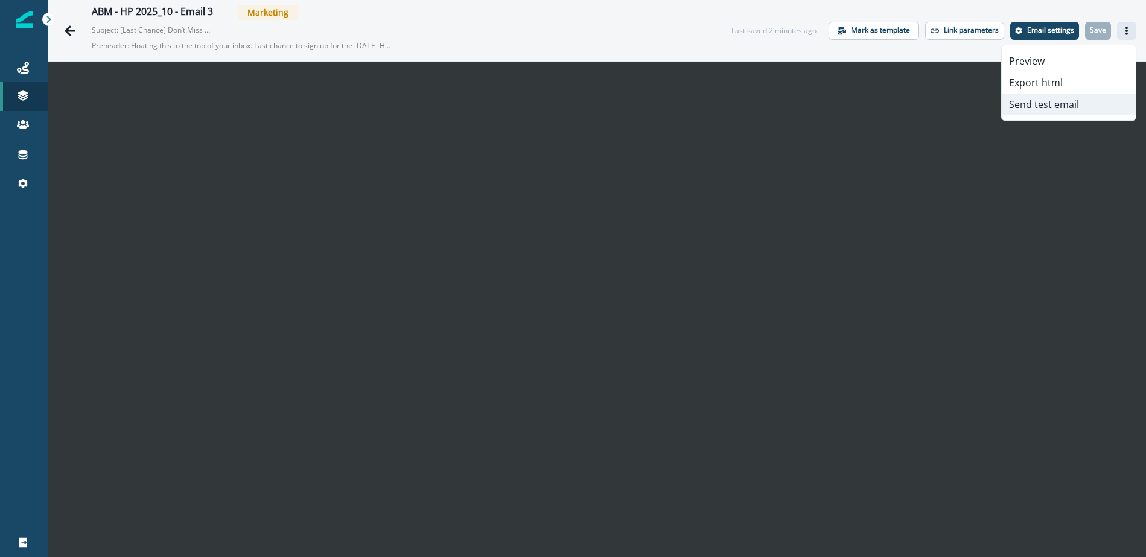
click at [1046, 100] on button "Send test email" at bounding box center [1068, 105] width 134 height 22
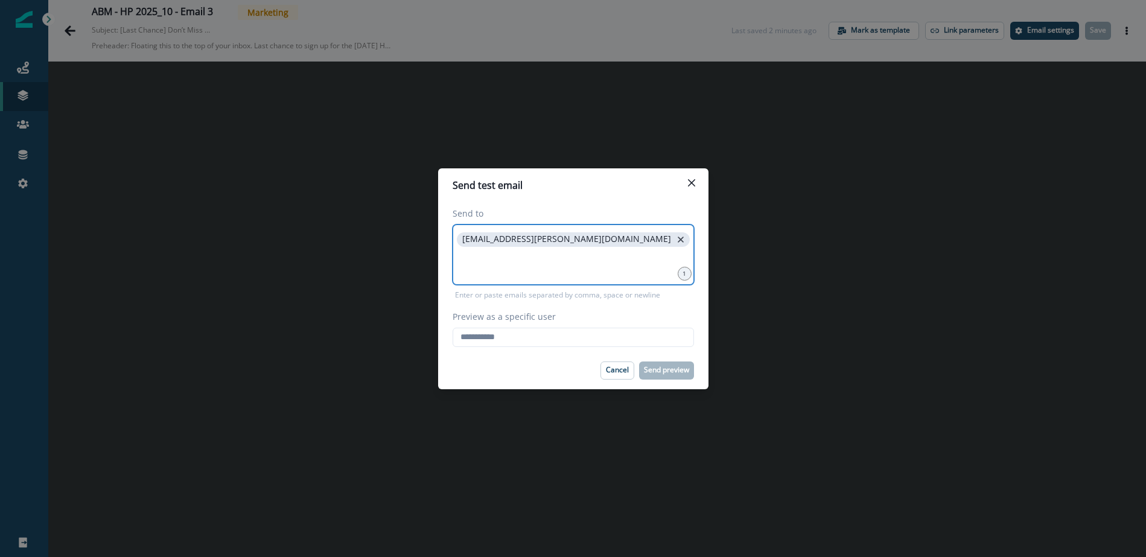
click at [675, 241] on icon "close" at bounding box center [680, 239] width 11 height 11
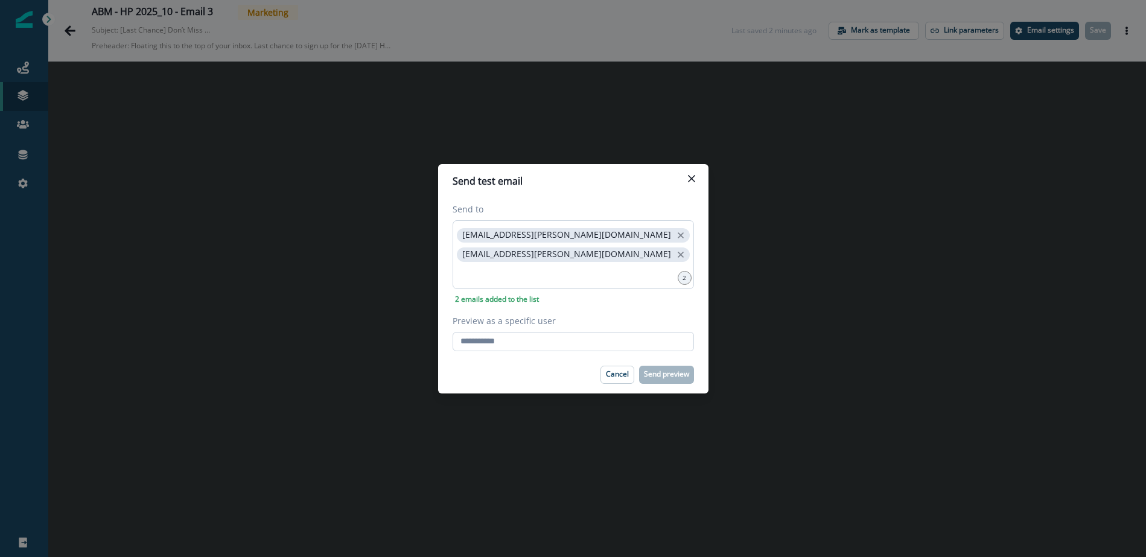
click at [538, 340] on input "Preview as a specific user" at bounding box center [572, 341] width 241 height 19
type input "**********"
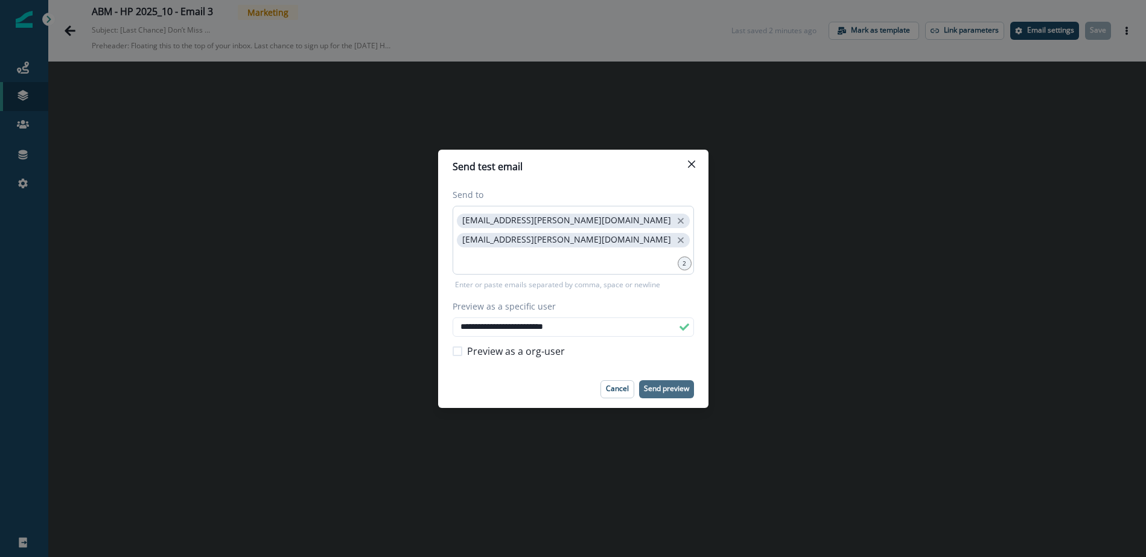
click at [671, 382] on button "Send preview" at bounding box center [666, 389] width 55 height 18
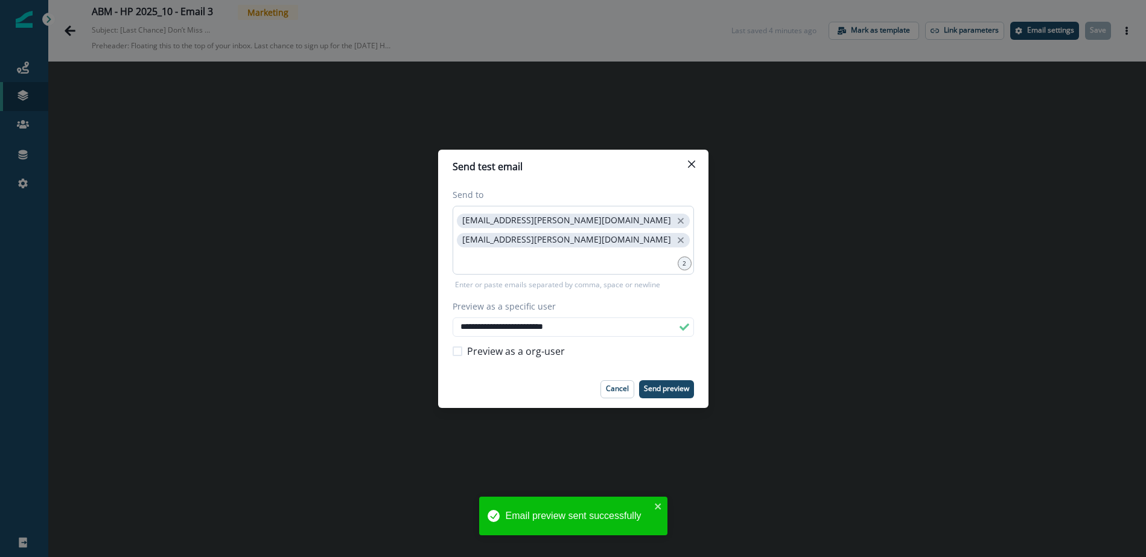
drag, startPoint x: 692, startPoint y: 163, endPoint x: 681, endPoint y: 159, distance: 11.9
click at [691, 163] on icon "Close" at bounding box center [691, 163] width 7 height 7
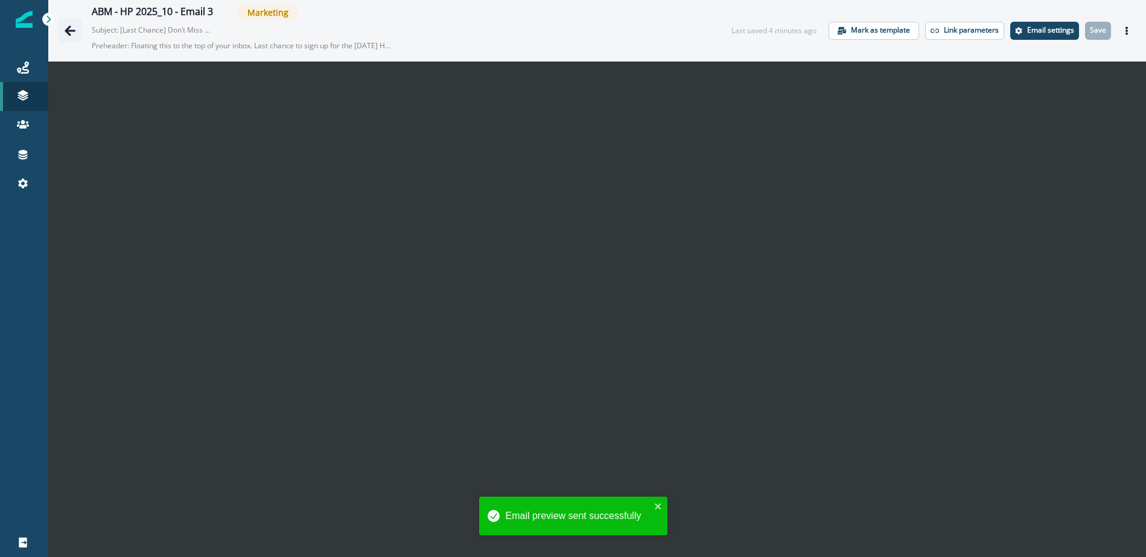
click at [75, 34] on icon "Go back" at bounding box center [70, 31] width 12 height 12
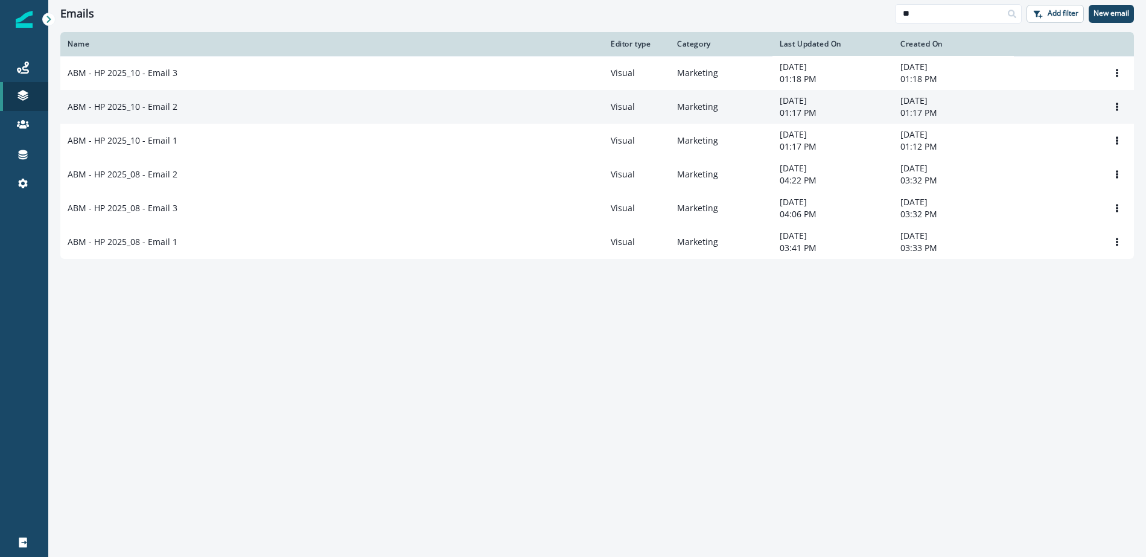
click at [174, 107] on p "ABM - HP 2025_10 - Email 2" at bounding box center [123, 107] width 110 height 12
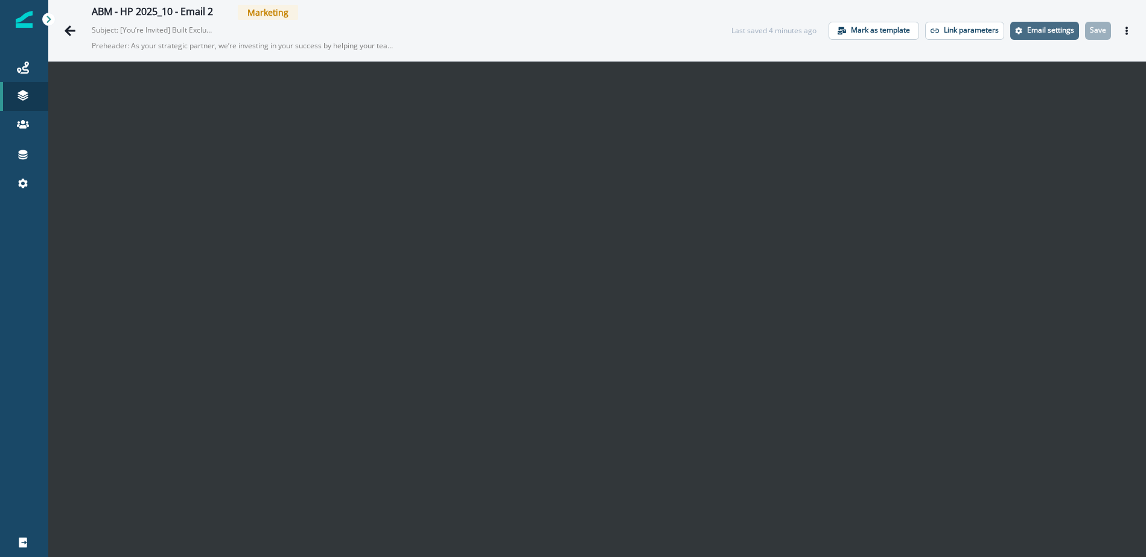
click at [1050, 28] on p "Email settings" at bounding box center [1050, 30] width 47 height 8
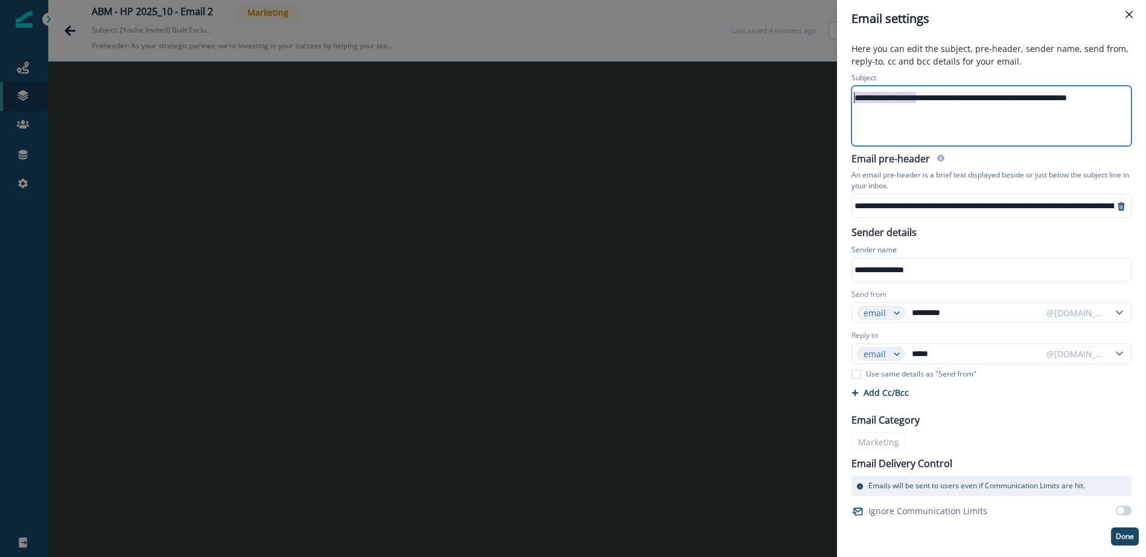
drag, startPoint x: 918, startPoint y: 96, endPoint x: 817, endPoint y: 93, distance: 100.8
click at [817, 93] on div "**********" at bounding box center [573, 278] width 1146 height 557
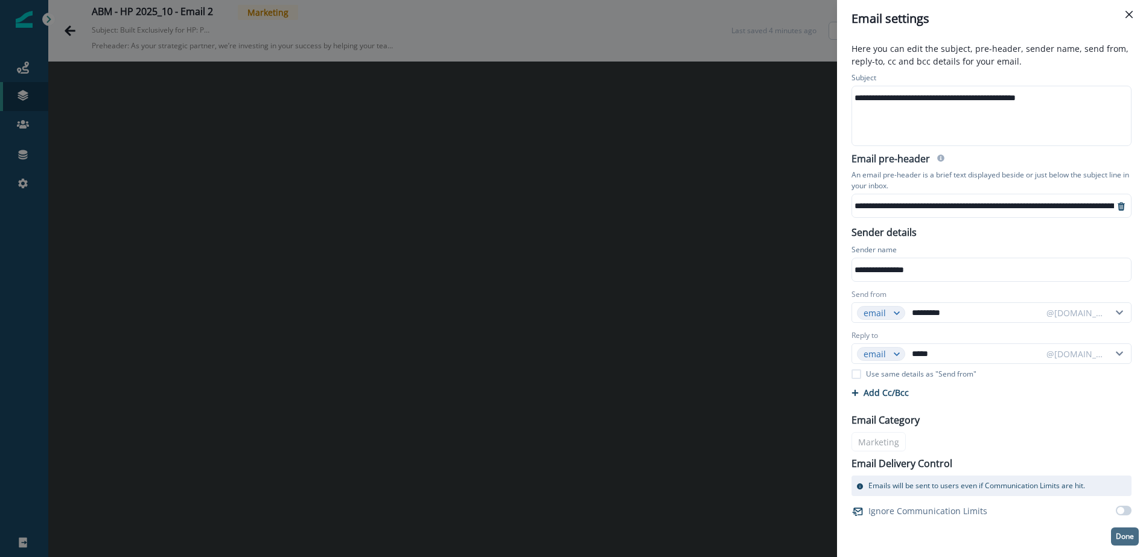
click at [1134, 536] on button "Done" at bounding box center [1125, 536] width 28 height 18
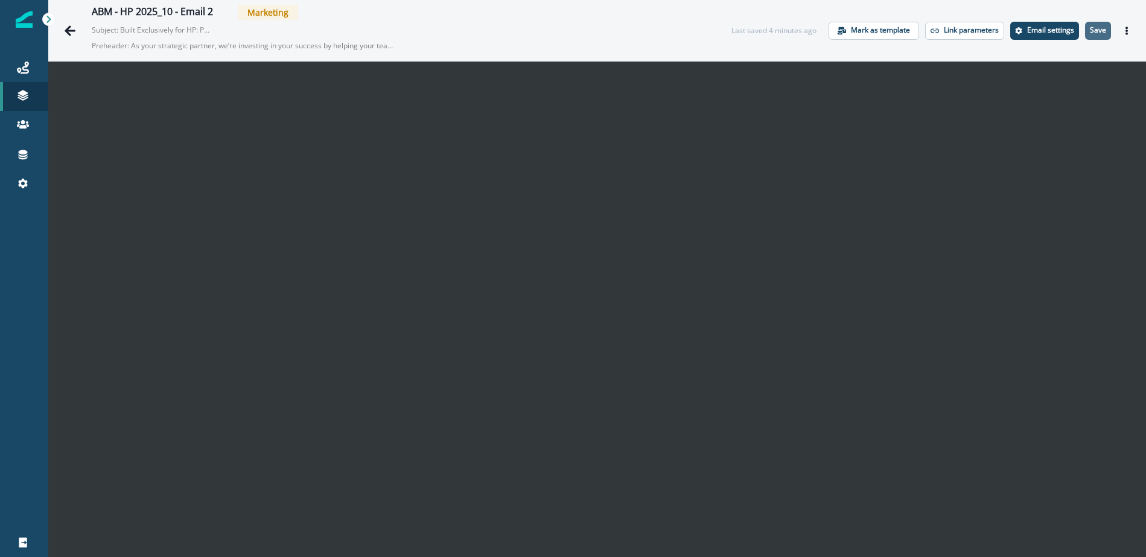
click at [1097, 28] on p "Save" at bounding box center [1098, 30] width 16 height 8
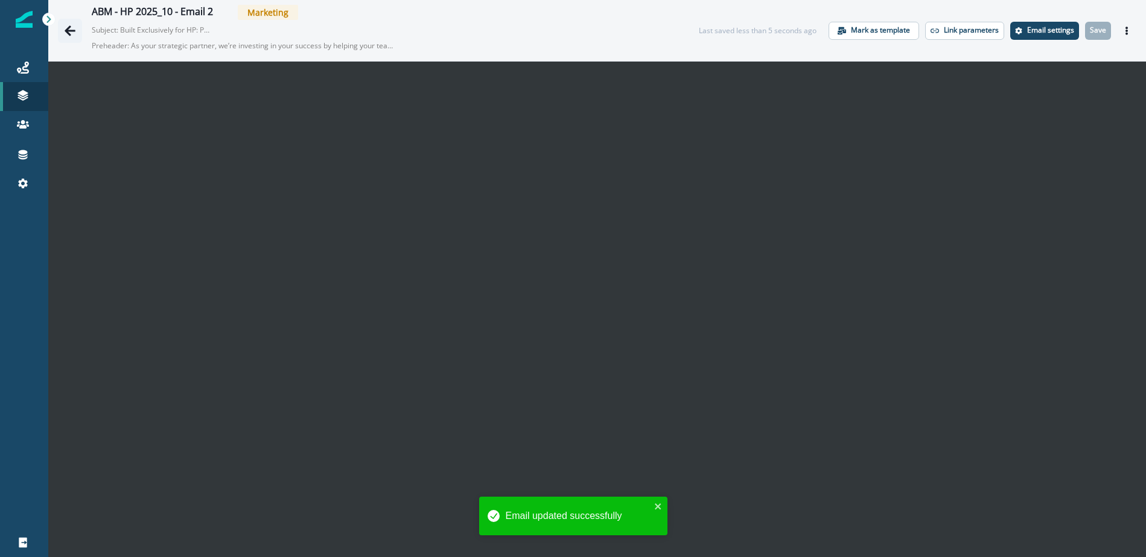
click at [65, 30] on icon "Go back" at bounding box center [70, 30] width 11 height 10
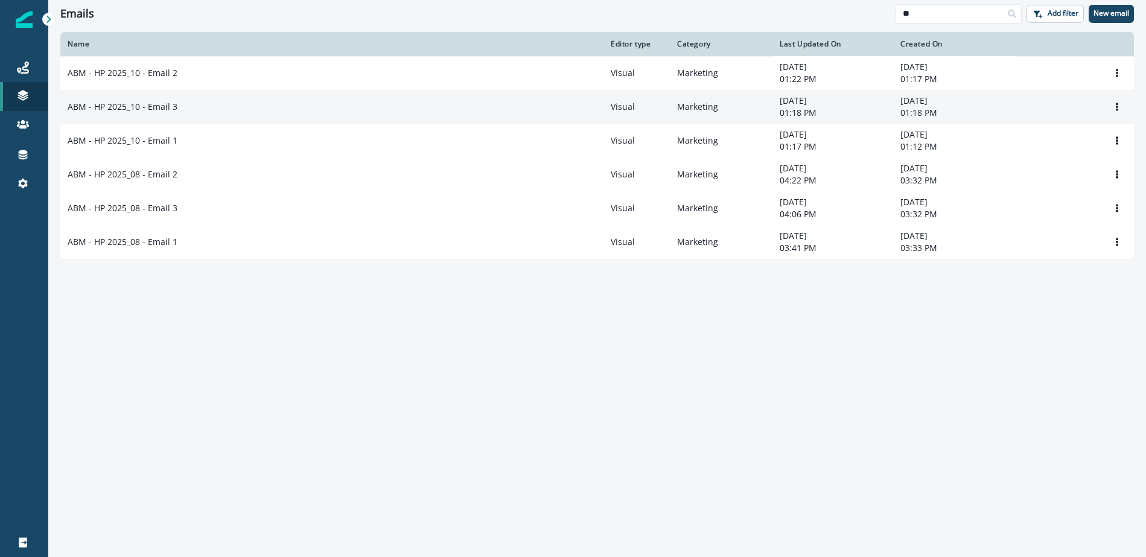
click at [162, 108] on p "ABM - HP 2025_10 - Email 3" at bounding box center [123, 107] width 110 height 12
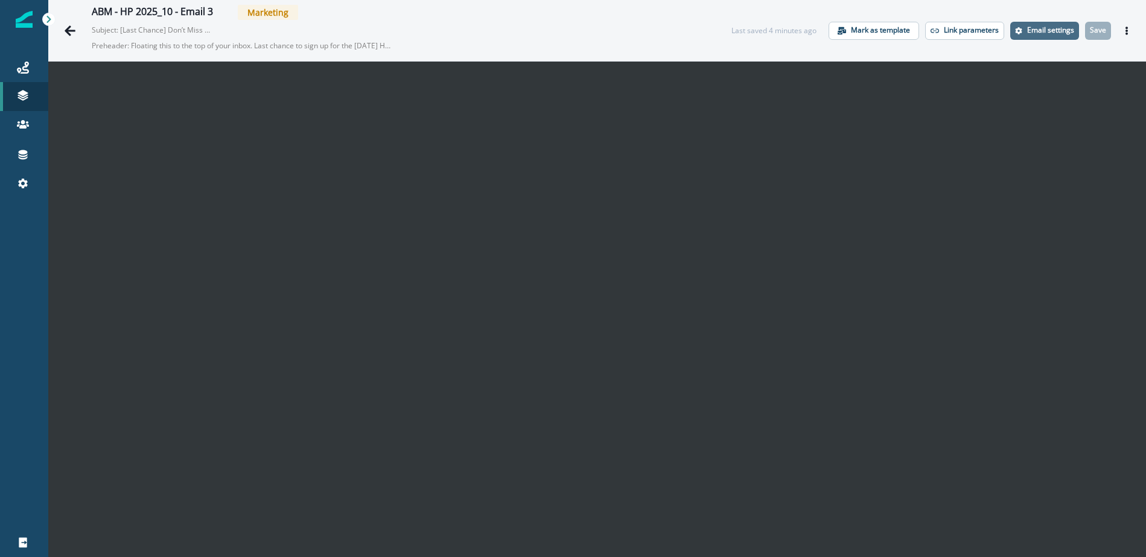
click at [1053, 28] on p "Email settings" at bounding box center [1050, 30] width 47 height 8
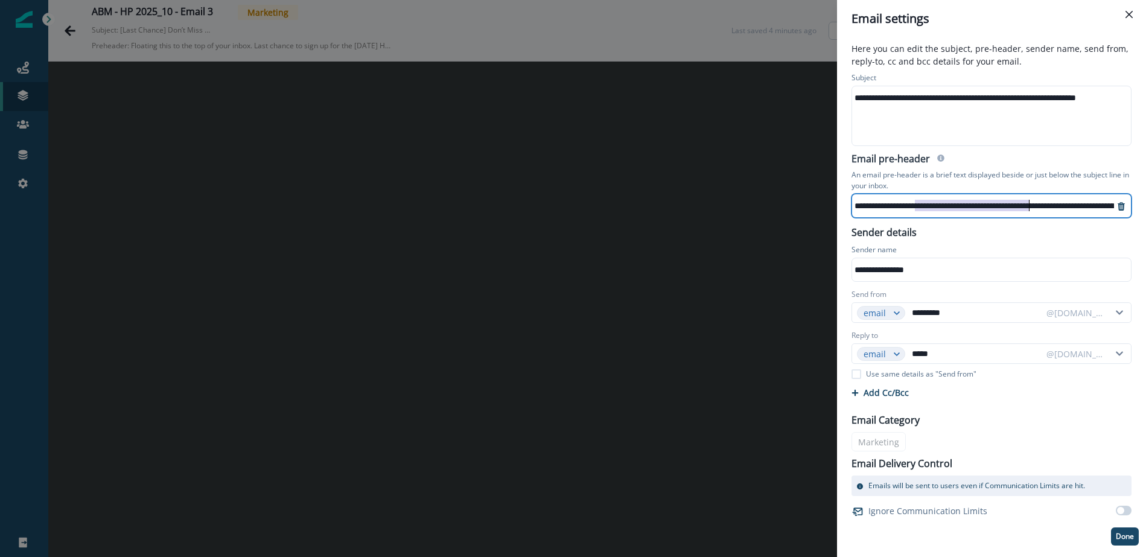
scroll to position [0, 112]
drag, startPoint x: 981, startPoint y: 207, endPoint x: 1115, endPoint y: 198, distance: 134.8
click at [1145, 206] on html "**********" at bounding box center [573, 278] width 1146 height 557
click at [1004, 205] on div "**********" at bounding box center [966, 206] width 453 height 18
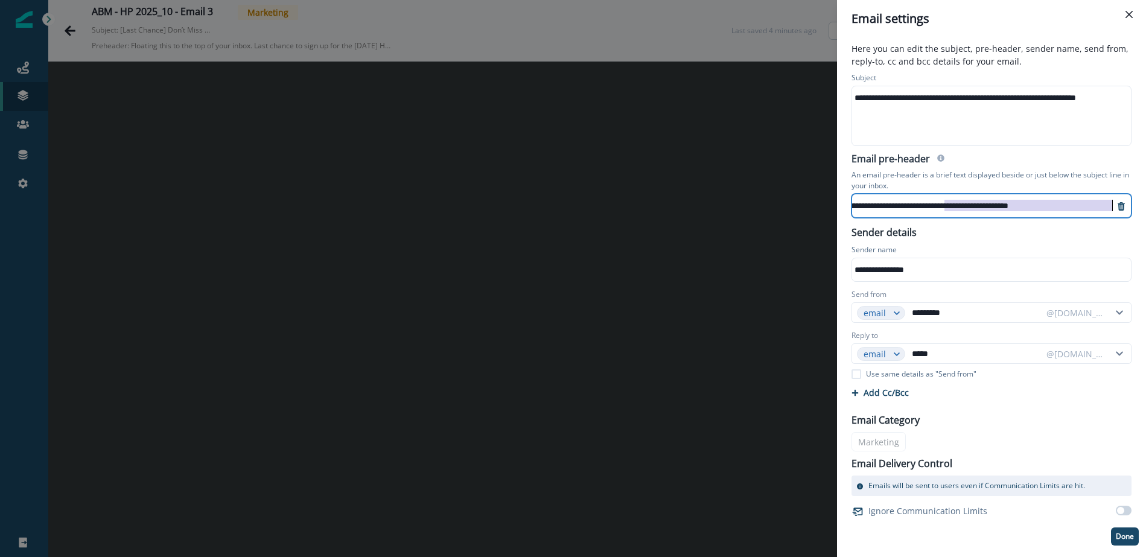
drag, startPoint x: 1092, startPoint y: 206, endPoint x: 1151, endPoint y: 206, distance: 59.1
click at [1145, 206] on html "**********" at bounding box center [573, 278] width 1146 height 557
drag, startPoint x: 978, startPoint y: 200, endPoint x: 957, endPoint y: 200, distance: 21.1
click at [977, 200] on div "**********" at bounding box center [887, 206] width 453 height 18
click at [927, 204] on div "**********" at bounding box center [887, 206] width 453 height 18
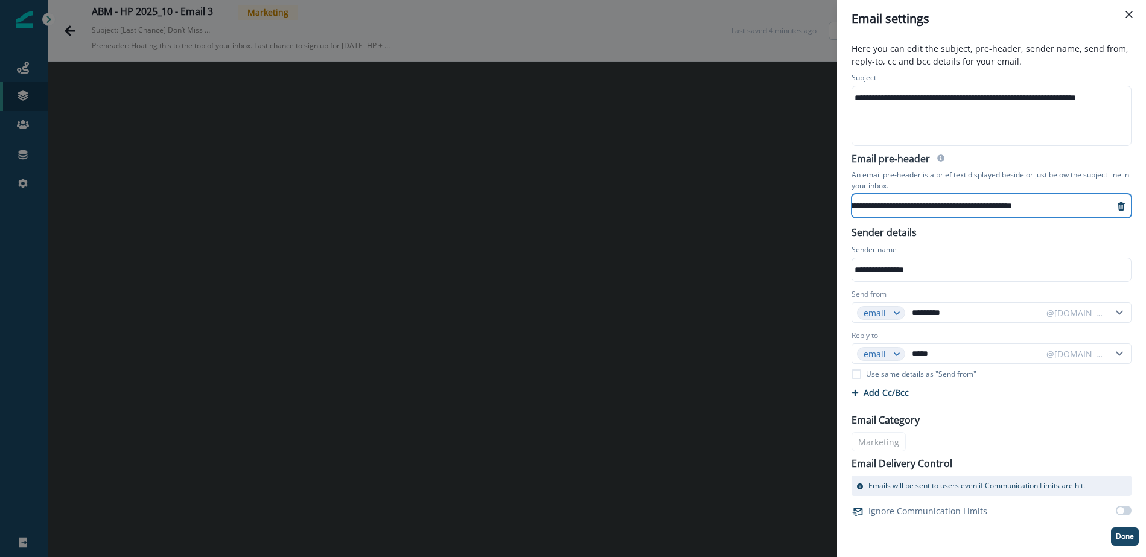
scroll to position [0, 176]
drag, startPoint x: 995, startPoint y: 208, endPoint x: 1106, endPoint y: 171, distance: 116.9
click at [1145, 206] on html "**********" at bounding box center [573, 278] width 1146 height 557
click at [974, 125] on div "**********" at bounding box center [1005, 115] width 306 height 59
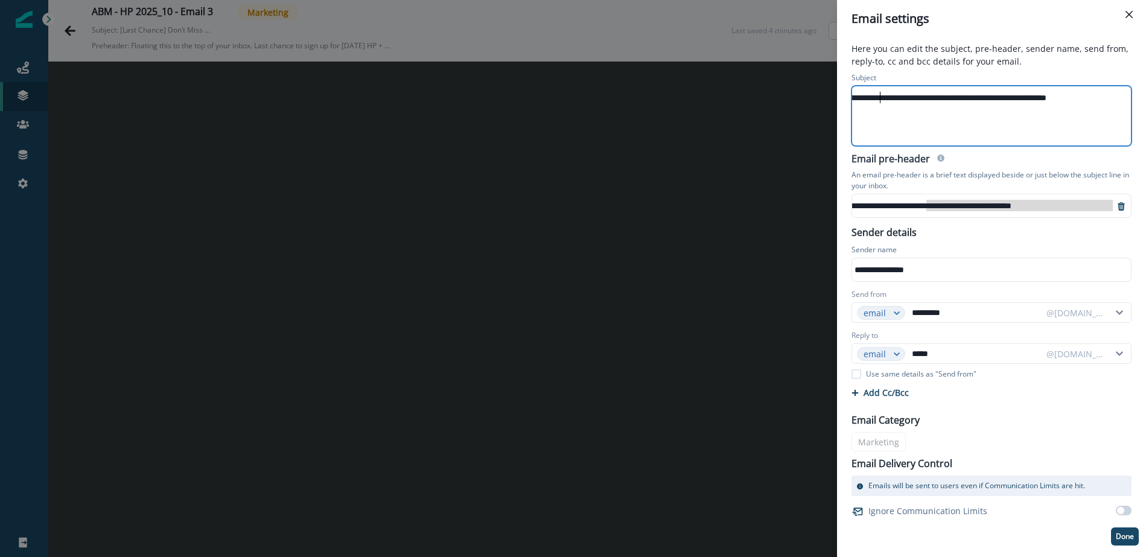
scroll to position [0, 0]
drag, startPoint x: 880, startPoint y: 96, endPoint x: 782, endPoint y: 92, distance: 97.2
click at [782, 92] on div "**********" at bounding box center [573, 278] width 1146 height 557
click at [1116, 536] on p "Done" at bounding box center [1124, 536] width 18 height 8
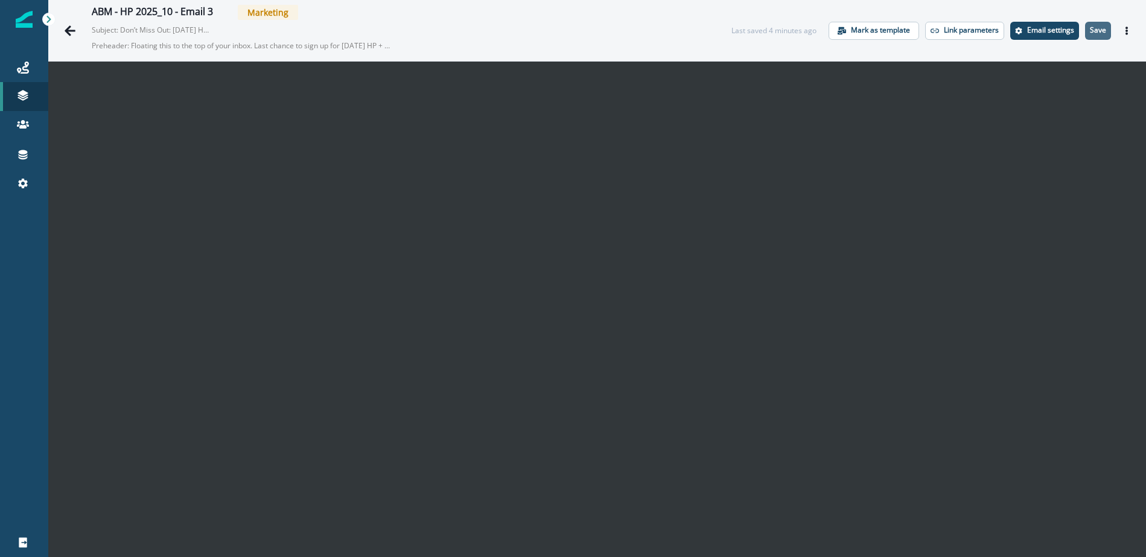
click at [1109, 25] on button "Save" at bounding box center [1098, 31] width 26 height 18
